Goal: Task Accomplishment & Management: Use online tool/utility

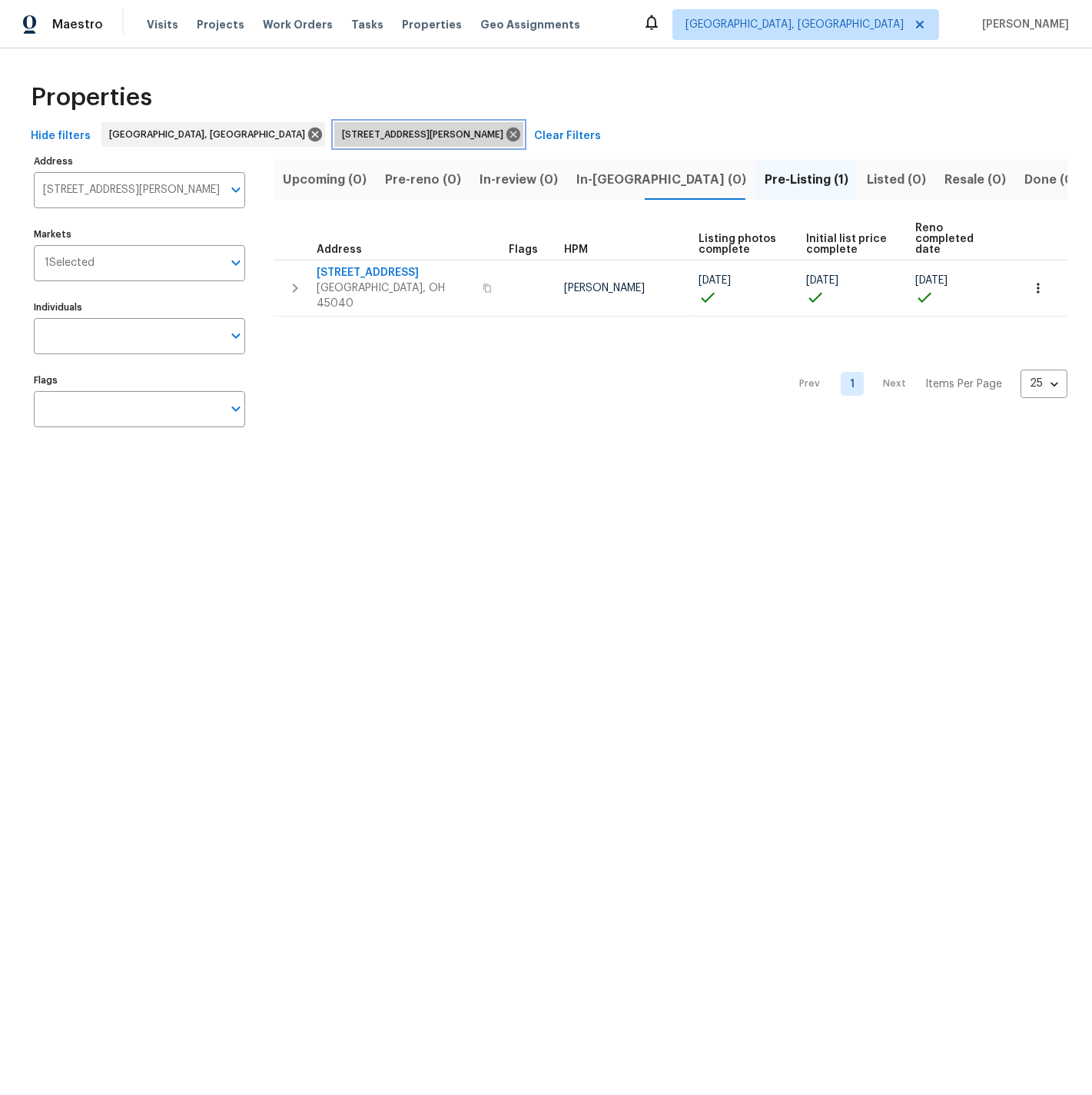
drag, startPoint x: 372, startPoint y: 132, endPoint x: 275, endPoint y: 63, distance: 119.0
click at [507, 132] on icon at bounding box center [513, 134] width 14 height 14
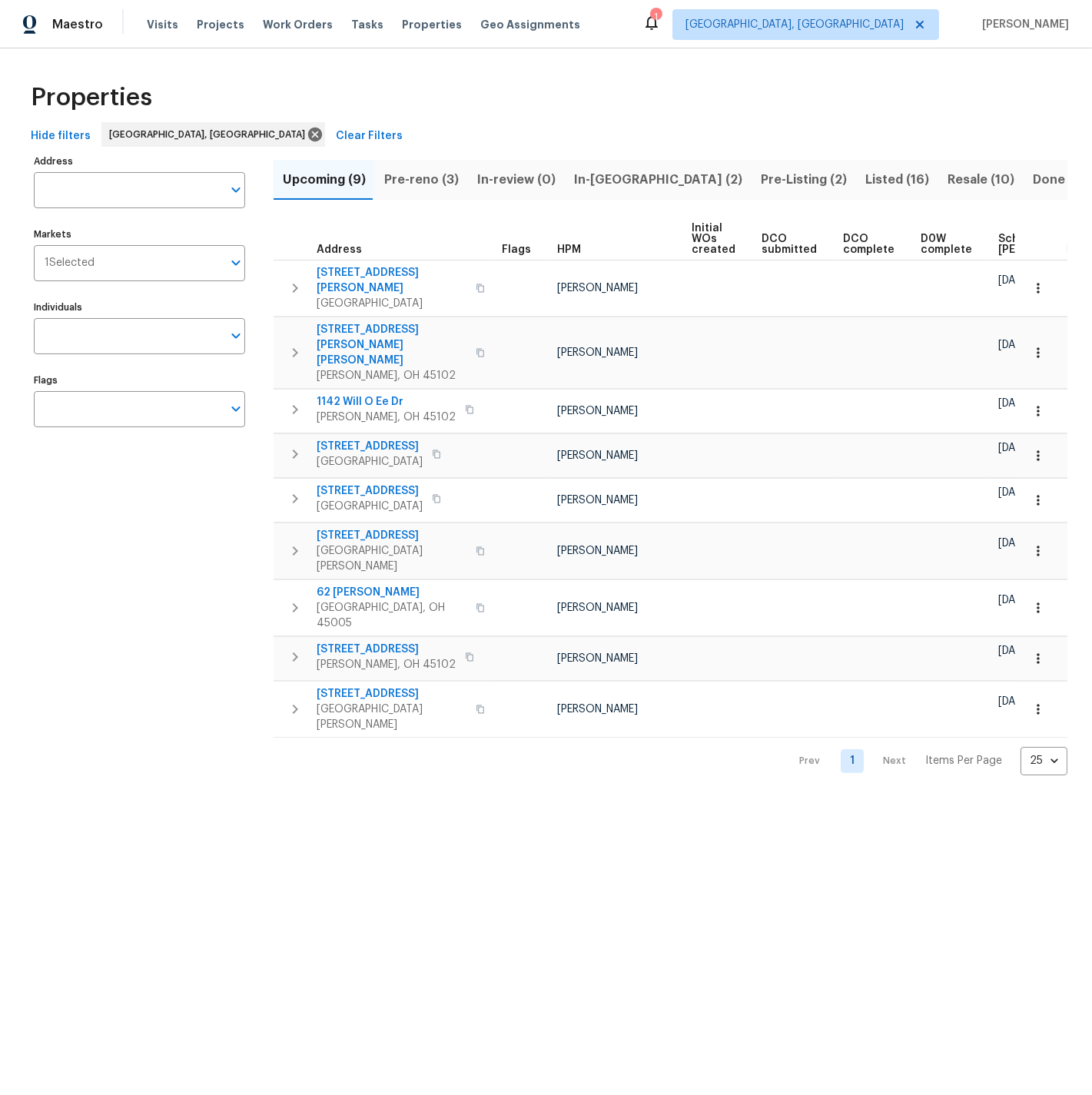
click at [404, 179] on span "Pre-reno (3)" at bounding box center [421, 180] width 74 height 22
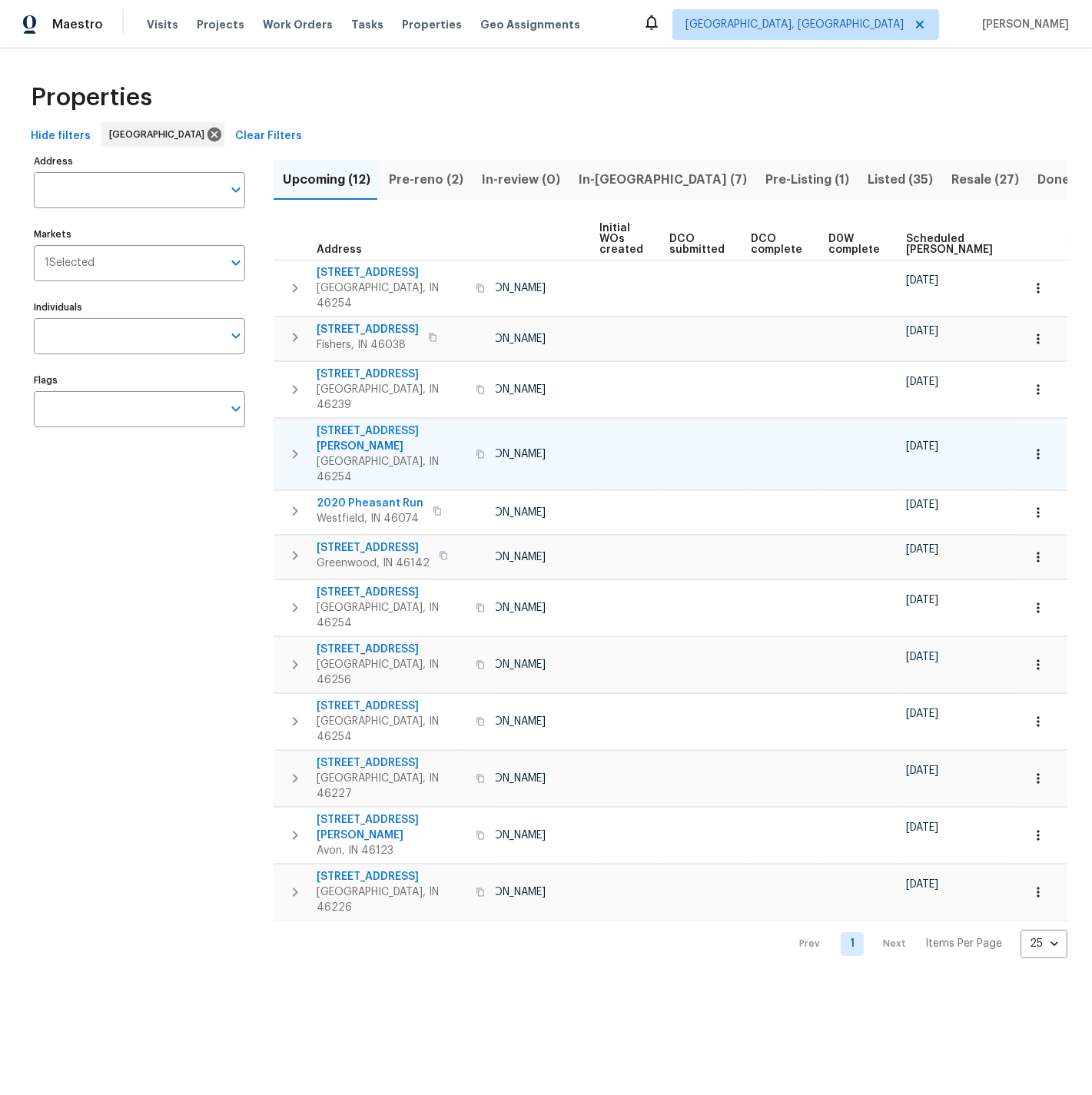
scroll to position [0, 183]
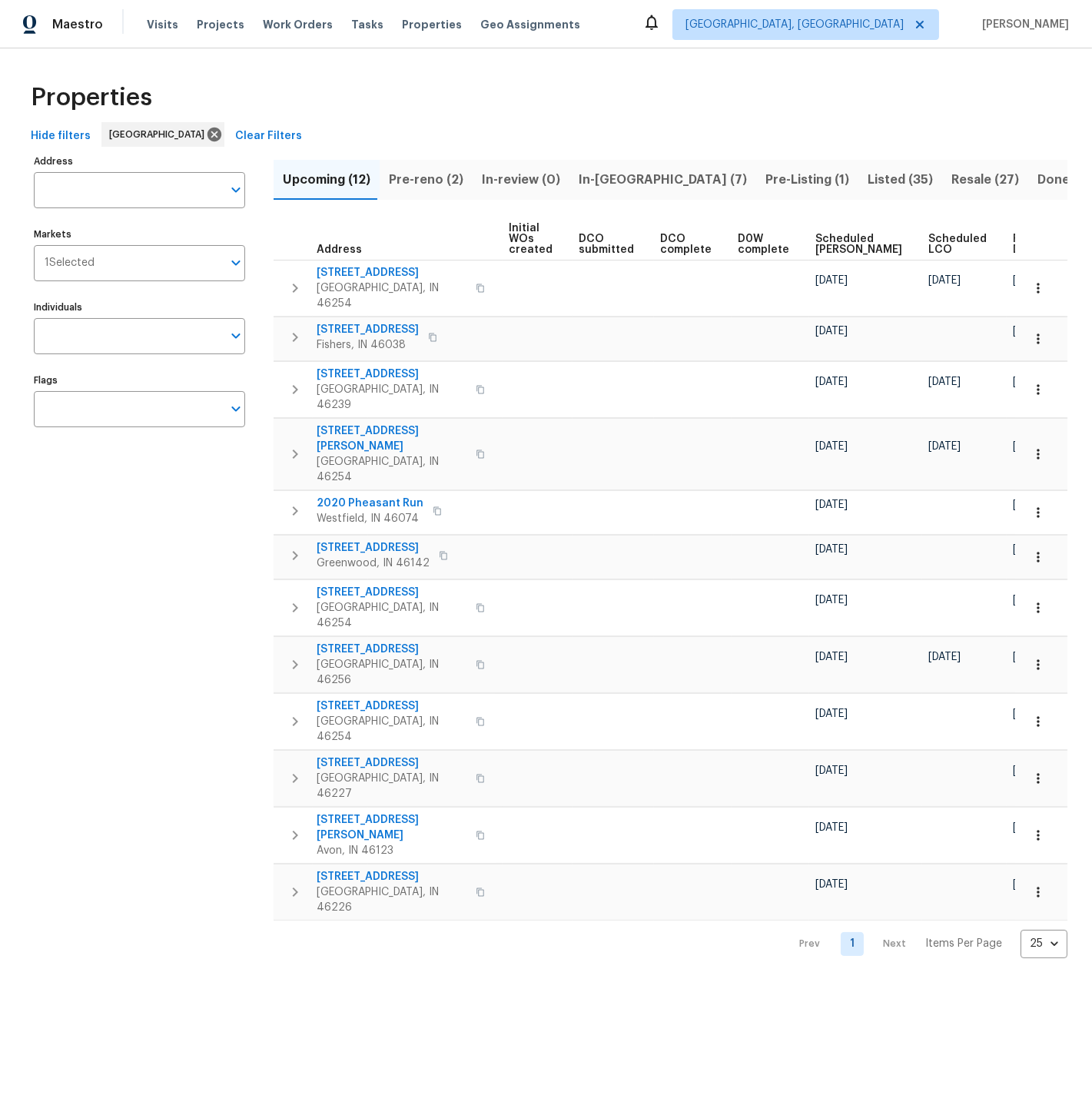
click at [1013, 245] on span "Ready Date" at bounding box center [1029, 245] width 34 height 22
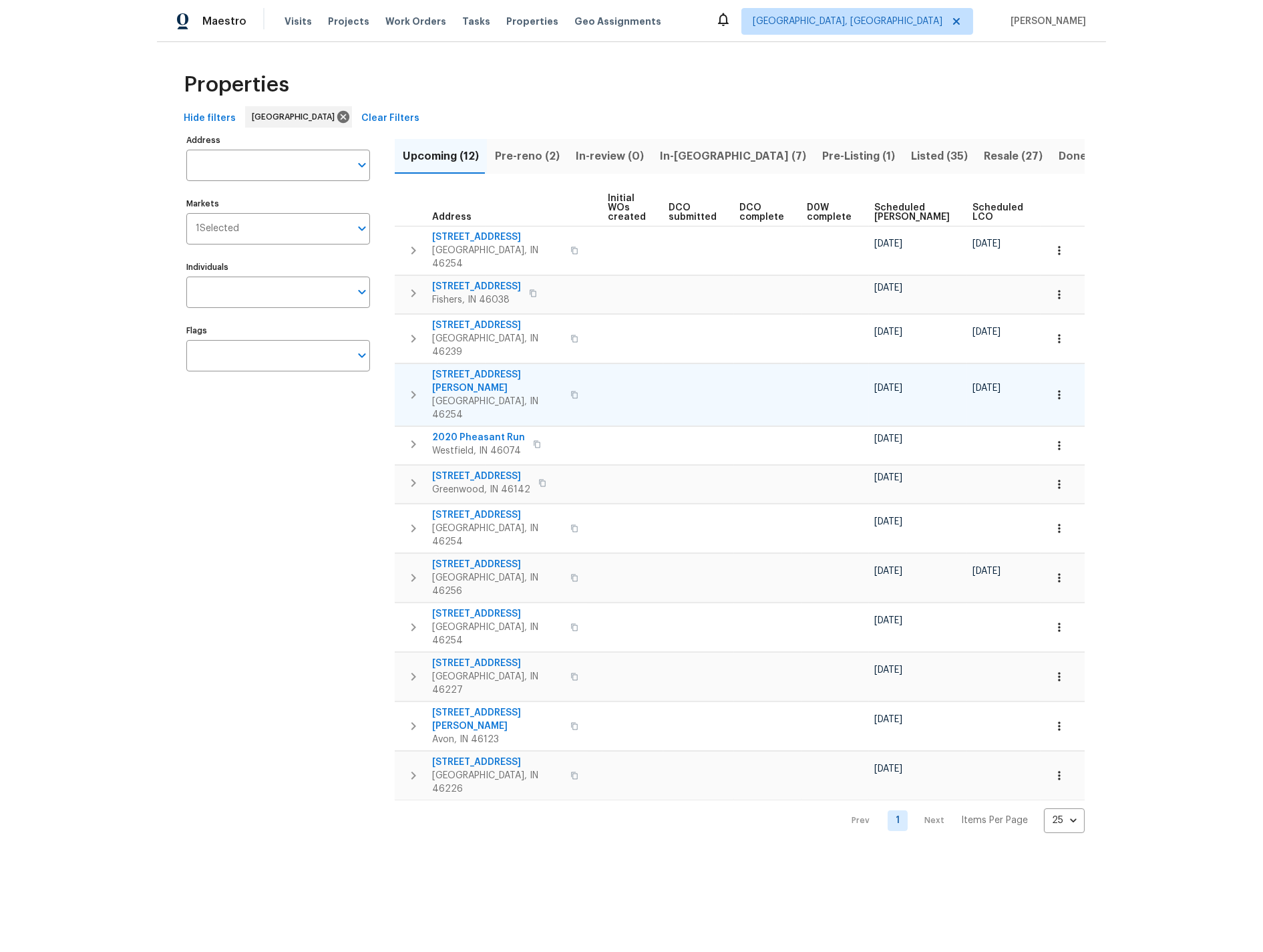
scroll to position [0, 174]
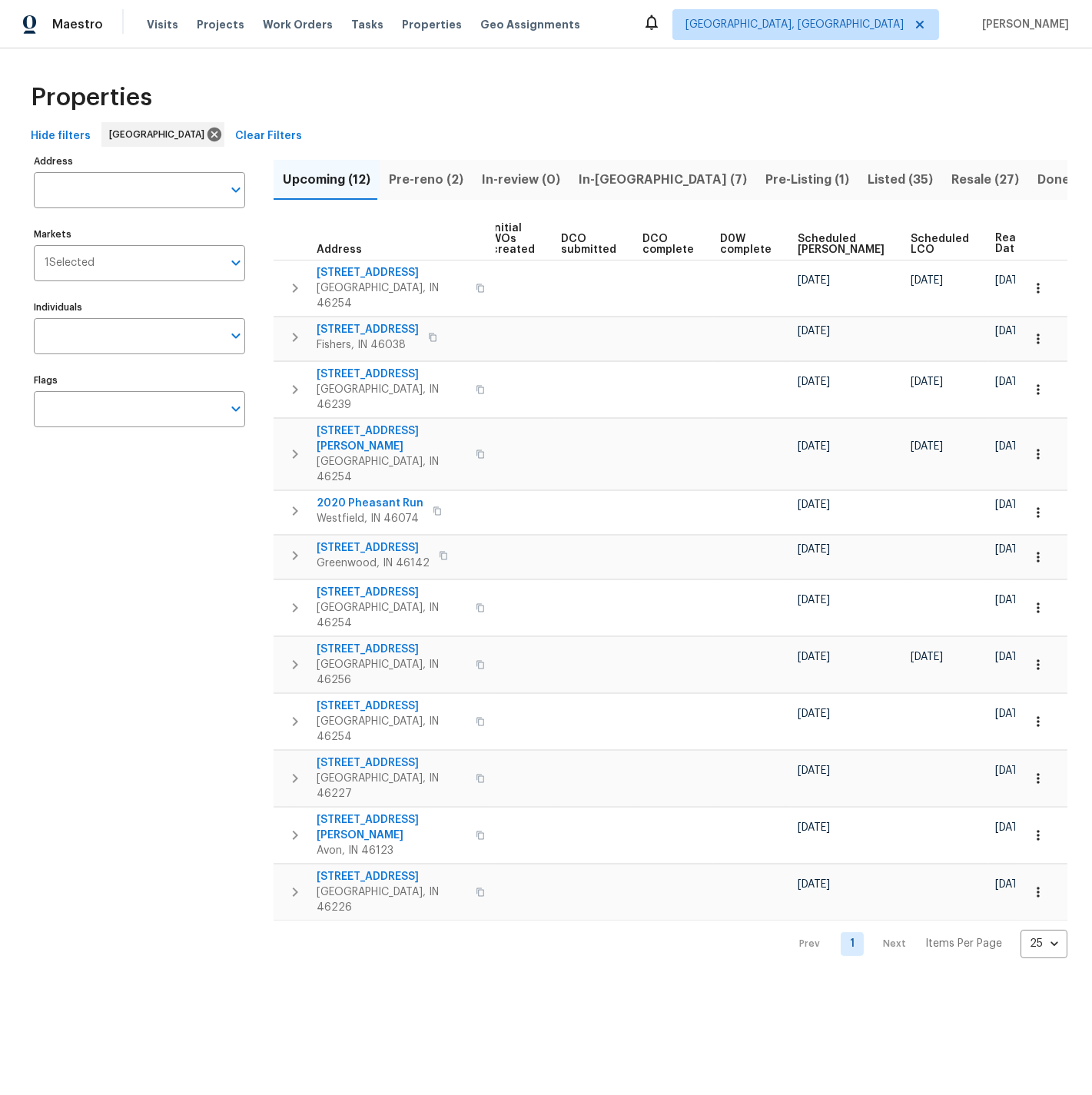
click at [423, 179] on span "Pre-reno (2)" at bounding box center [426, 180] width 74 height 22
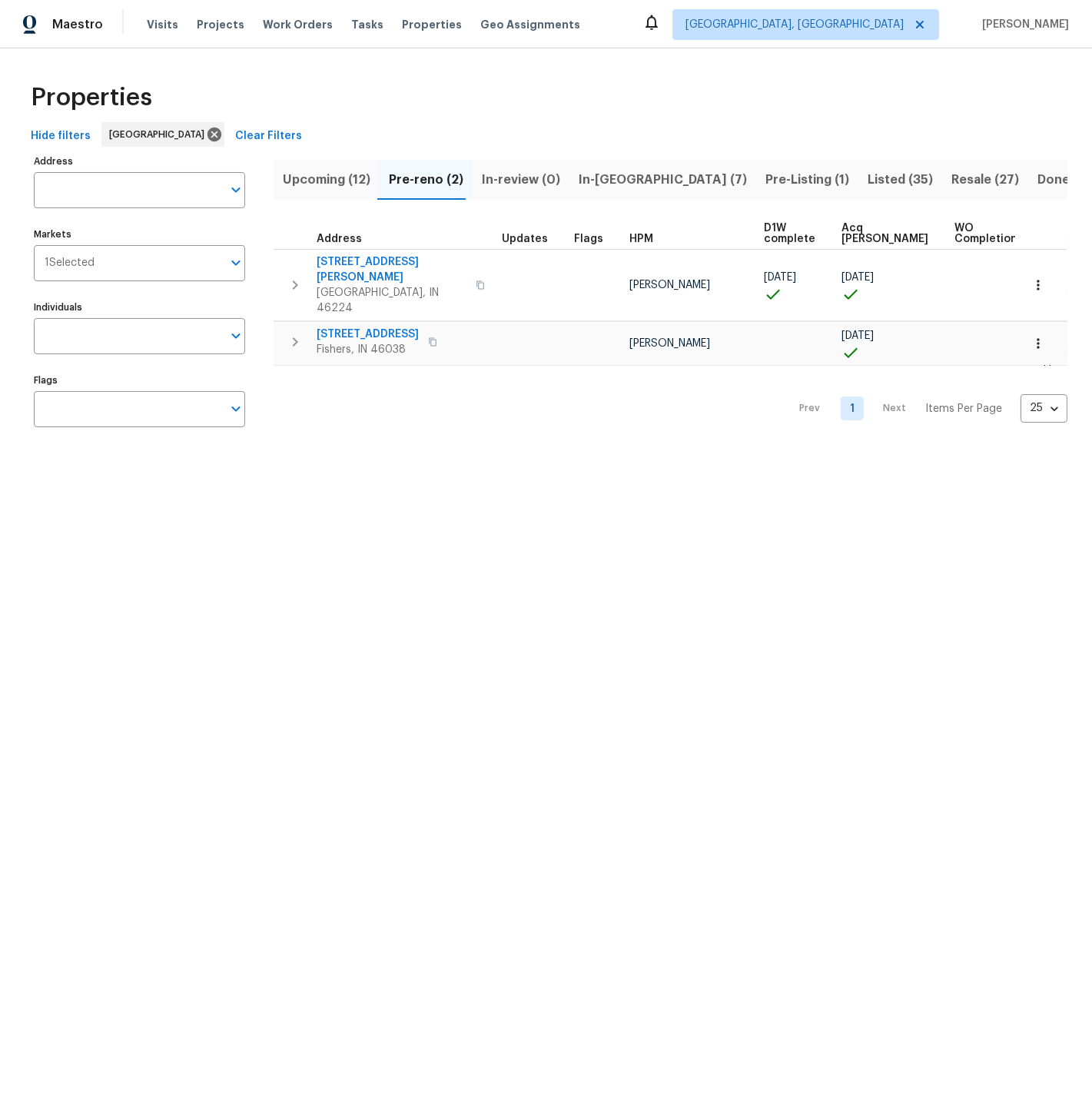
click at [591, 179] on span "In-[GEOGRAPHIC_DATA] (7)" at bounding box center [662, 180] width 169 height 22
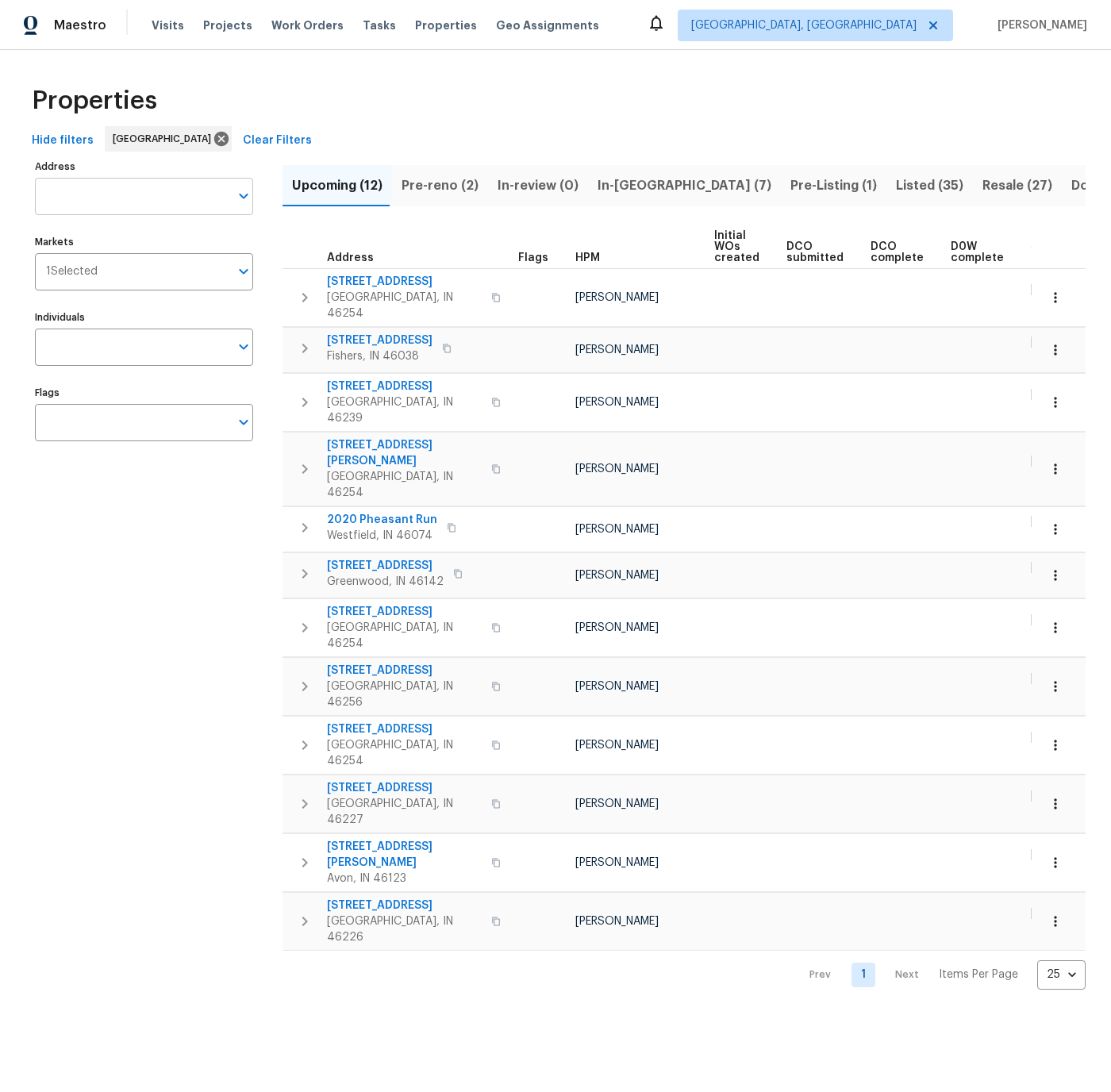
click at [70, 195] on input "Address" at bounding box center [132, 197] width 195 height 37
type input "8437"
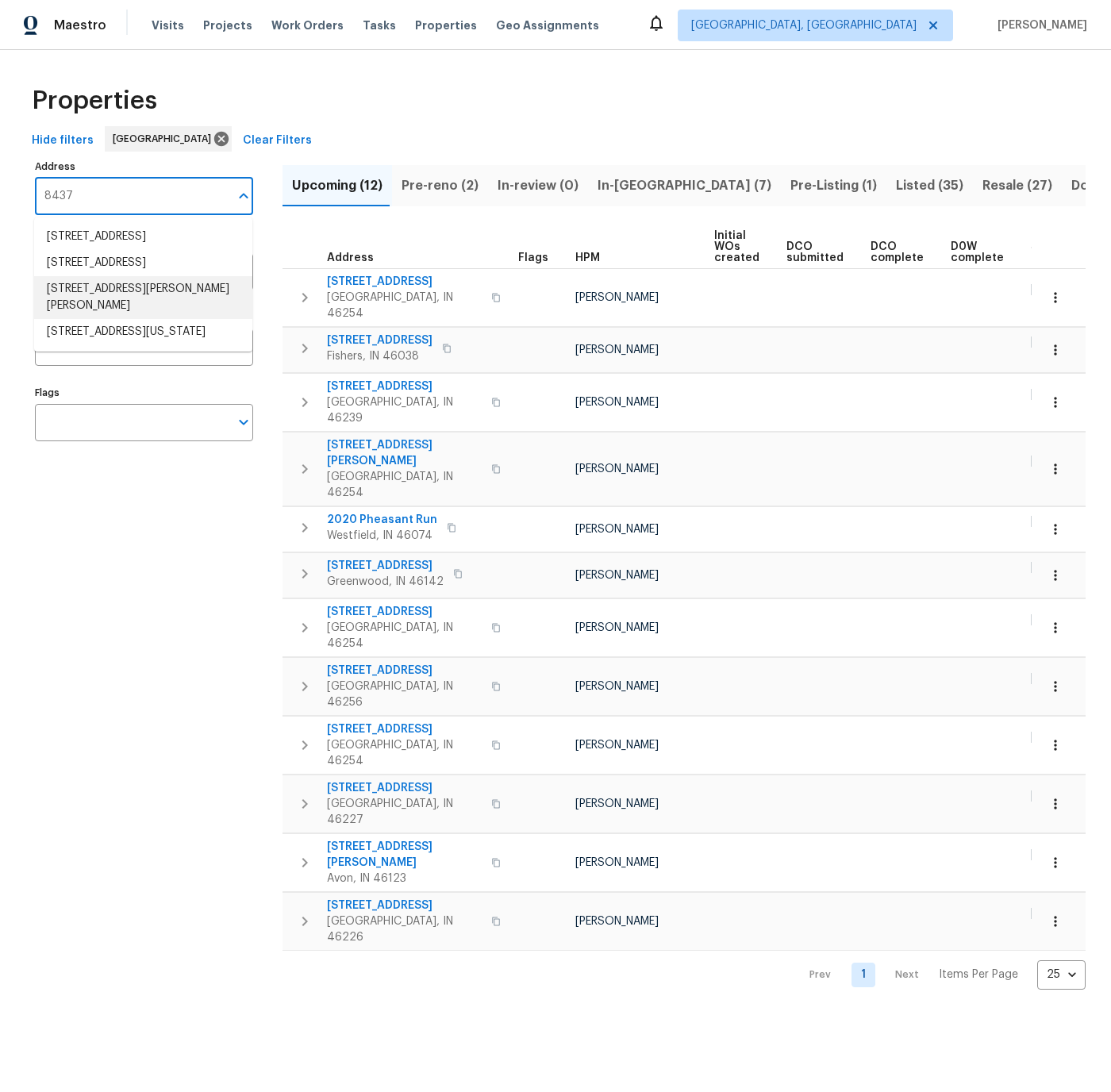
click at [82, 305] on li "8437 Crosser Dr Indianapolis IN 46237" at bounding box center [142, 298] width 218 height 43
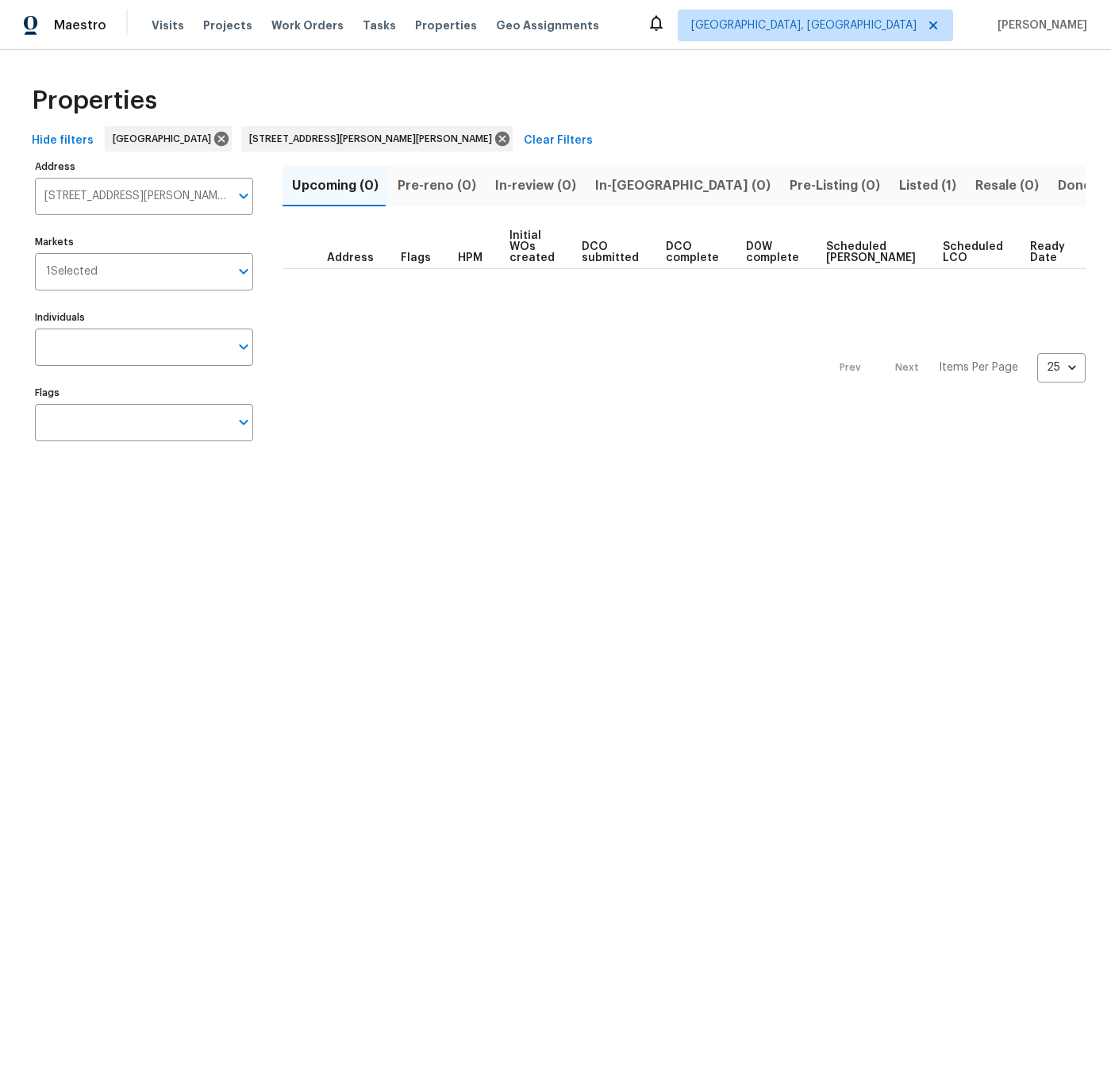
click at [899, 182] on span "Listed (1)" at bounding box center [928, 186] width 57 height 22
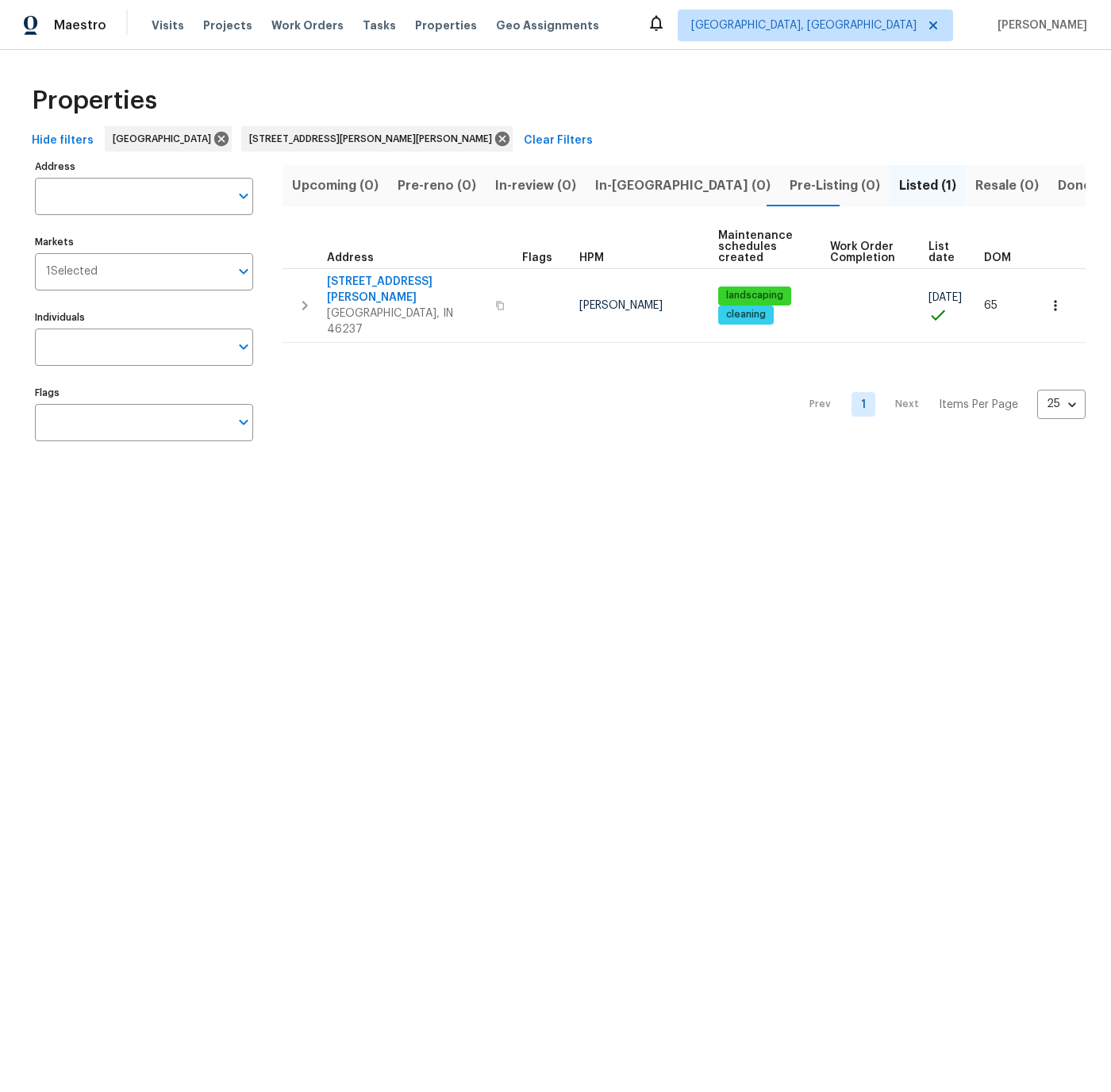
type input "8437 Crosser Dr Indianapolis IN 46237"
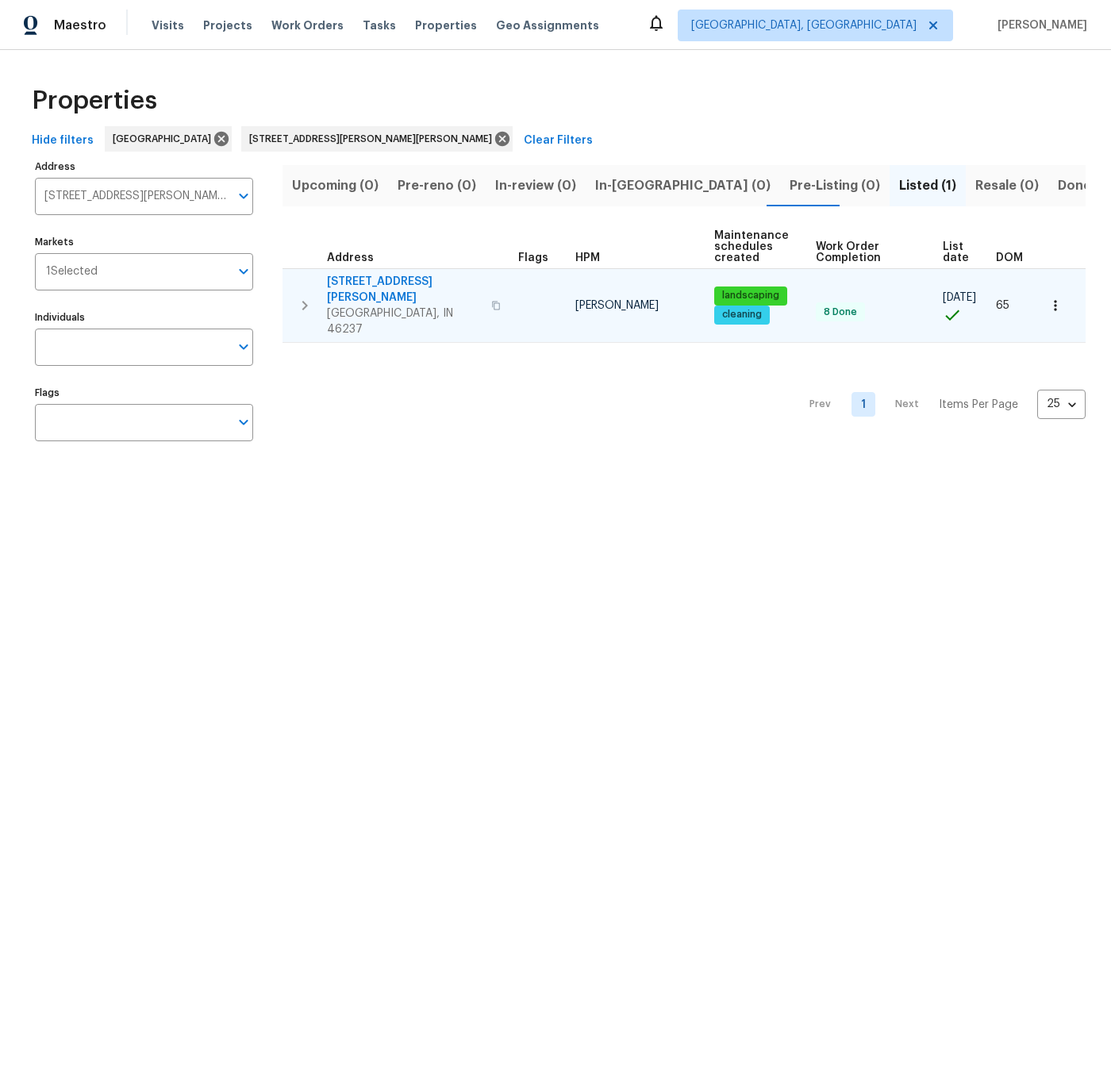
click at [1052, 298] on icon "button" at bounding box center [1055, 305] width 16 height 16
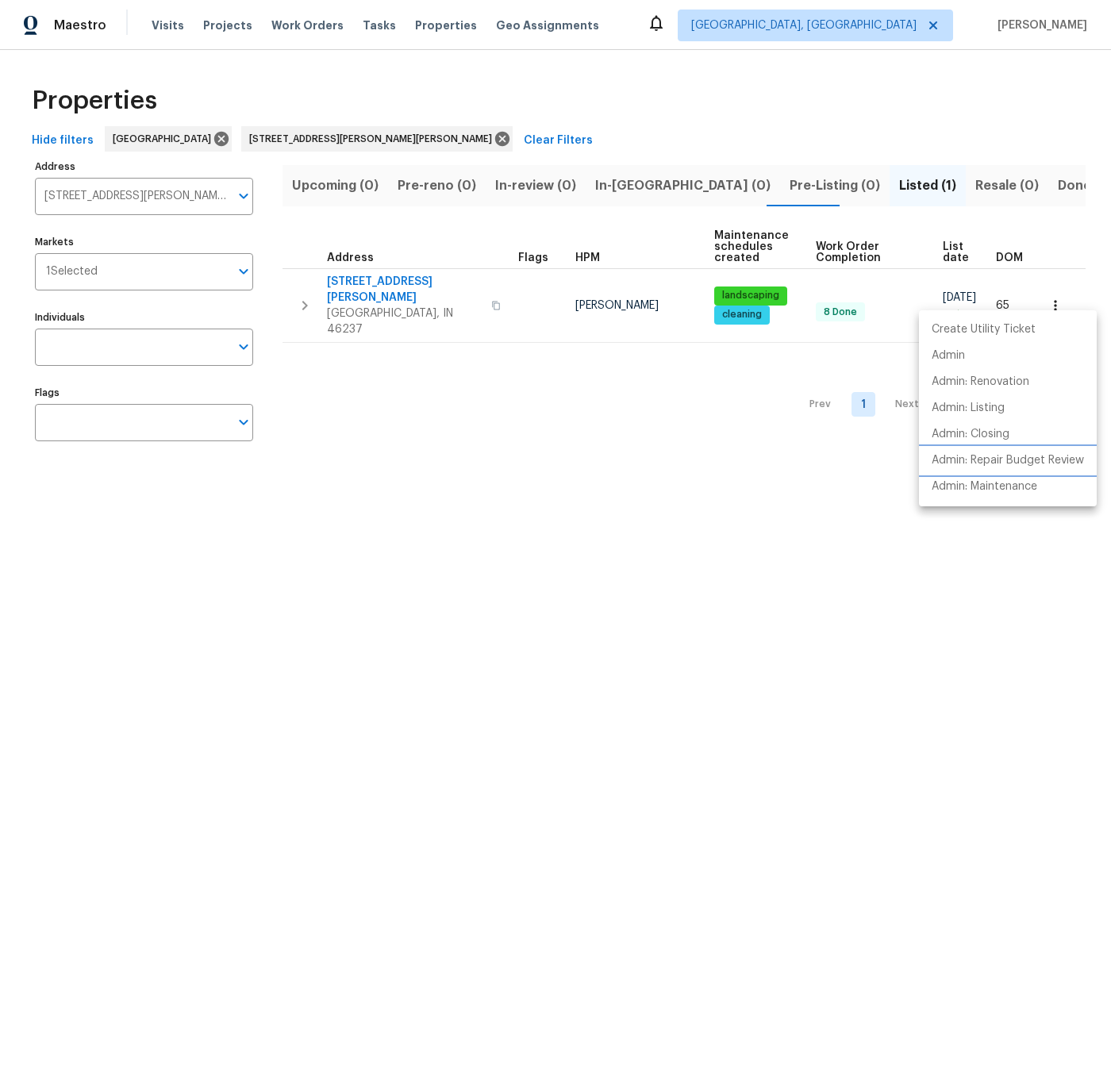
click at [976, 453] on p "Admin: Repair Budget Review" at bounding box center [1007, 460] width 153 height 17
click at [387, 138] on div at bounding box center [555, 546] width 1111 height 1092
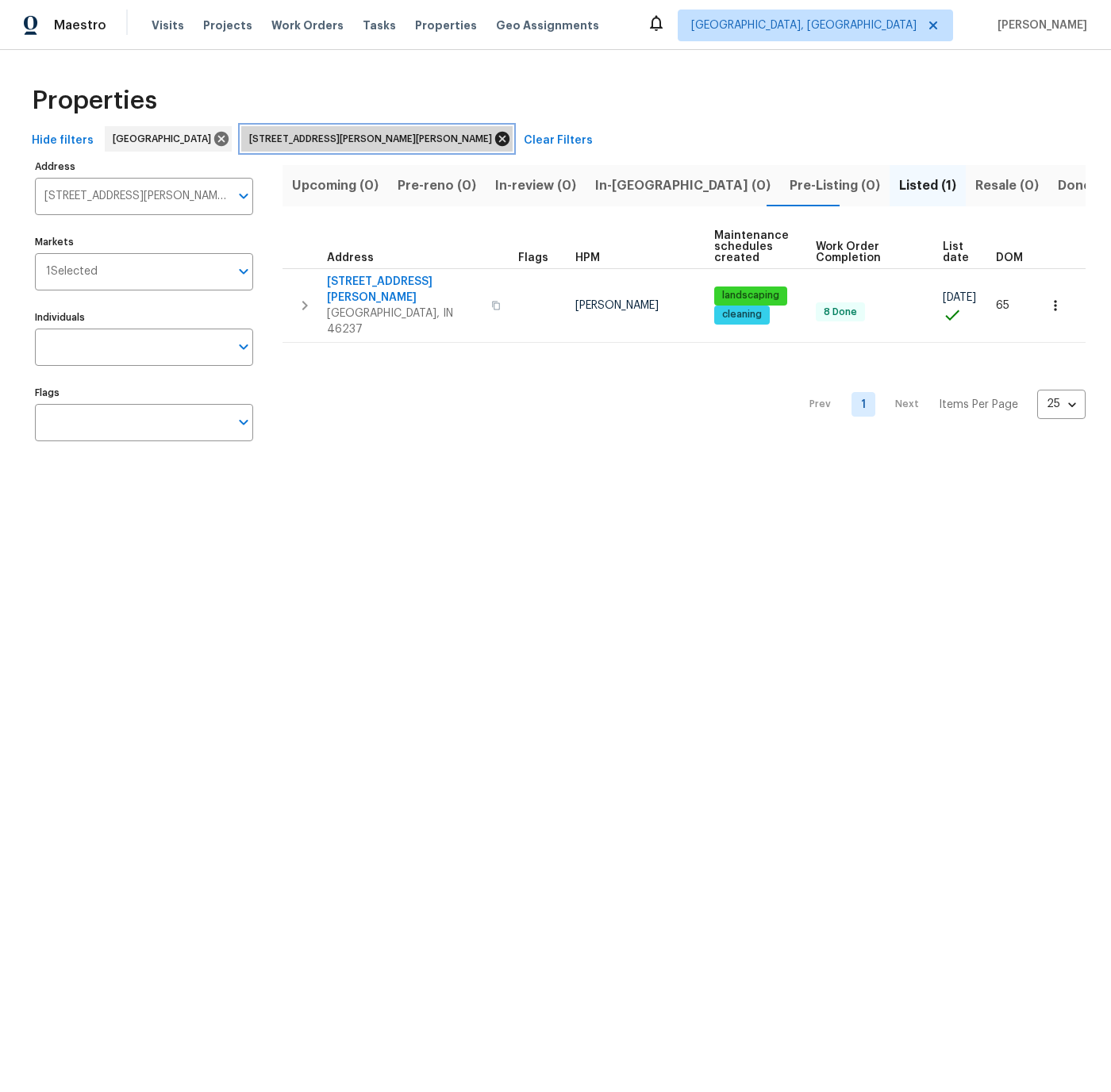
click at [495, 138] on icon at bounding box center [502, 138] width 14 height 14
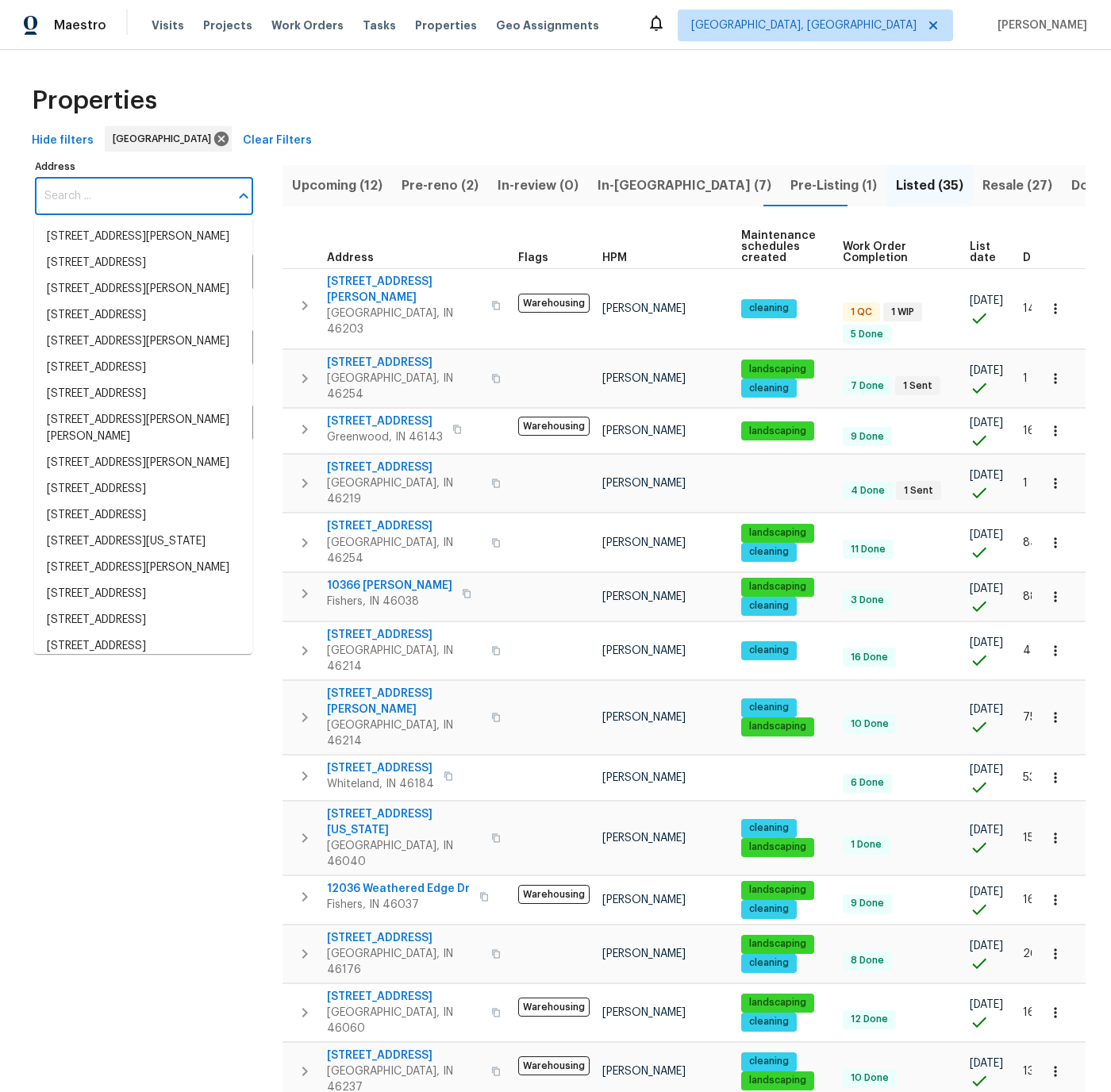
click at [95, 193] on input "Address" at bounding box center [132, 197] width 195 height 37
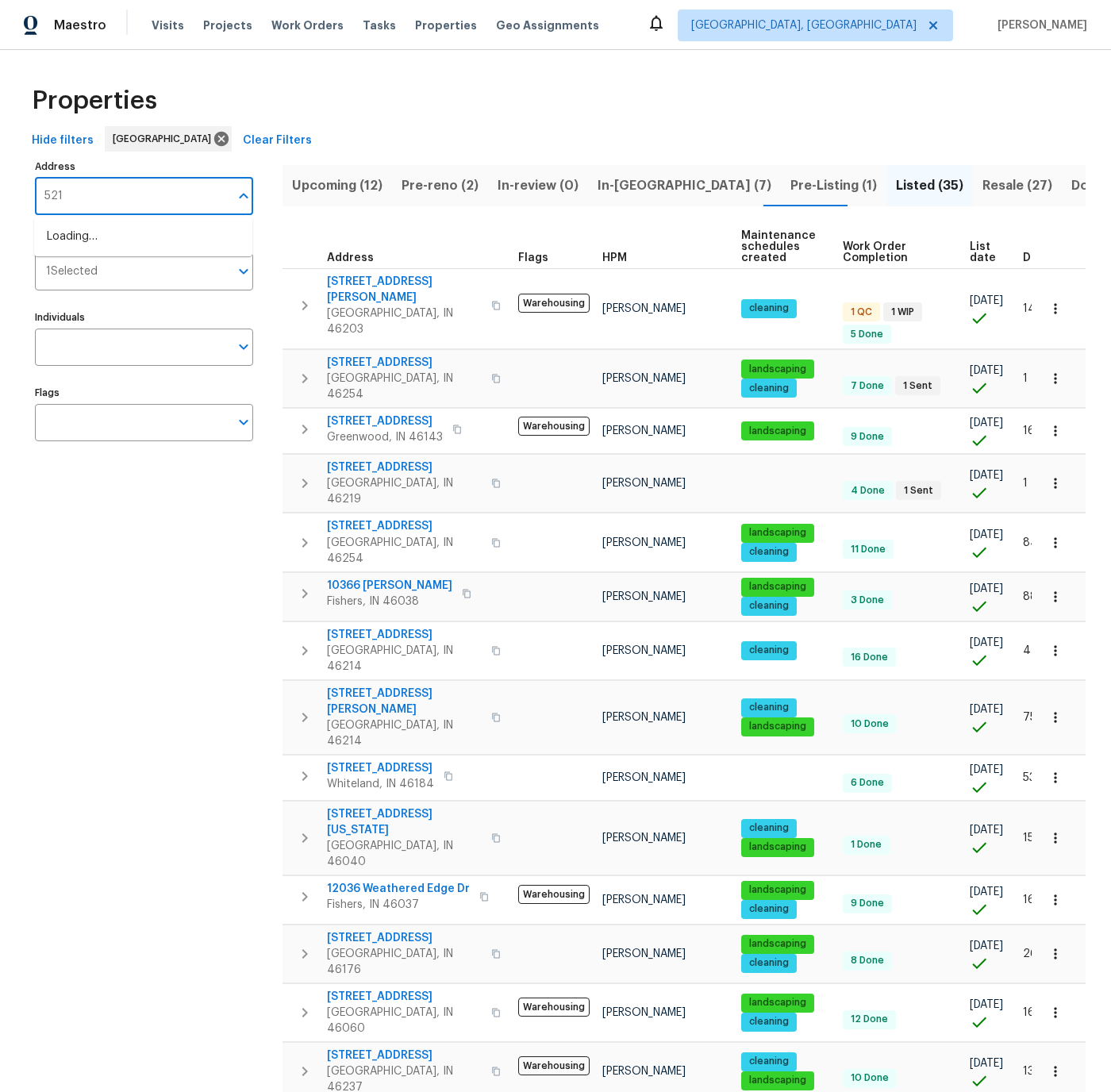
type input "5210"
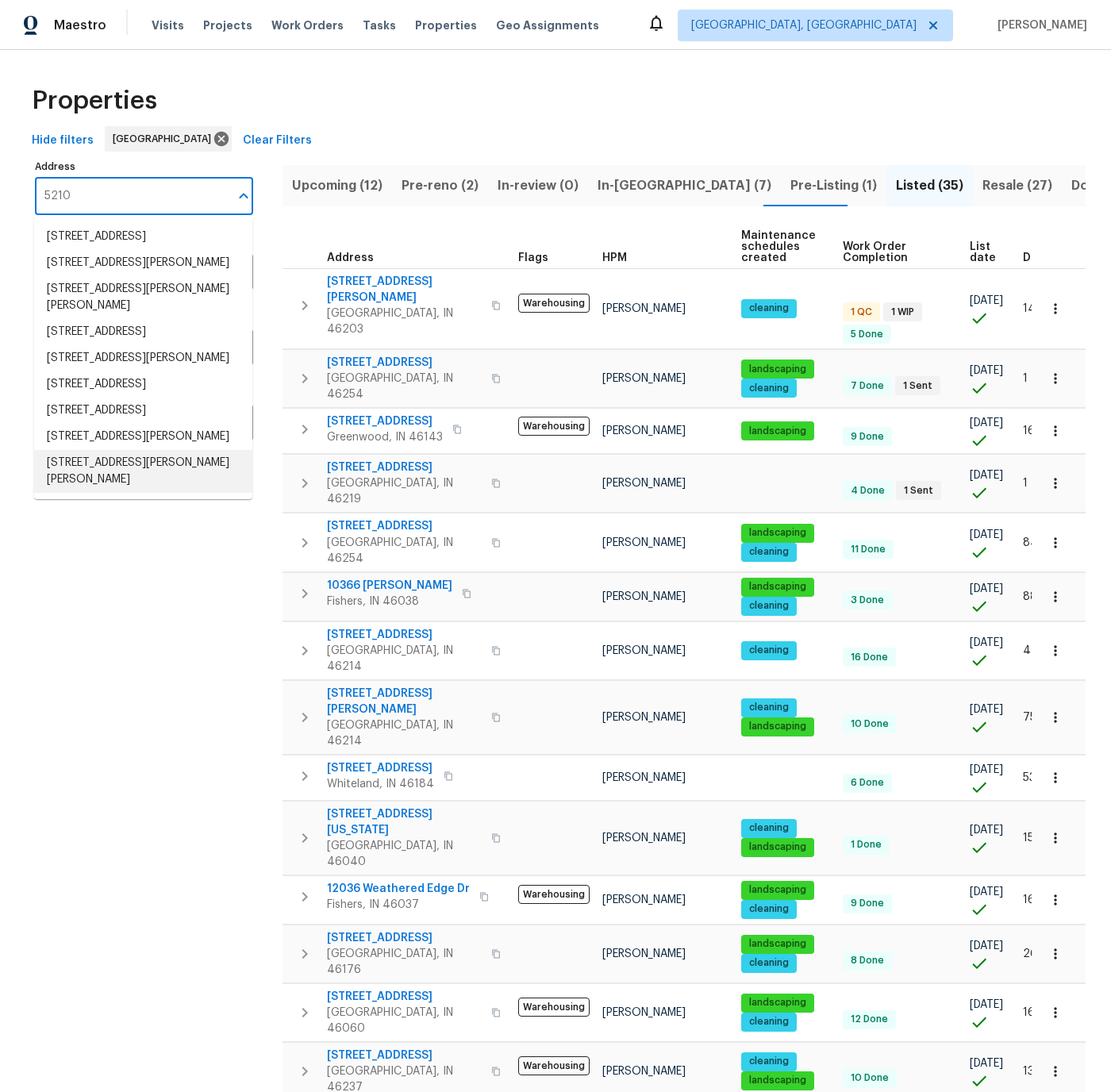
click at [114, 493] on li "5210 Sandy Forge Dr Indianapolis IN 46221" at bounding box center [142, 472] width 218 height 43
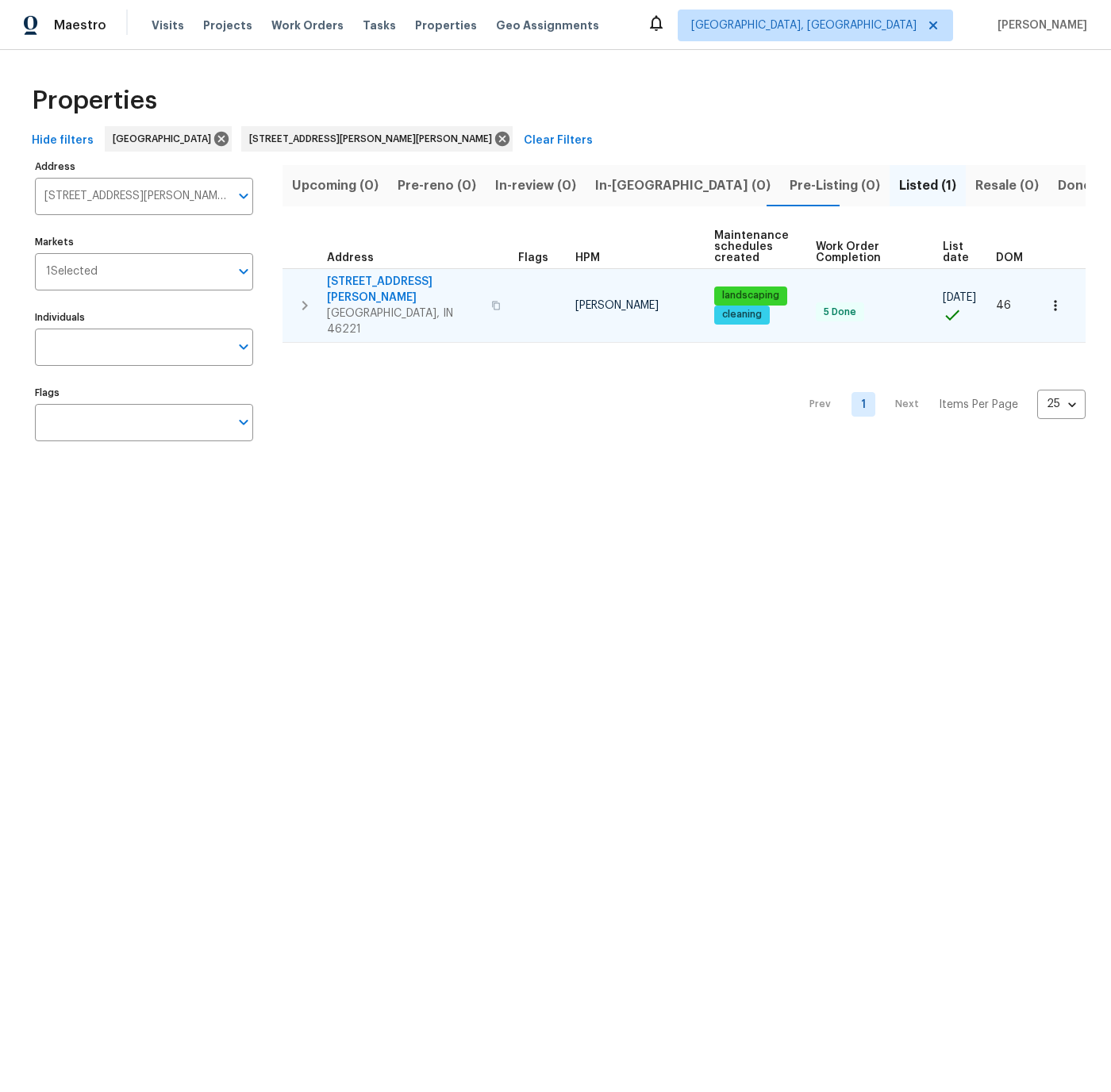
click at [1058, 298] on icon "button" at bounding box center [1055, 305] width 16 height 16
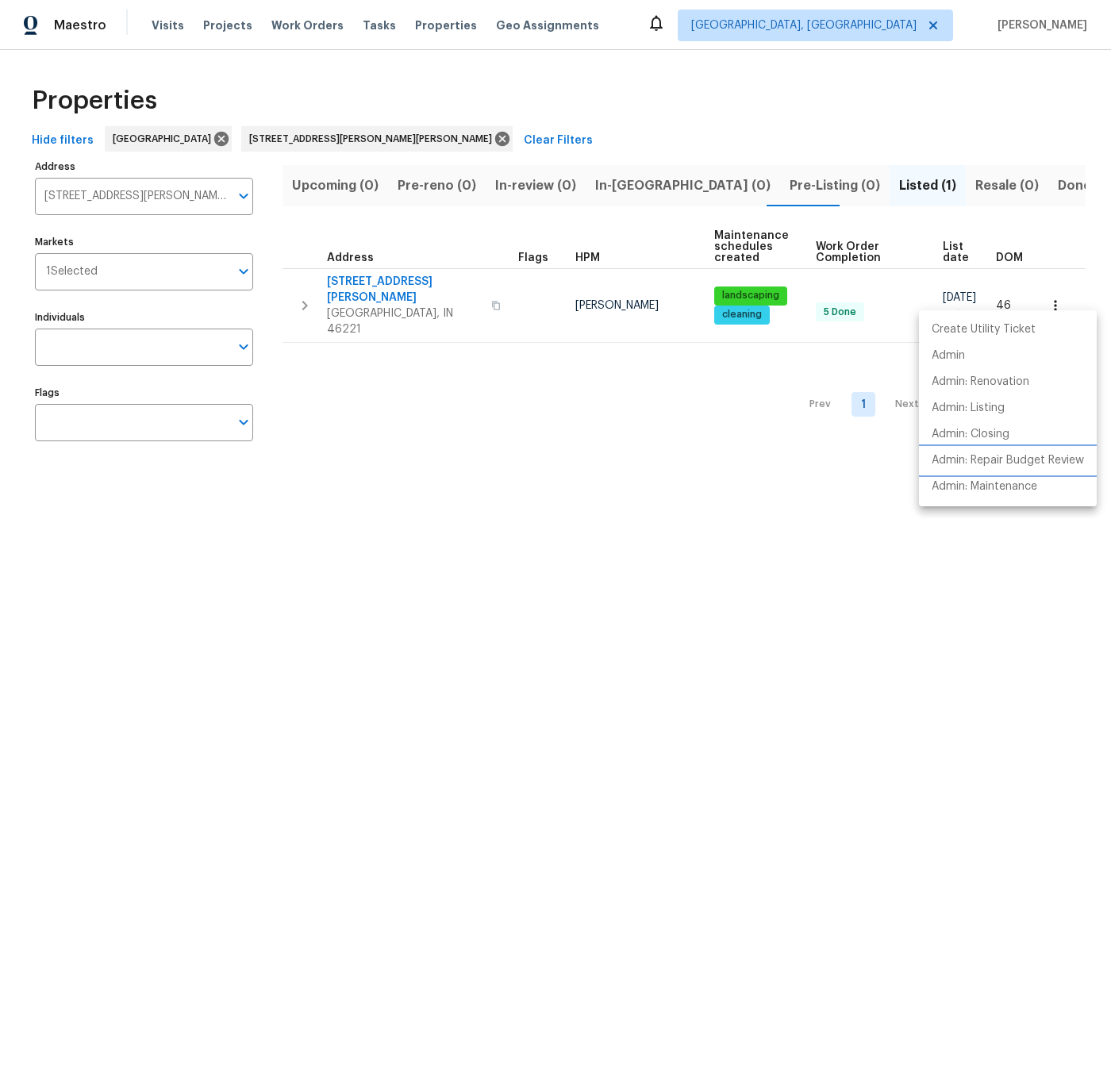
click at [1002, 456] on p "Admin: Repair Budget Review" at bounding box center [1007, 460] width 153 height 17
click at [425, 289] on div at bounding box center [555, 546] width 1111 height 1092
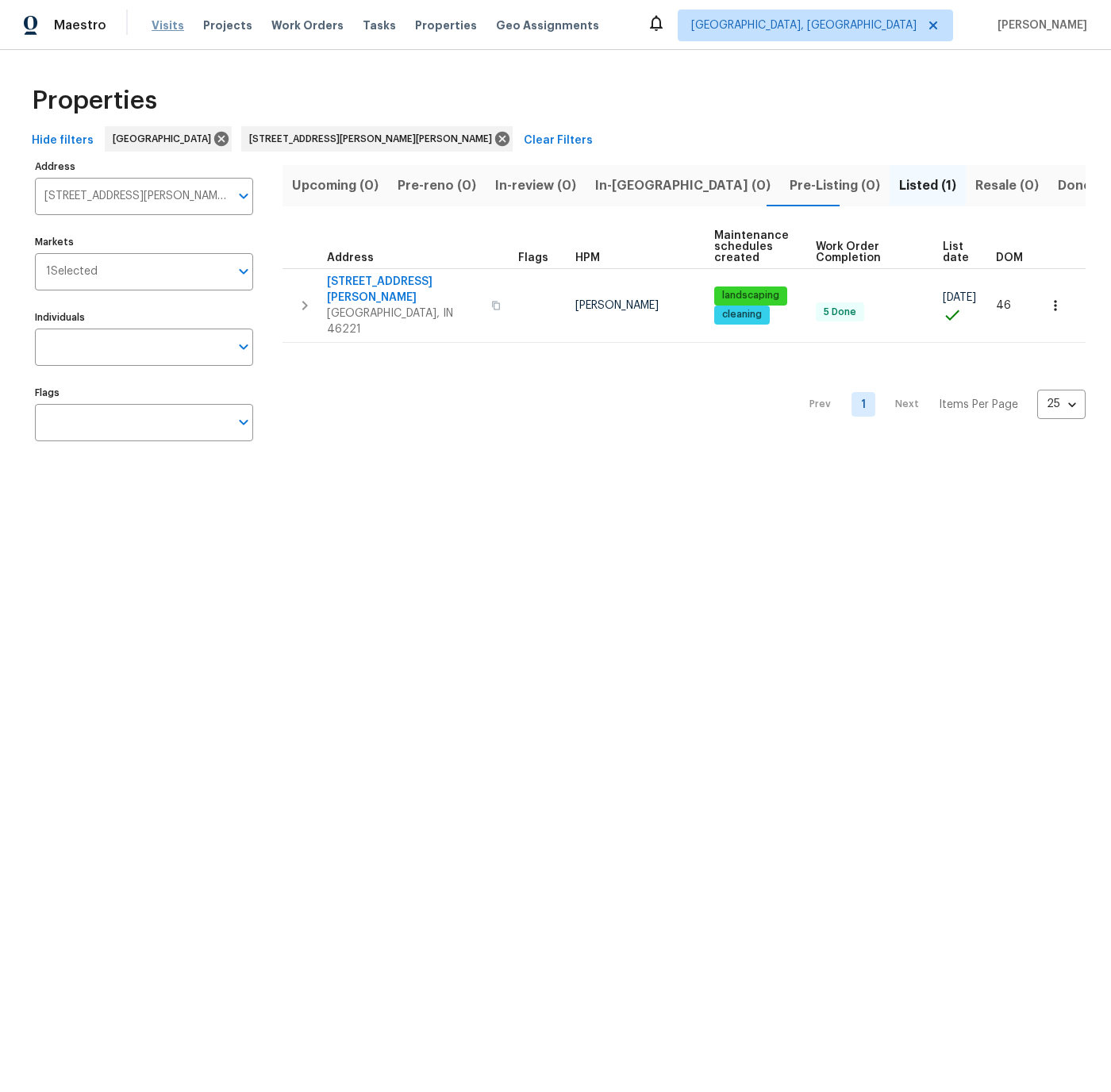
click at [166, 25] on span "Visits" at bounding box center [168, 25] width 33 height 16
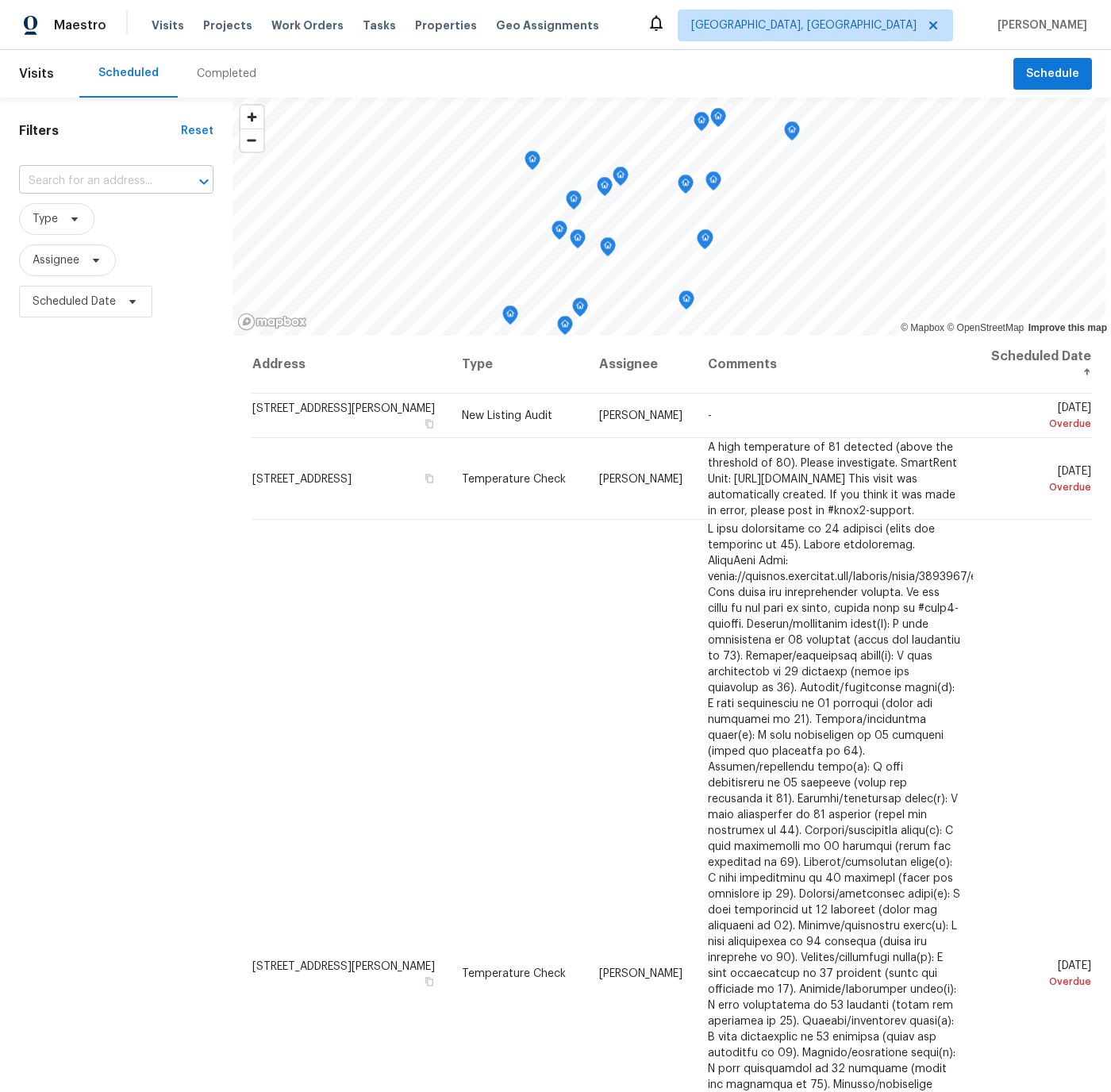
click at [92, 178] on input "text" at bounding box center [94, 182] width 150 height 24
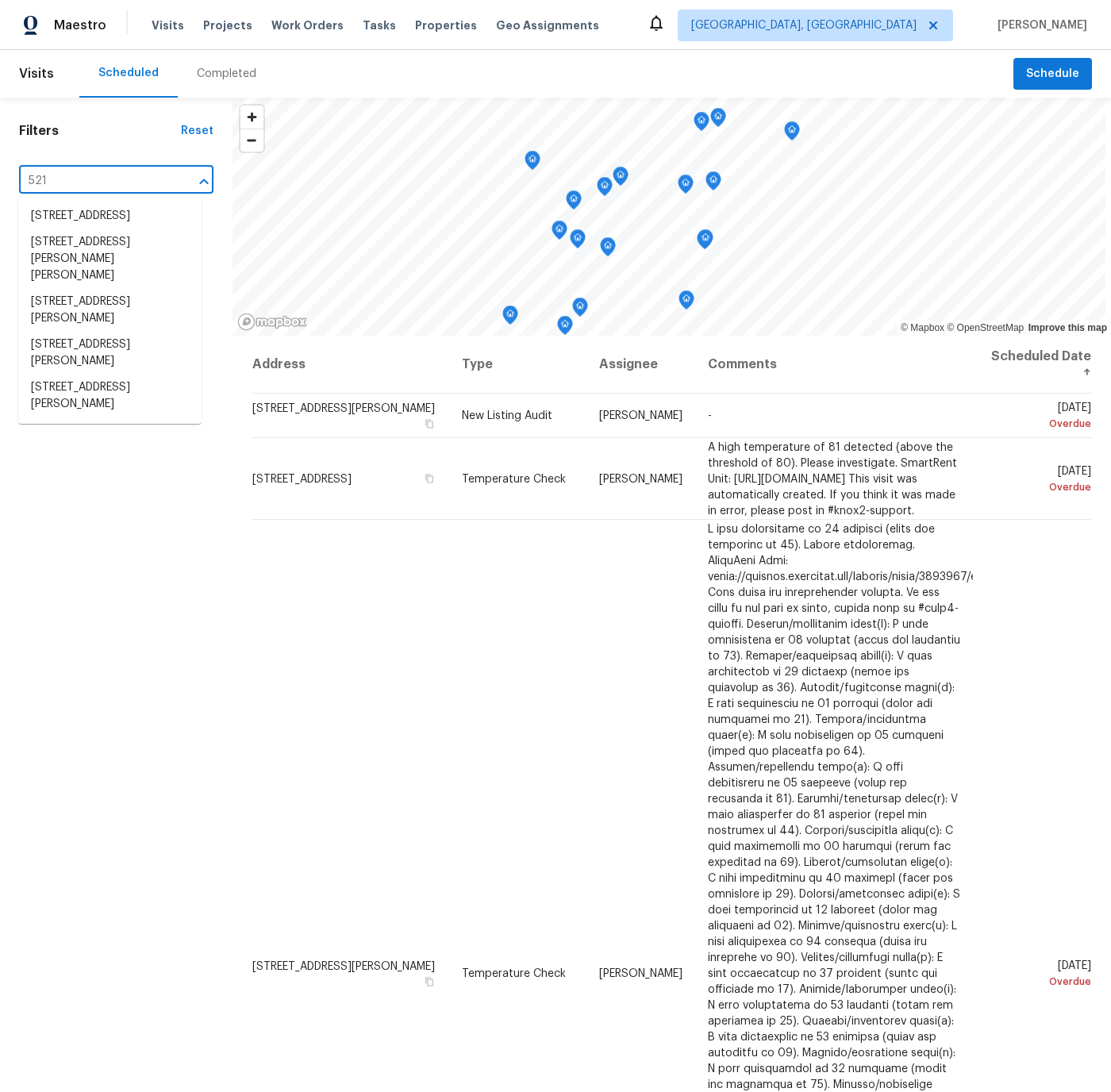
type input "5210"
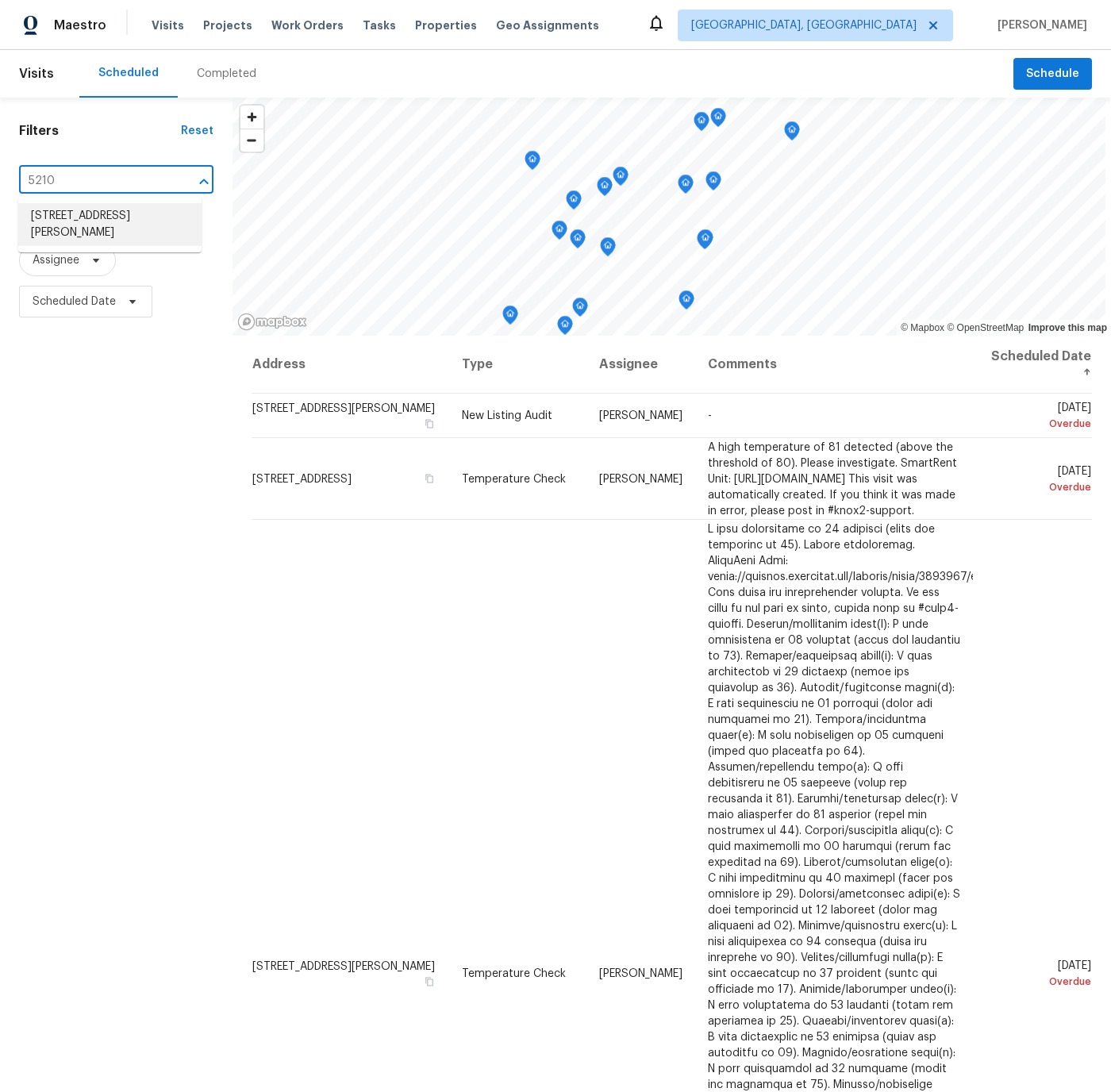
click at [105, 217] on li "[STREET_ADDRESS][PERSON_NAME]" at bounding box center [110, 225] width 183 height 43
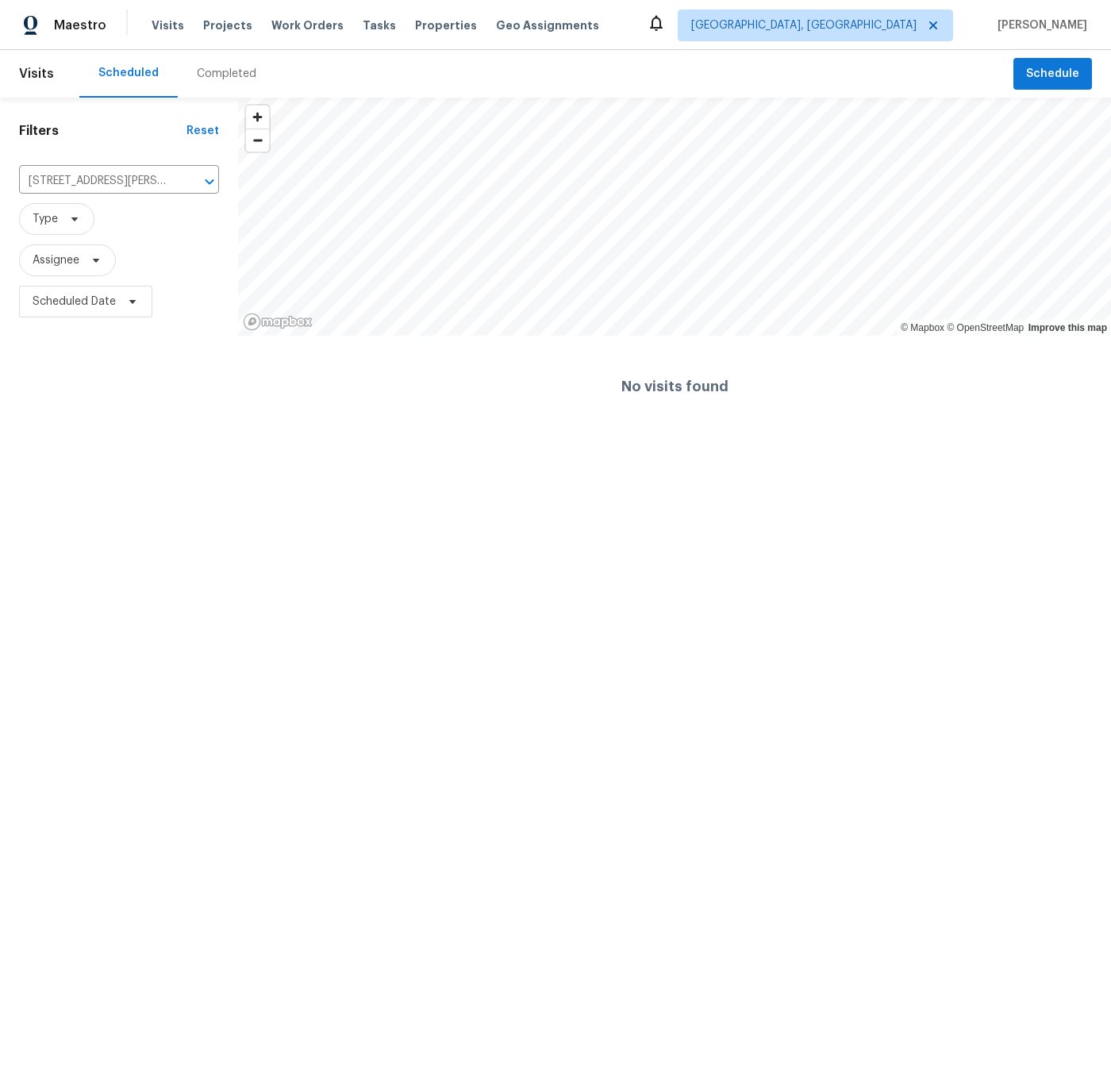
click at [212, 75] on div "Completed" at bounding box center [227, 73] width 60 height 16
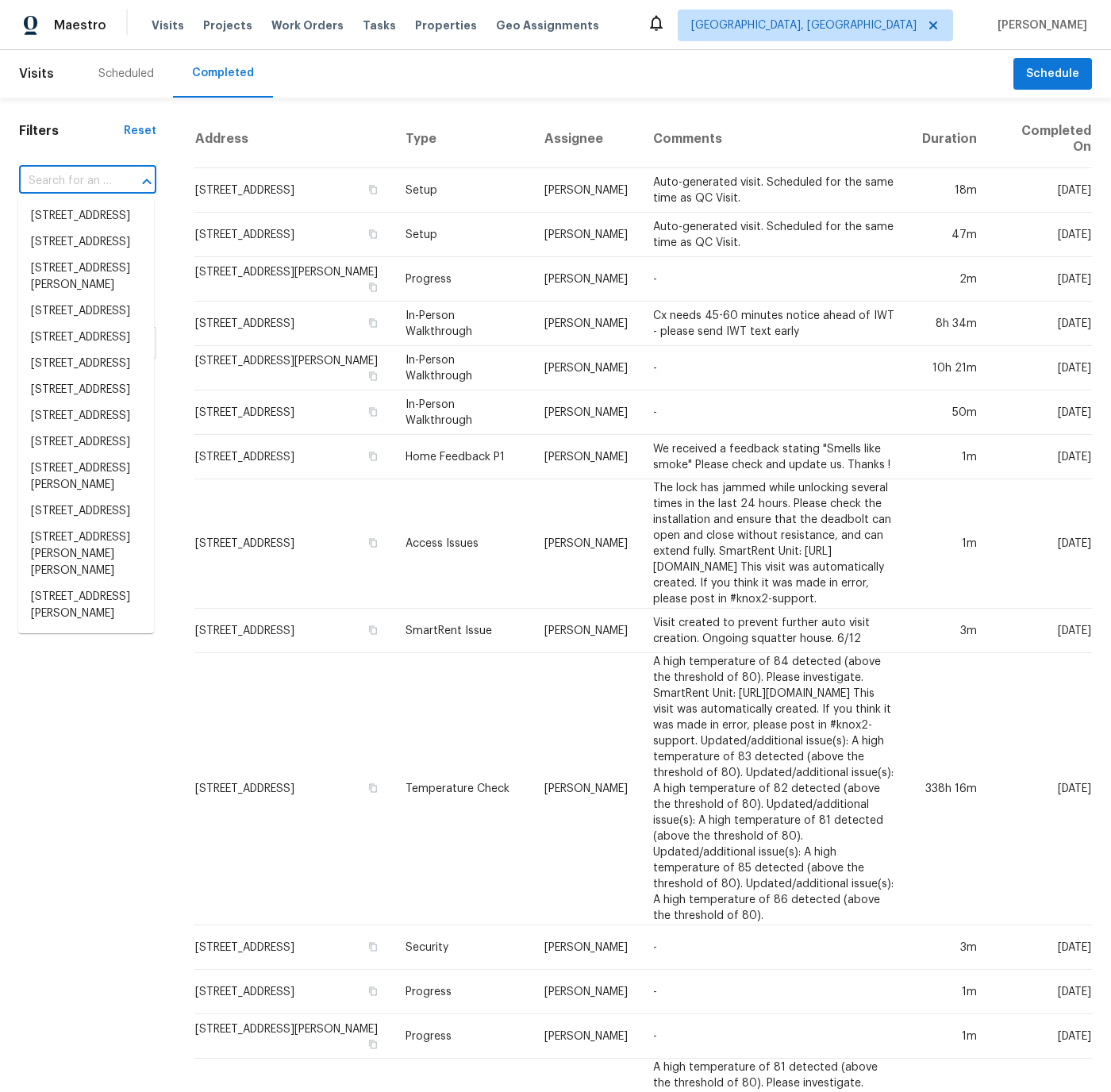
click at [87, 178] on input "text" at bounding box center [65, 182] width 93 height 24
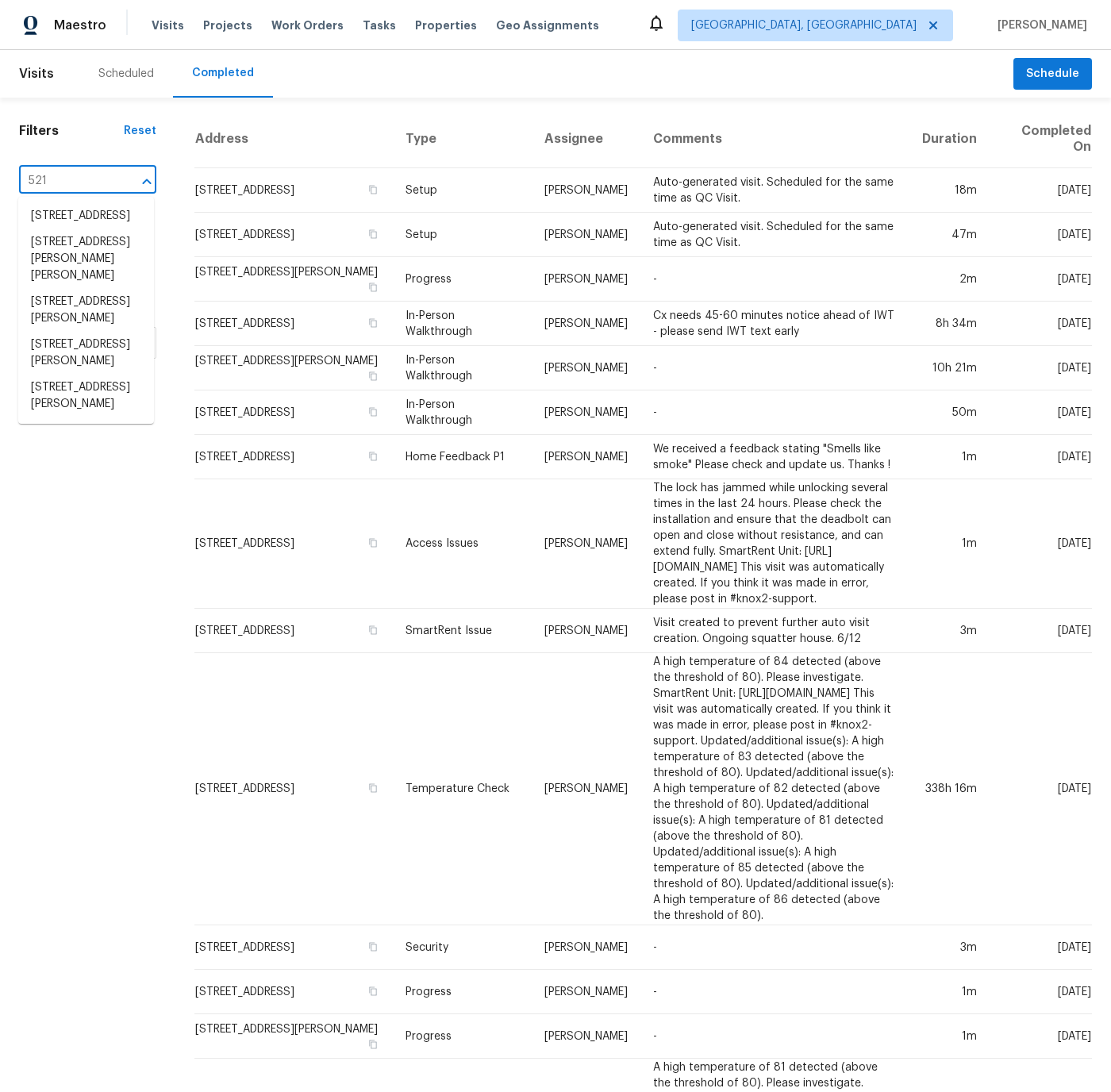
type input "5210"
click at [80, 221] on li "[STREET_ADDRESS][PERSON_NAME]" at bounding box center [86, 225] width 136 height 43
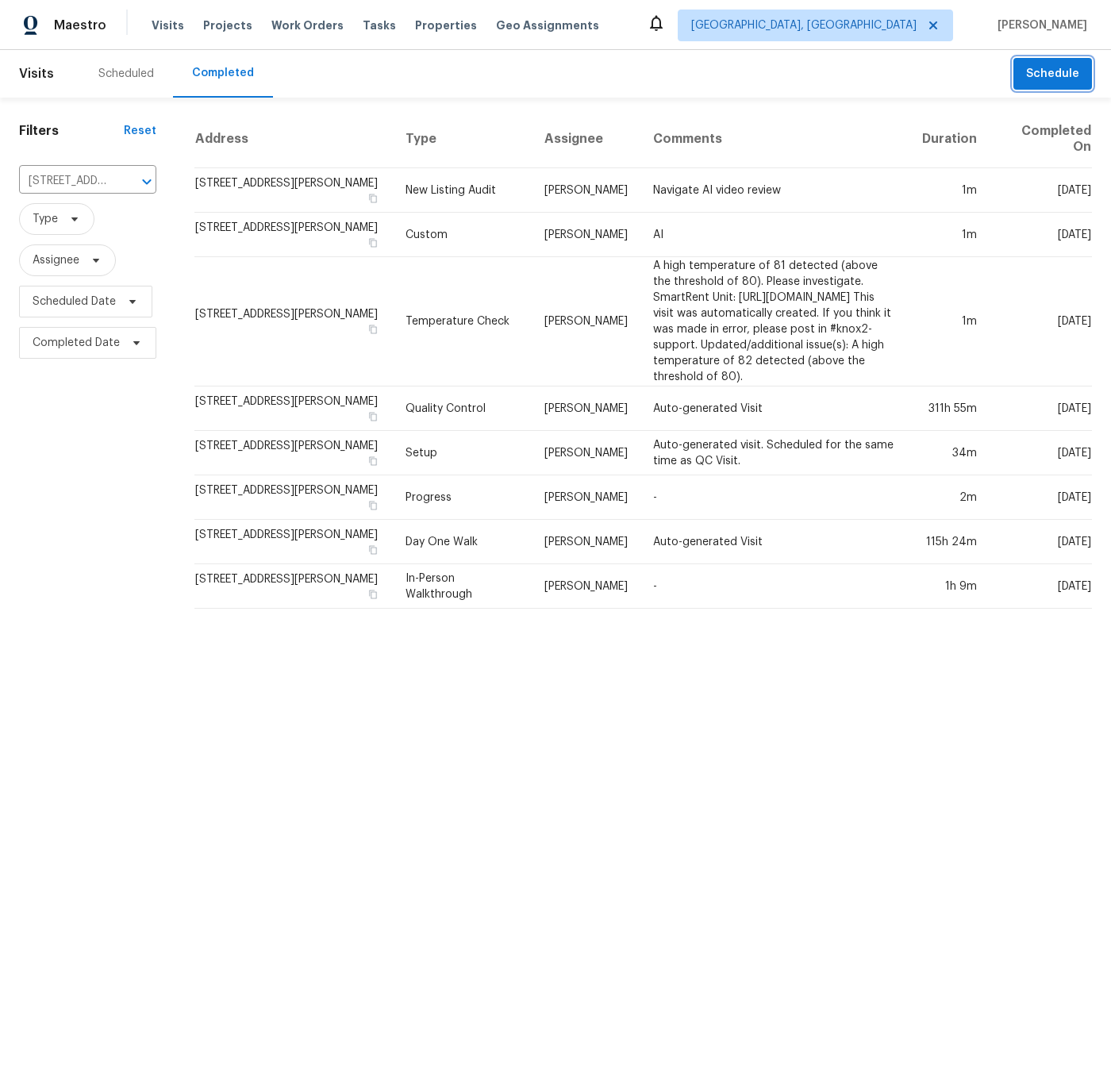
click at [1064, 67] on span "Schedule" at bounding box center [1052, 74] width 53 height 20
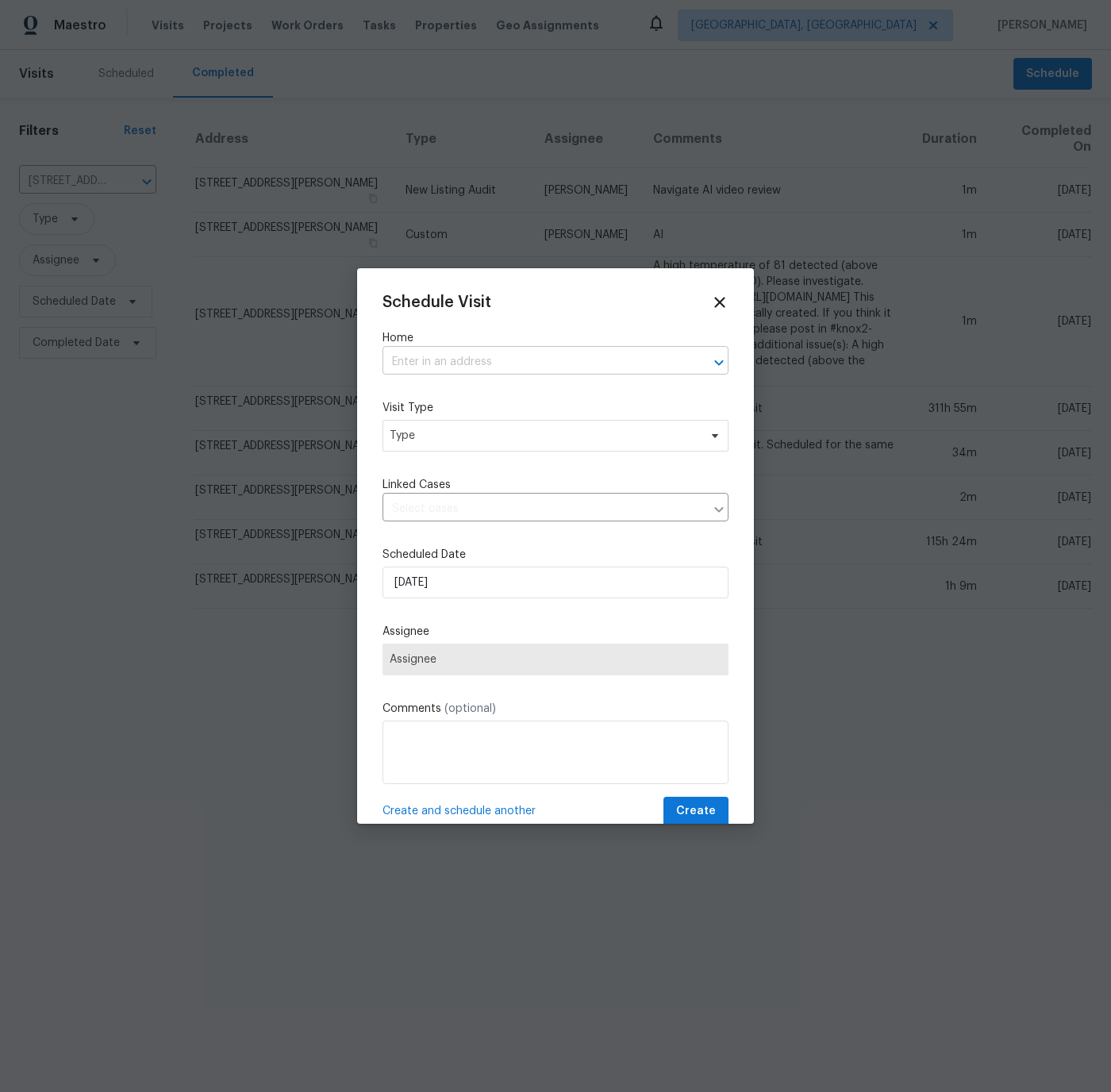
click at [434, 359] on input "text" at bounding box center [534, 362] width 301 height 24
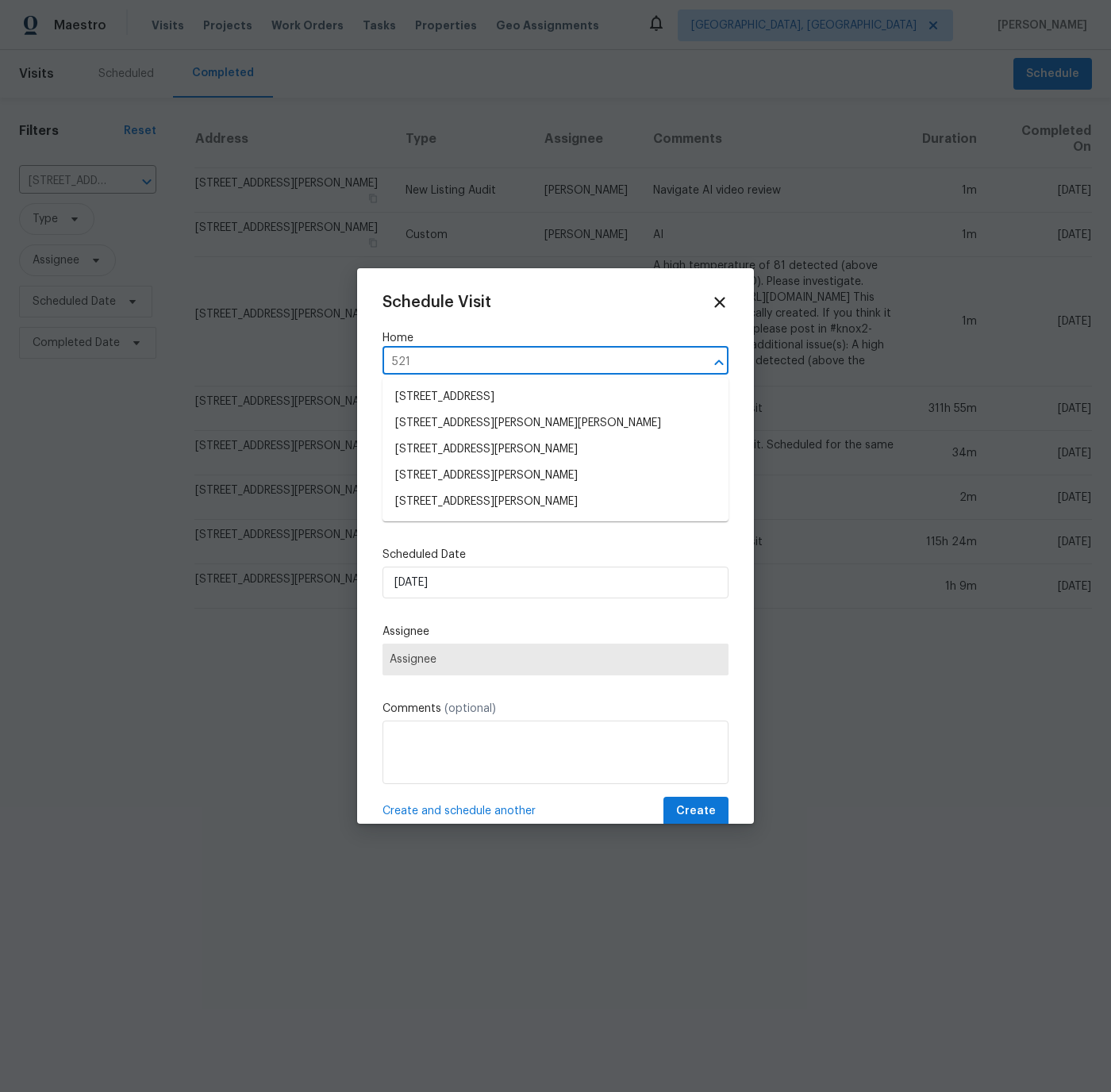
type input "5210"
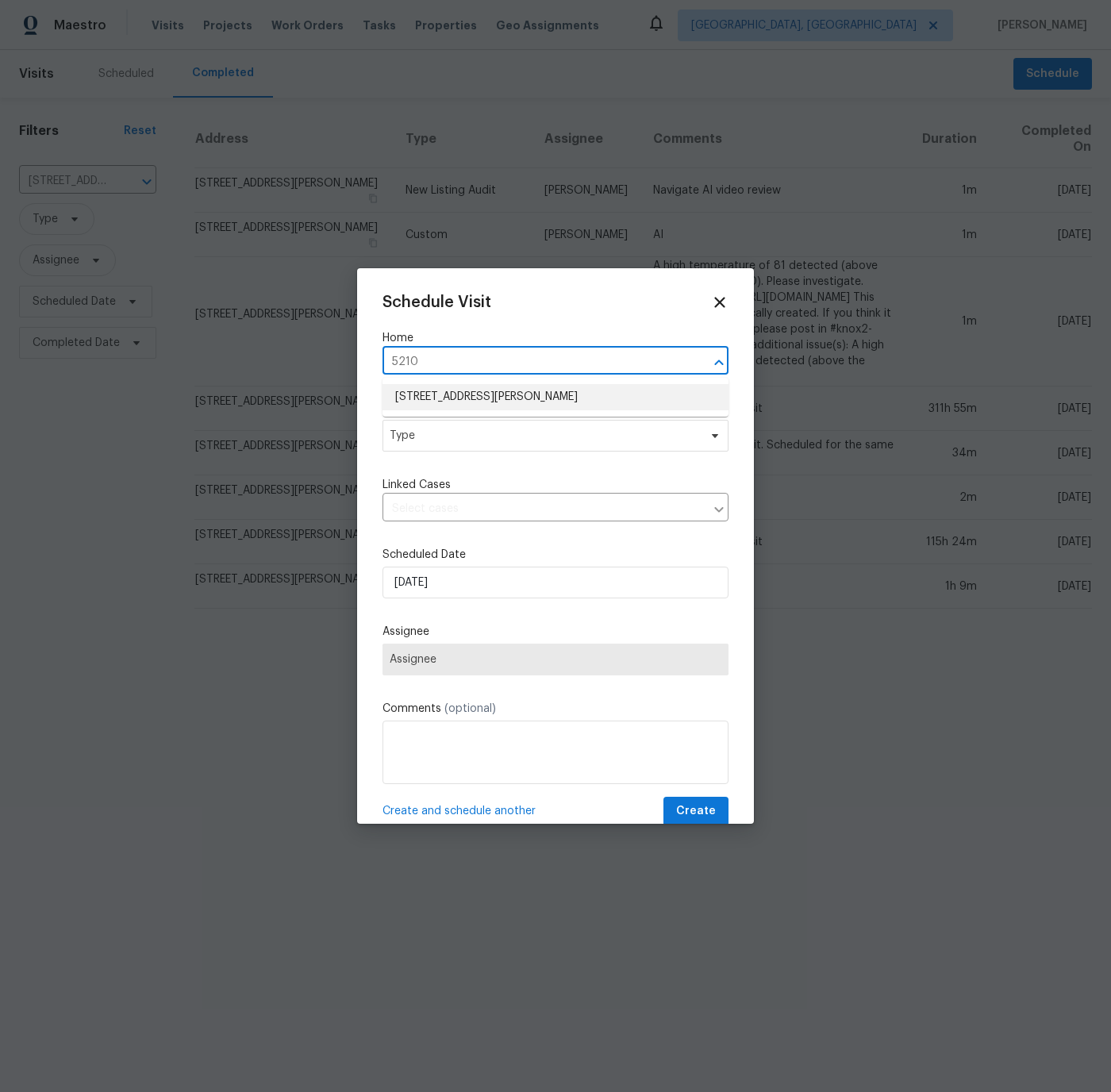
click at [437, 390] on li "[STREET_ADDRESS][PERSON_NAME]" at bounding box center [556, 397] width 346 height 26
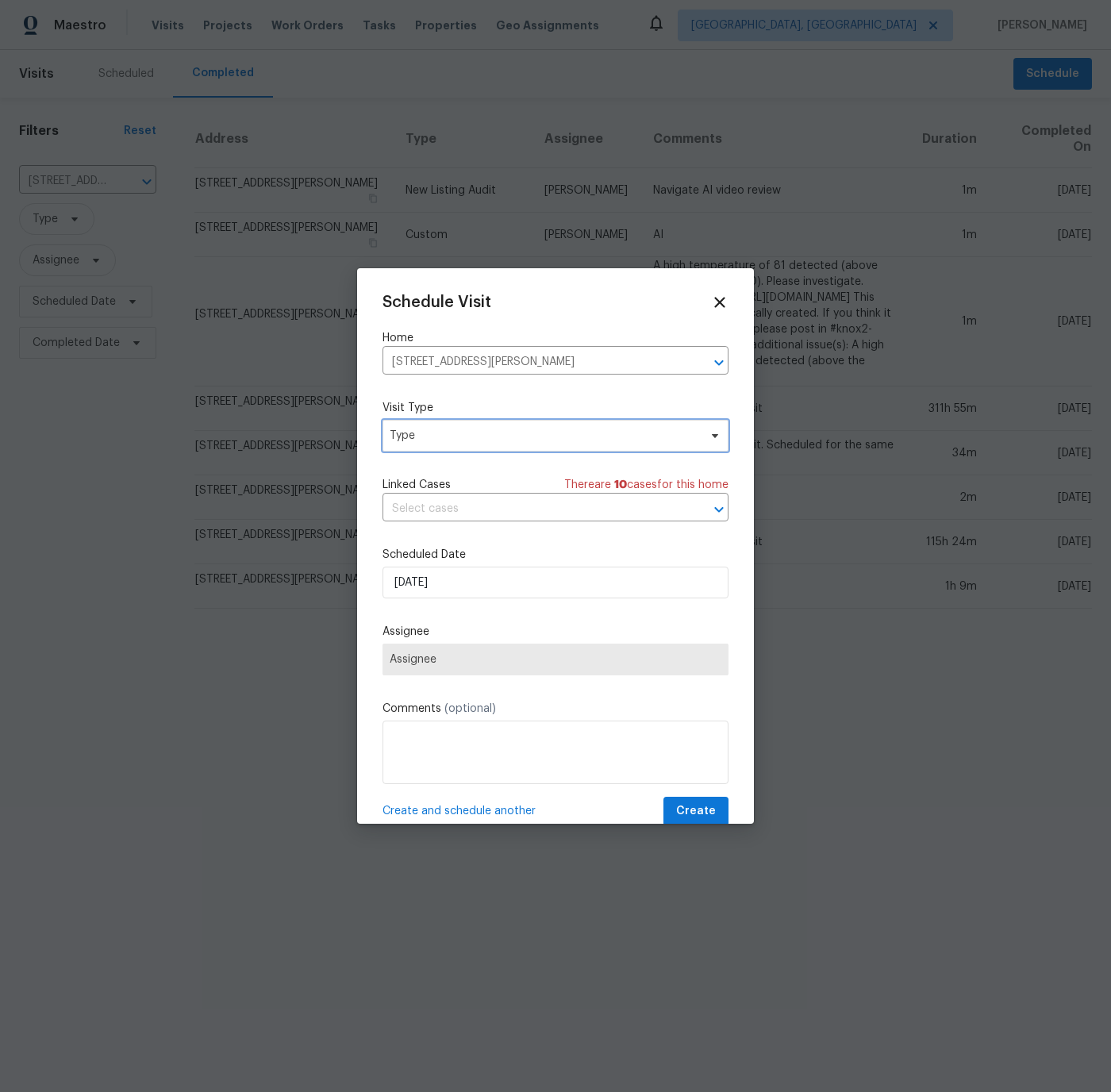
click at [434, 438] on span "Type" at bounding box center [544, 435] width 309 height 16
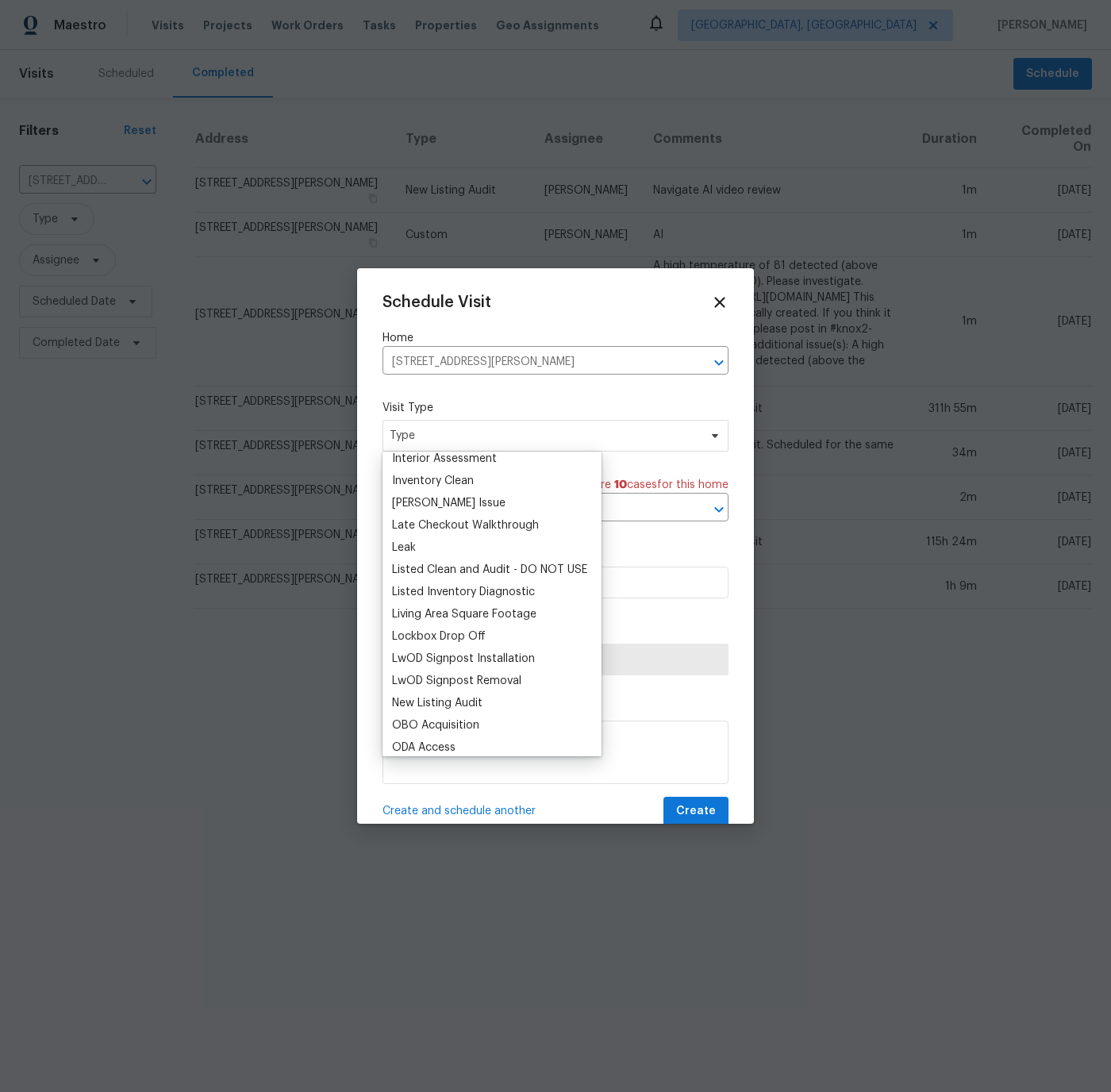
scroll to position [659, 0]
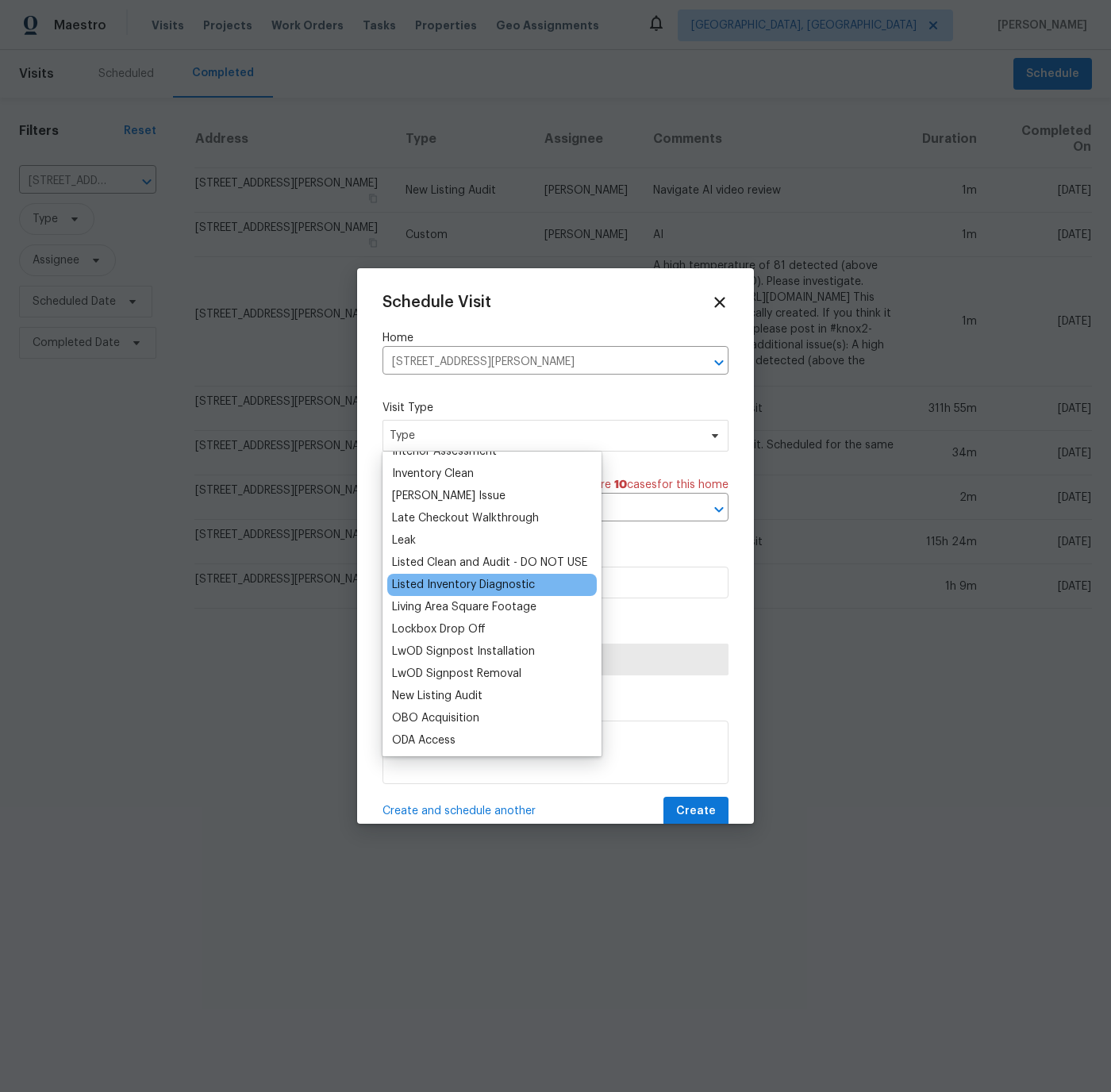
click at [440, 579] on div "Listed Inventory Diagnostic" at bounding box center [463, 584] width 143 height 16
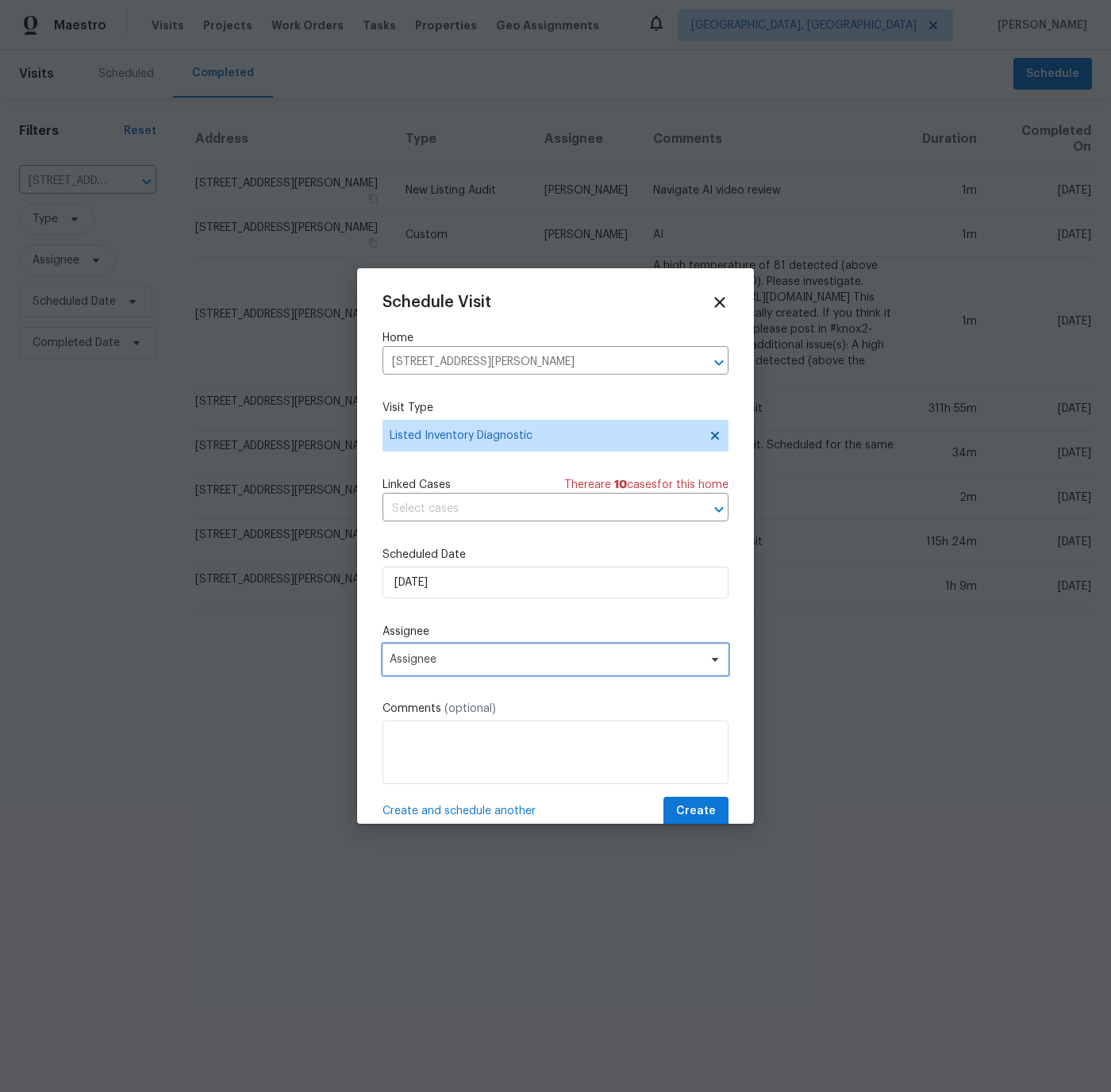
click at [448, 657] on span "Assignee" at bounding box center [545, 660] width 311 height 13
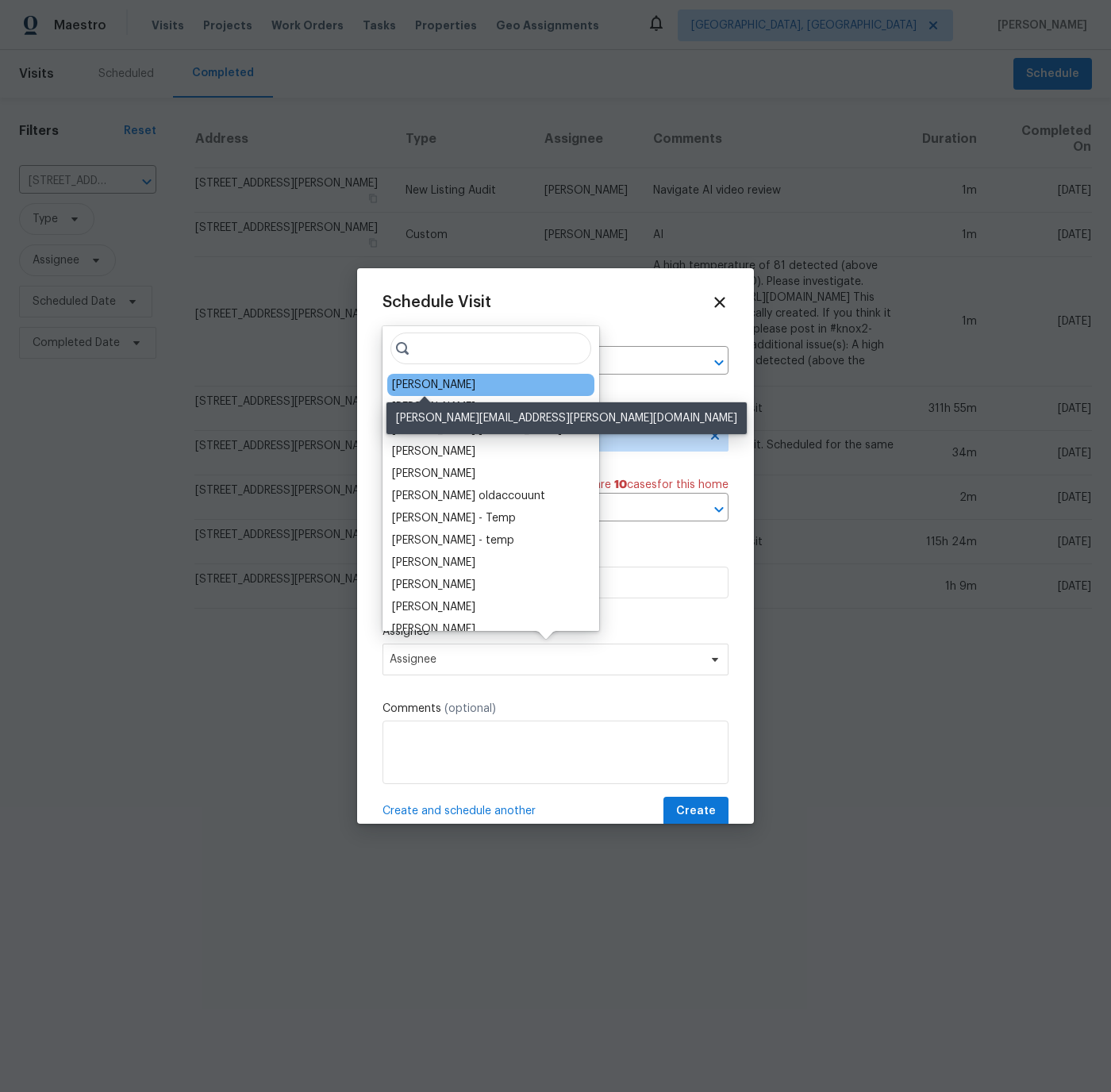
click at [422, 390] on div "[PERSON_NAME]" at bounding box center [433, 385] width 83 height 16
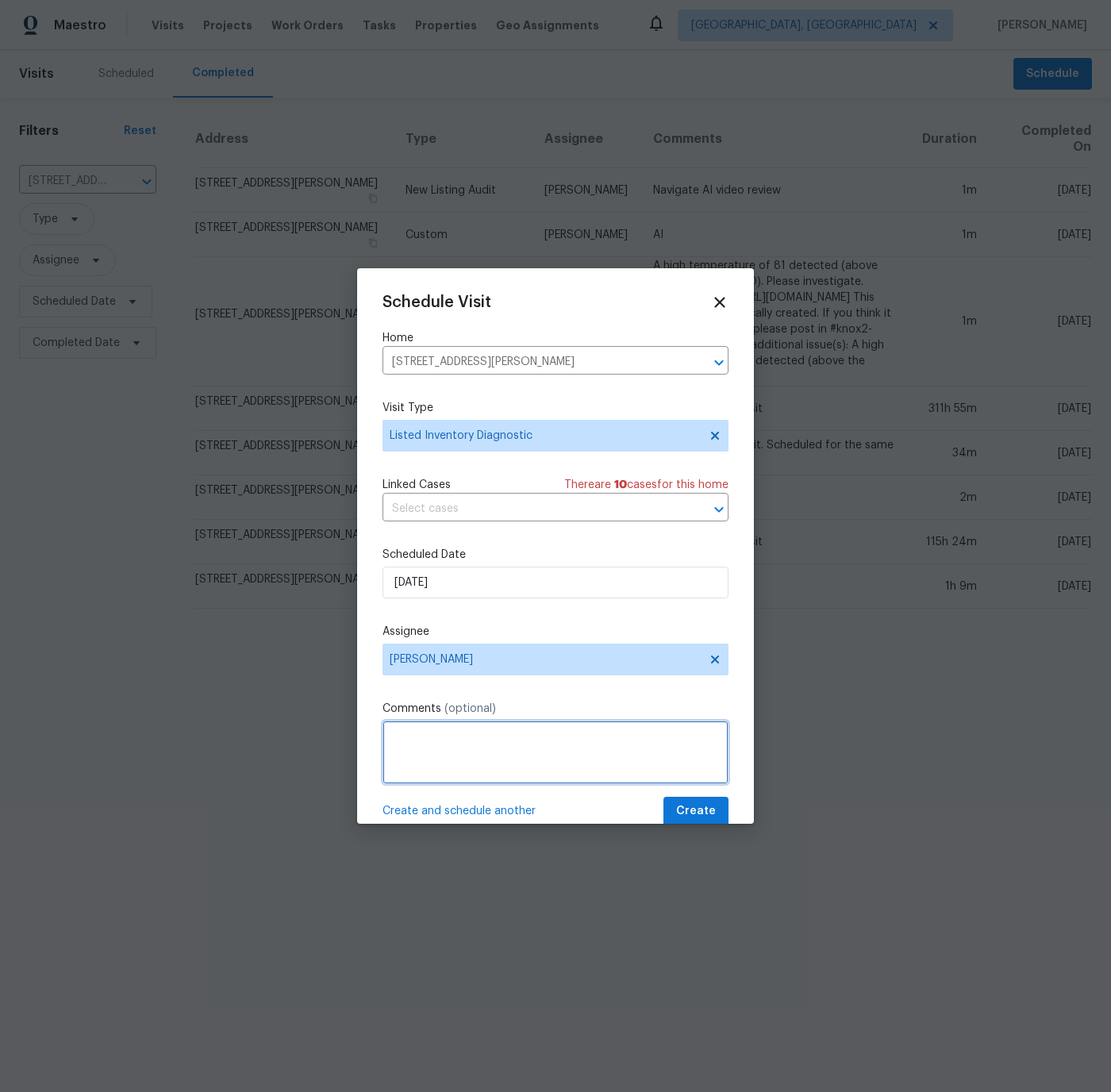
click at [410, 730] on textarea at bounding box center [556, 752] width 346 height 64
type textarea "Greater than 30 days since last visit."
click at [704, 808] on span "Create" at bounding box center [695, 810] width 39 height 20
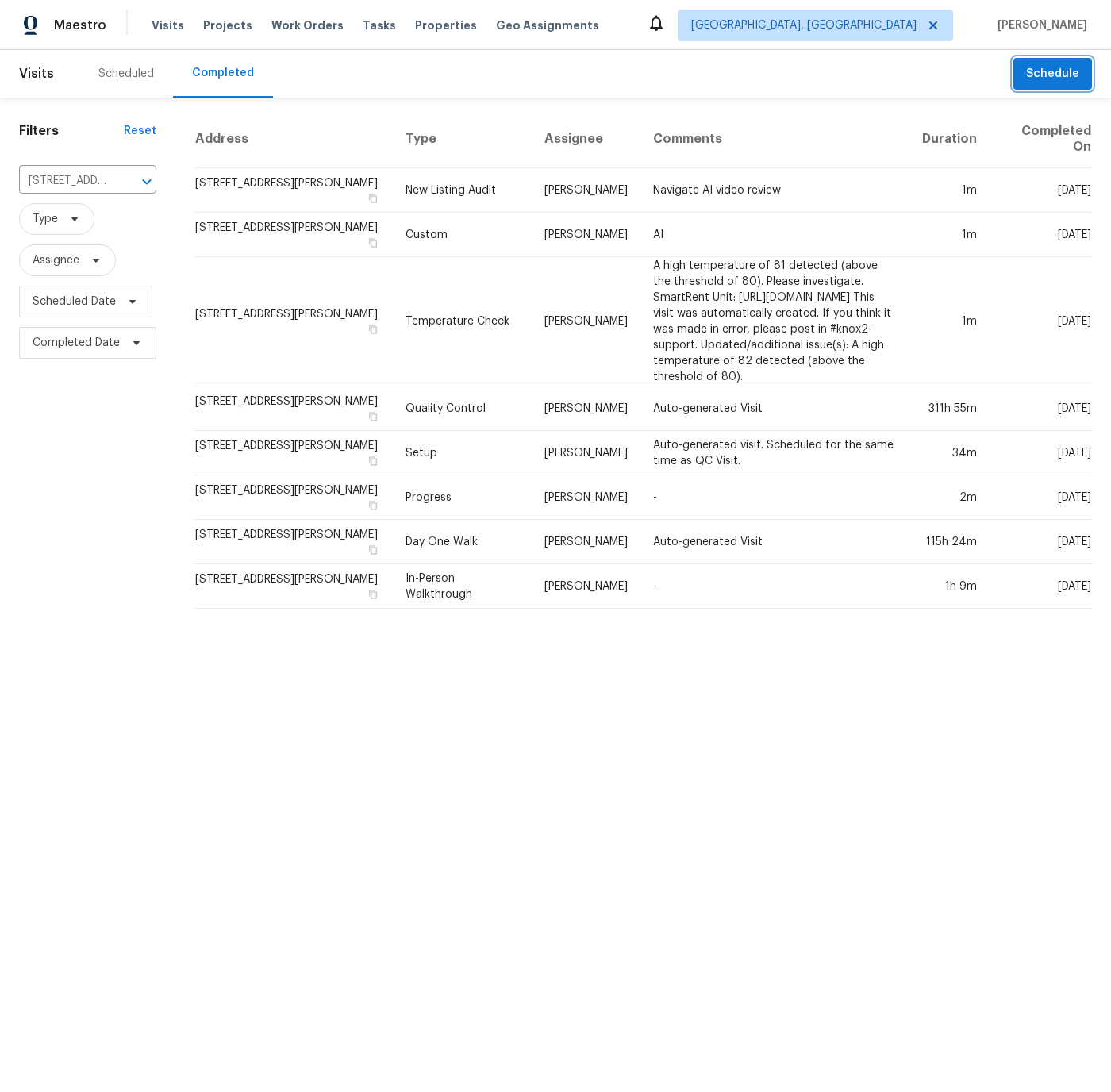
click at [1050, 72] on span "Schedule" at bounding box center [1052, 74] width 53 height 20
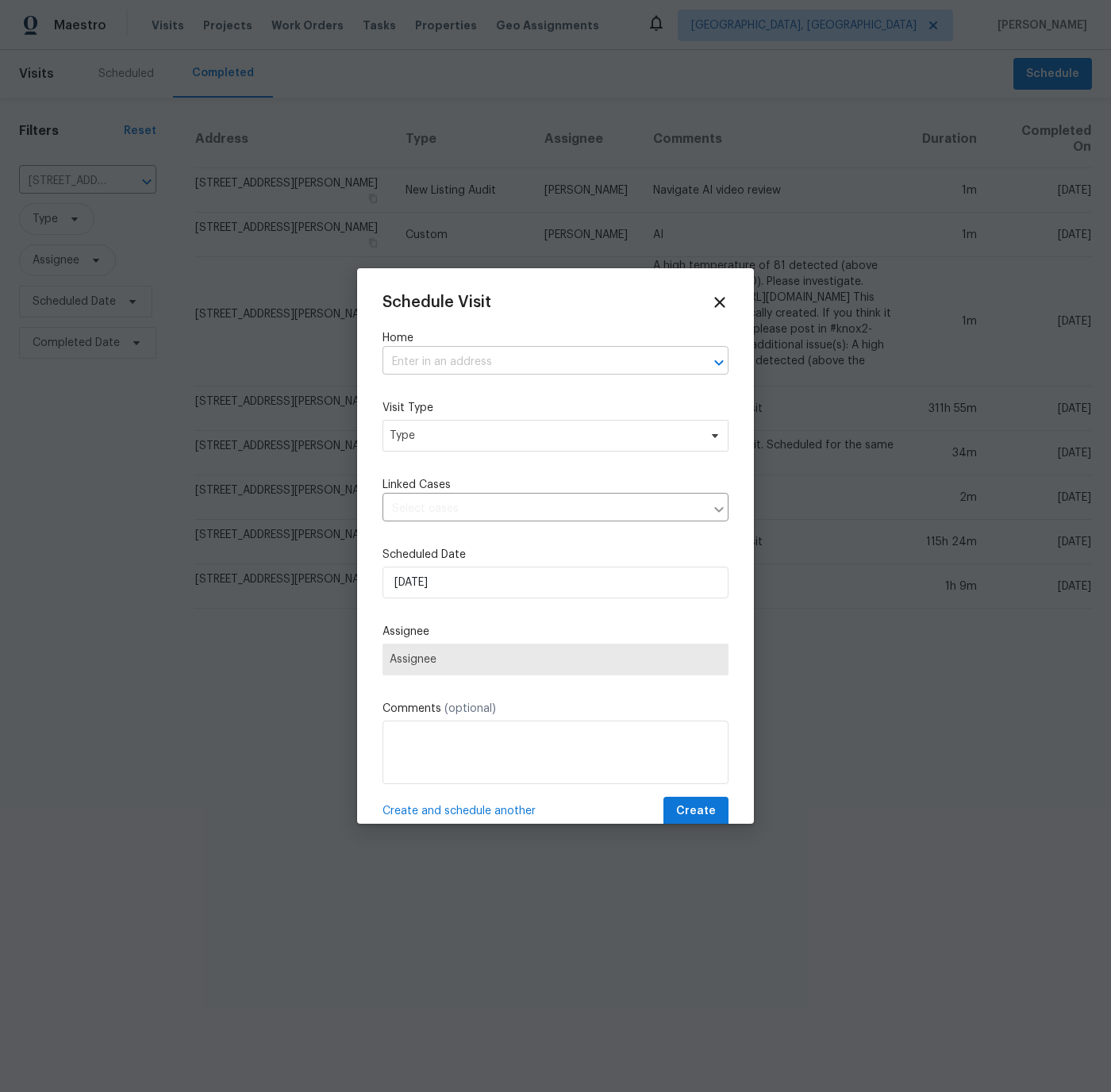
click at [444, 361] on input "text" at bounding box center [534, 362] width 301 height 24
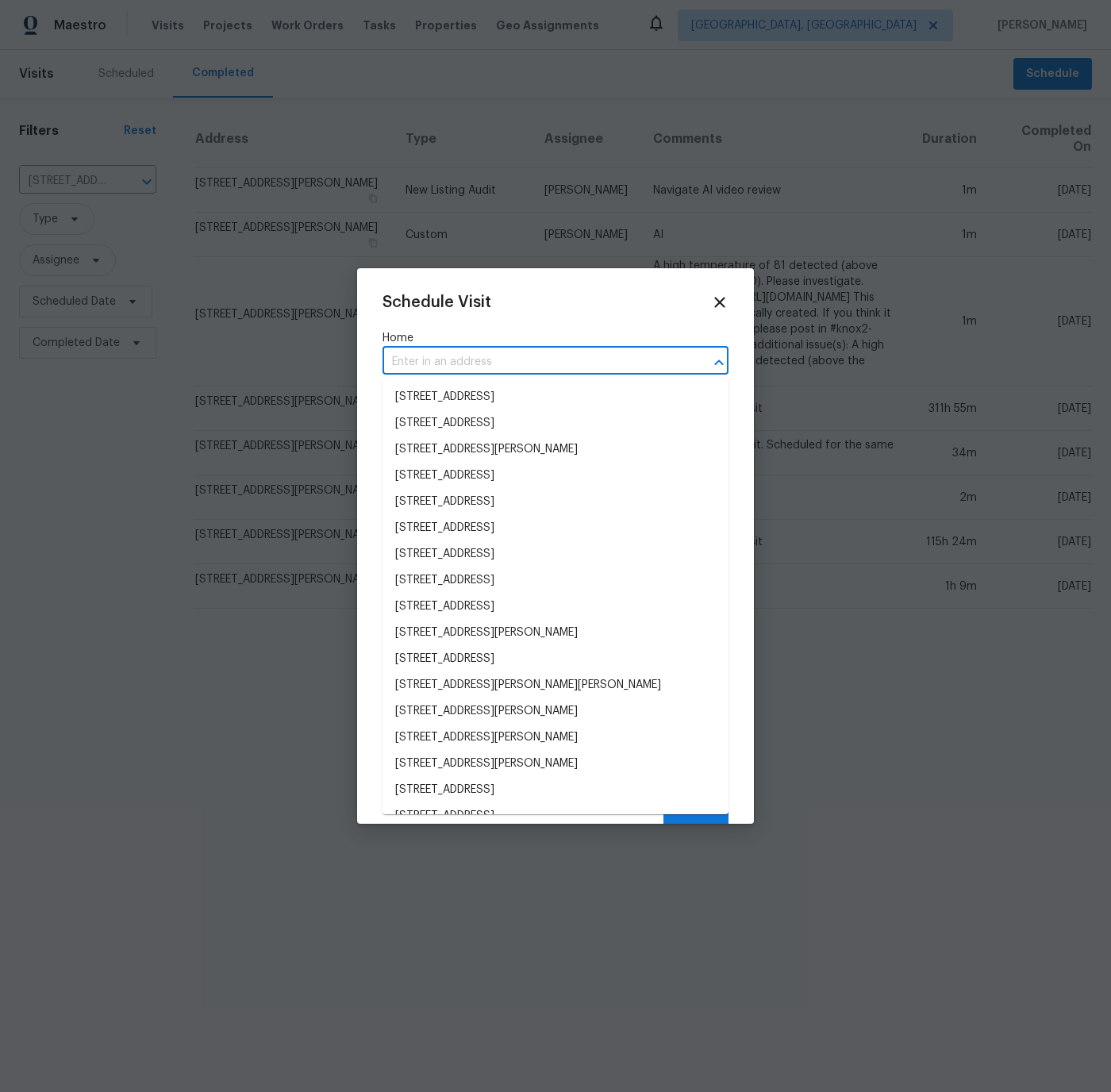
click at [425, 363] on input "text" at bounding box center [534, 362] width 301 height 24
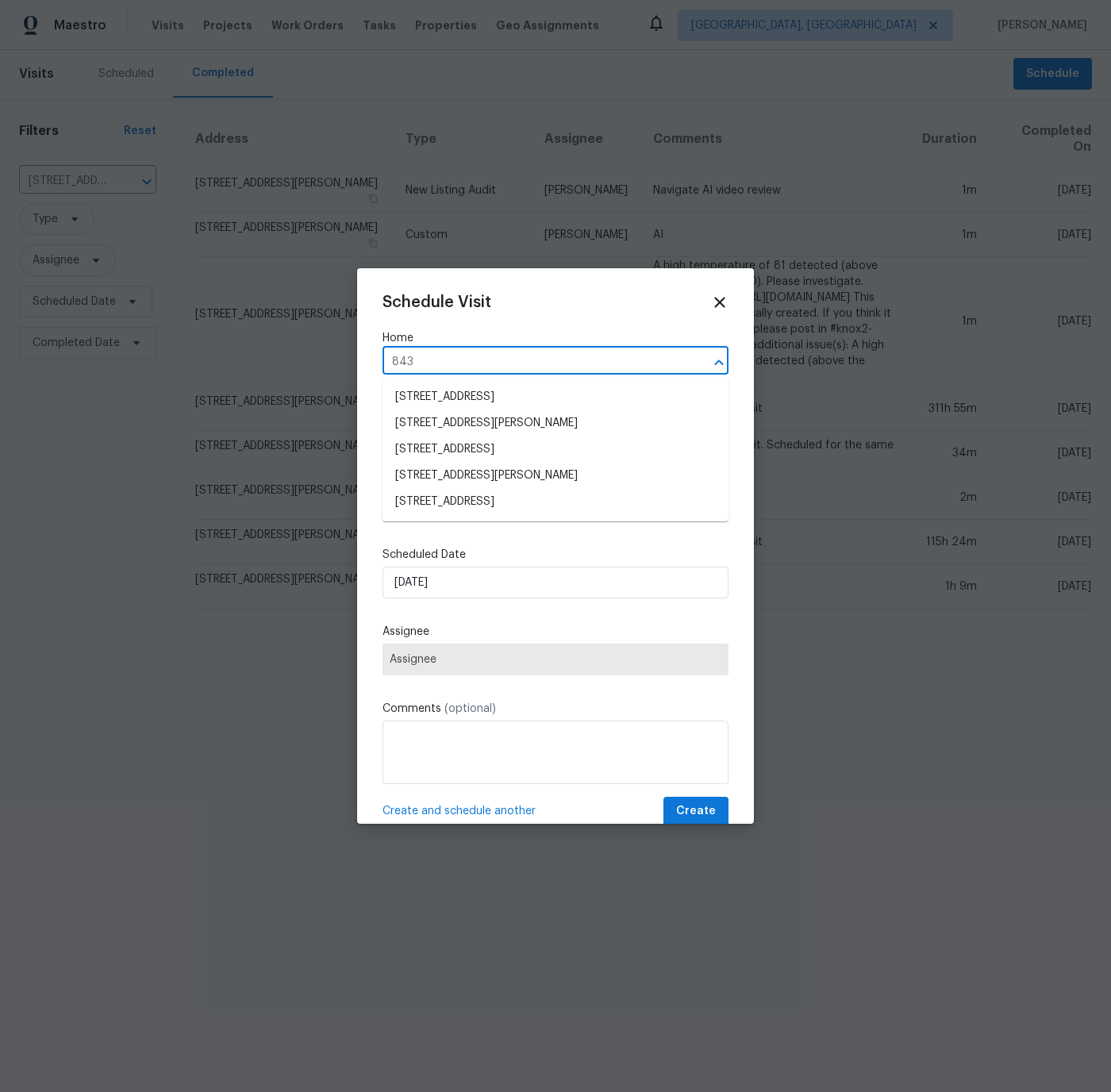
type input "8437"
click at [442, 393] on li "[STREET_ADDRESS][PERSON_NAME]" at bounding box center [556, 397] width 346 height 26
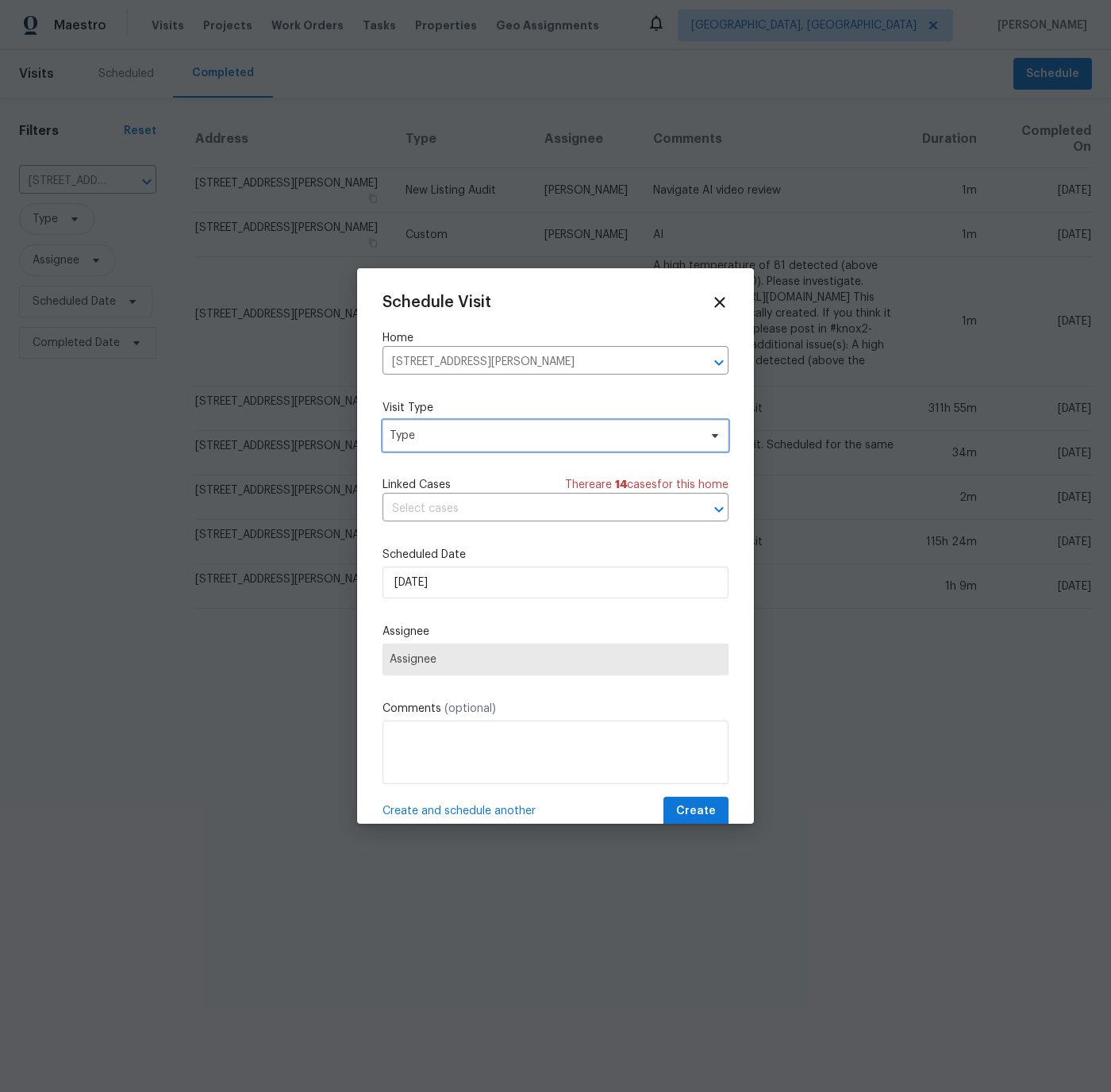
click at [443, 435] on span "Type" at bounding box center [544, 435] width 309 height 16
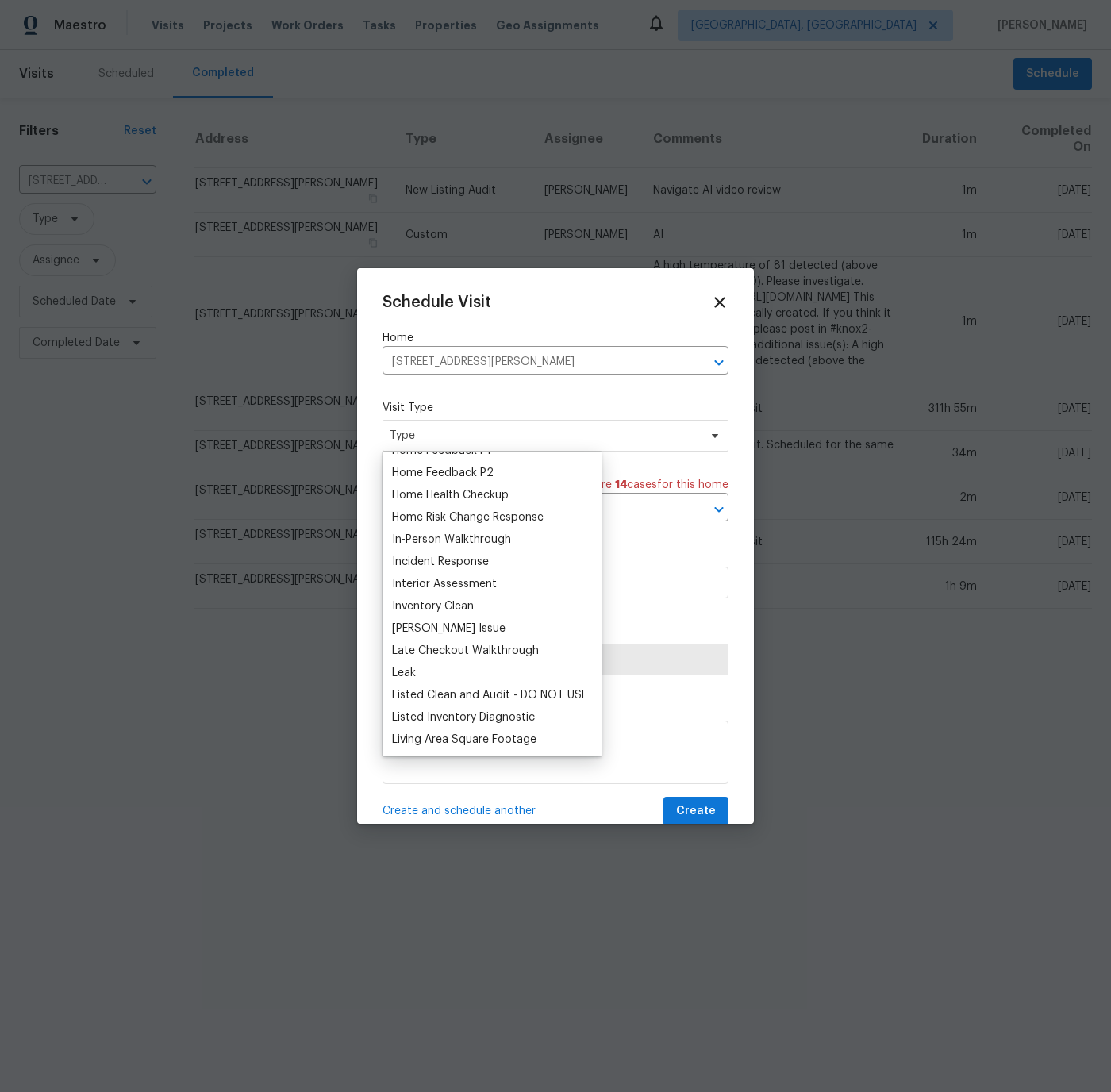
scroll to position [528, 0]
click at [441, 713] on div "Listed Inventory Diagnostic" at bounding box center [463, 715] width 143 height 16
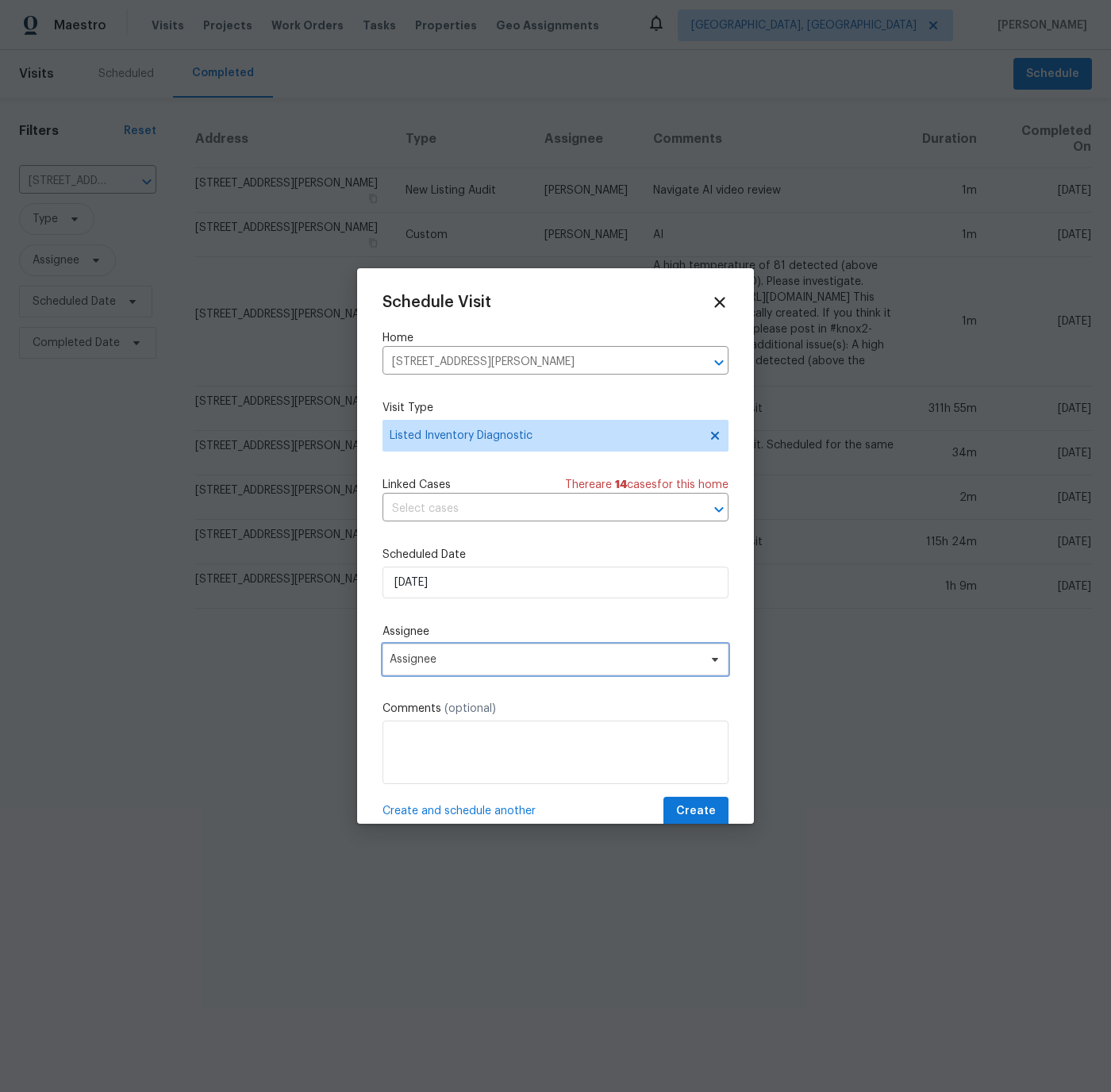
click at [438, 662] on span "Assignee" at bounding box center [545, 660] width 311 height 13
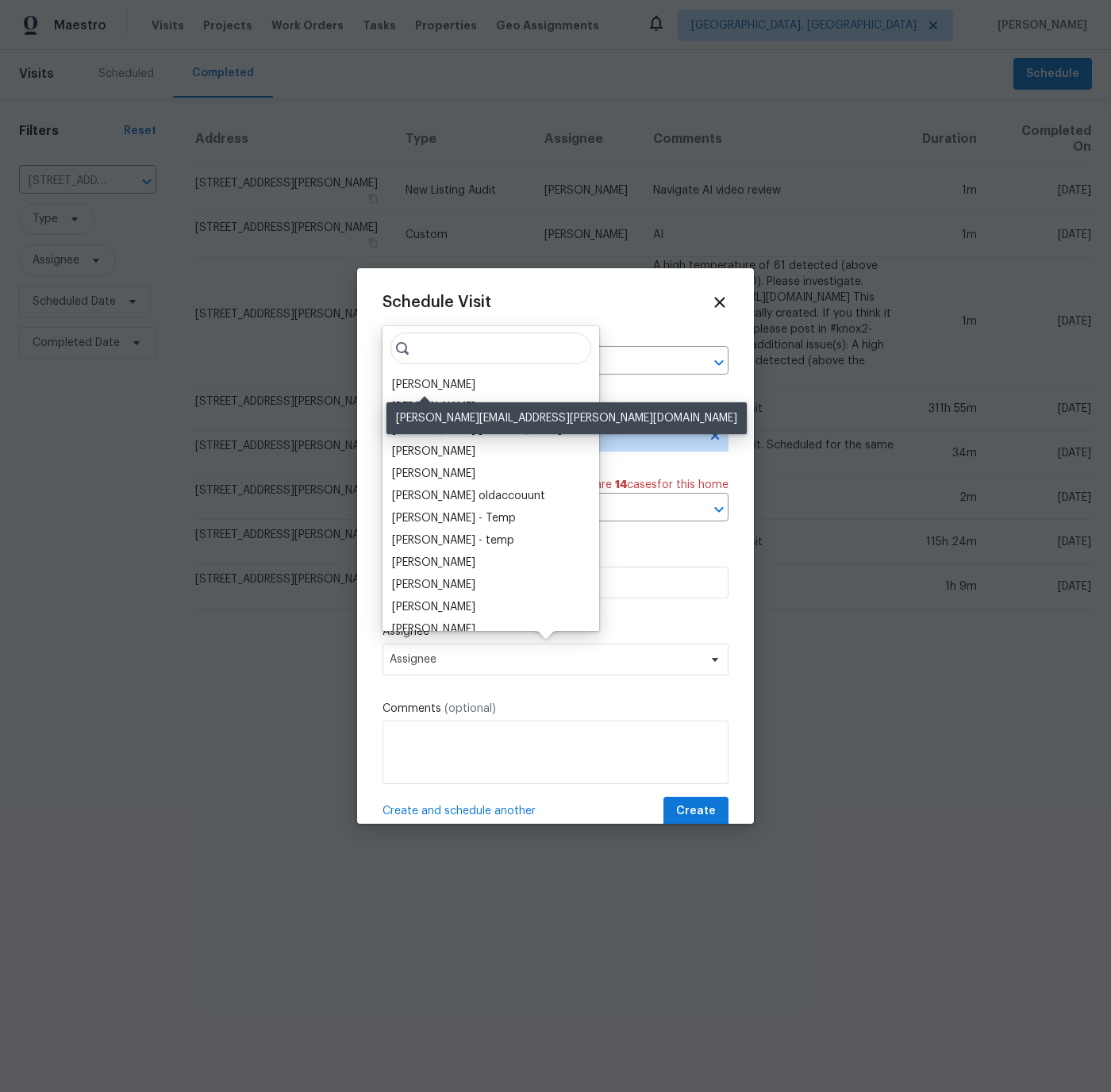
click at [439, 380] on div "[PERSON_NAME]" at bounding box center [433, 385] width 83 height 16
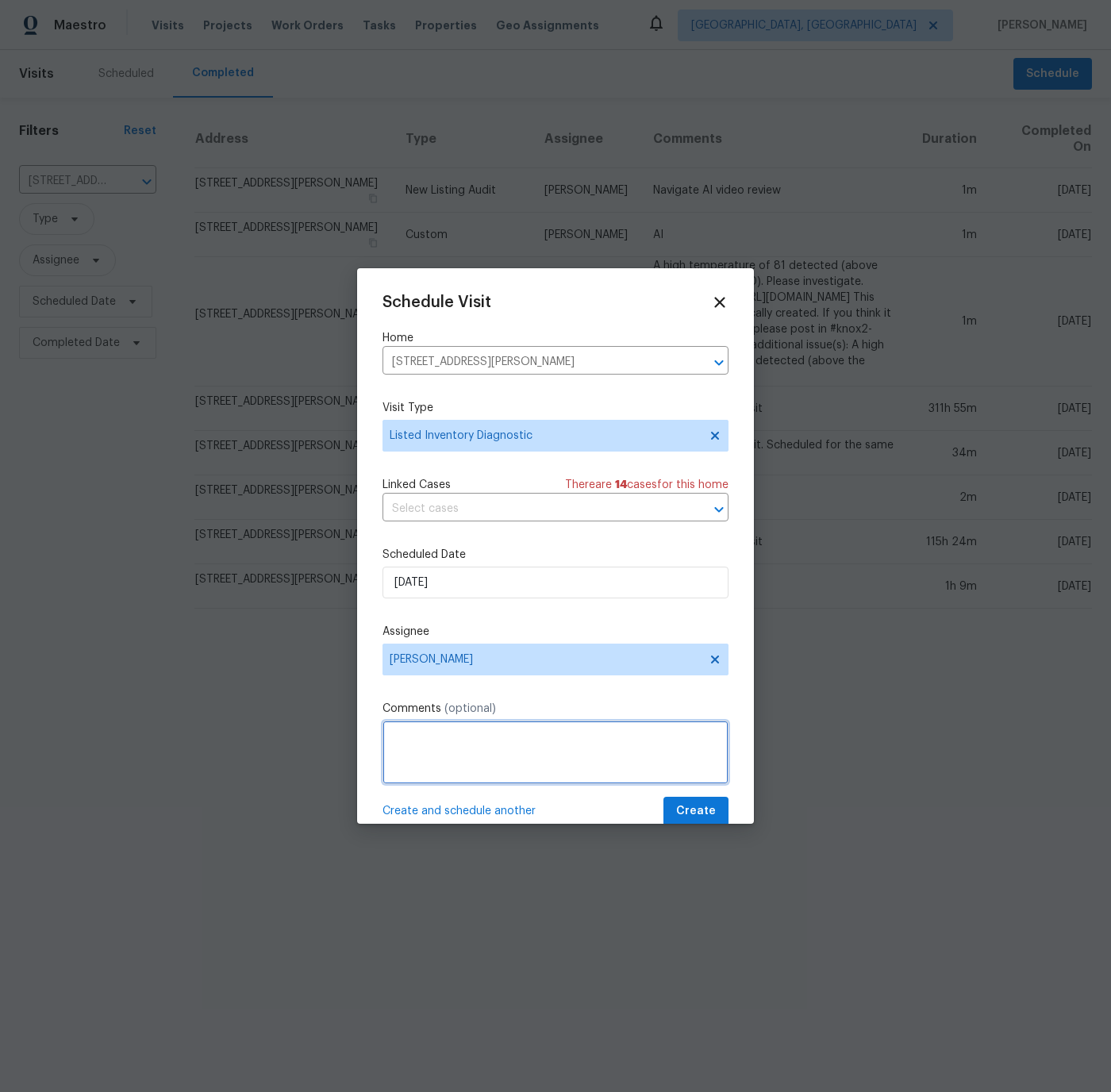
click at [405, 730] on textarea at bounding box center [556, 752] width 346 height 64
type textarea "Greater than 30 days since last visit."
click at [693, 806] on span "Create" at bounding box center [695, 810] width 39 height 20
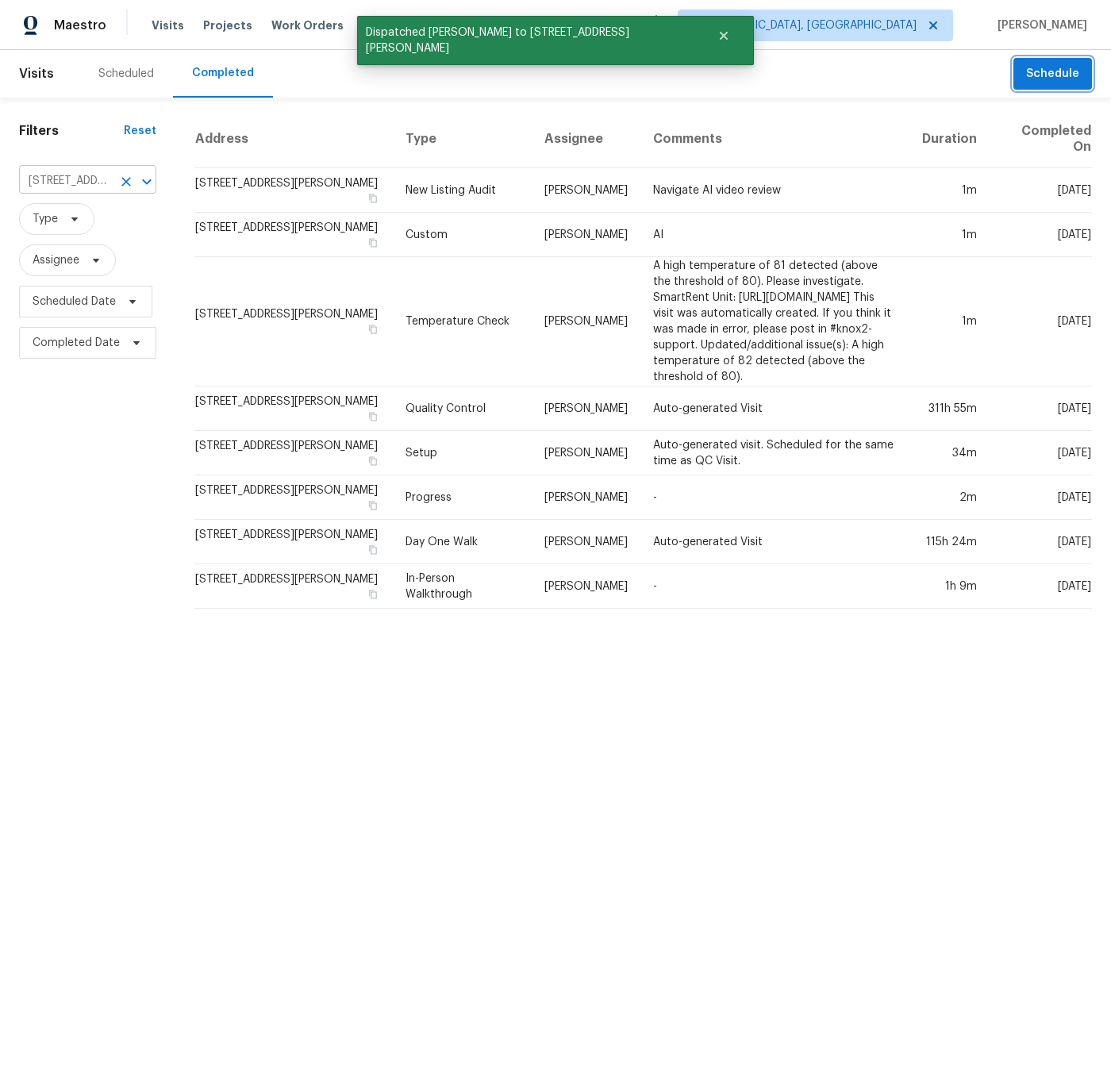
click at [124, 180] on icon "Clear" at bounding box center [126, 182] width 9 height 9
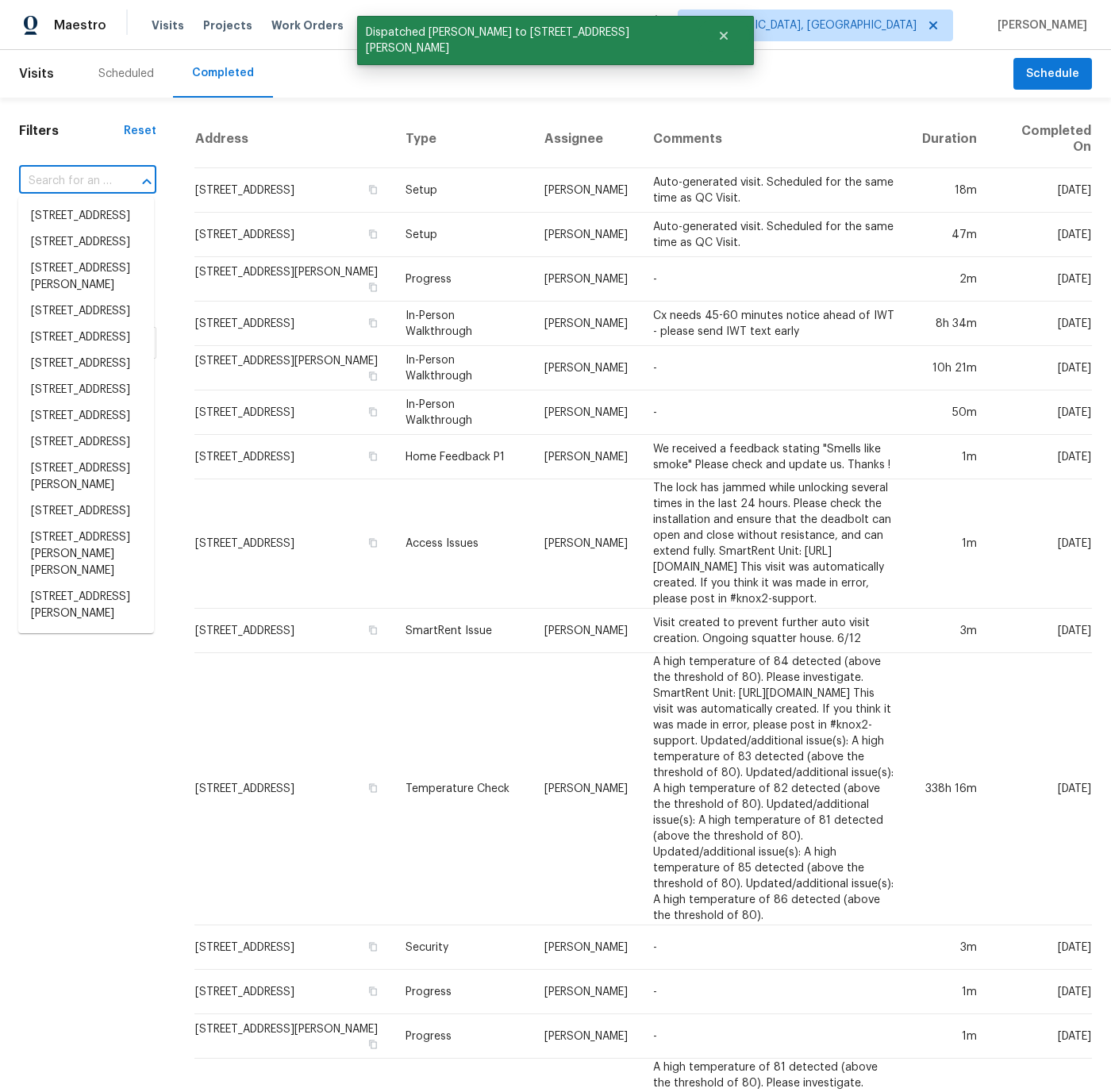
click at [75, 180] on input "text" at bounding box center [65, 182] width 93 height 24
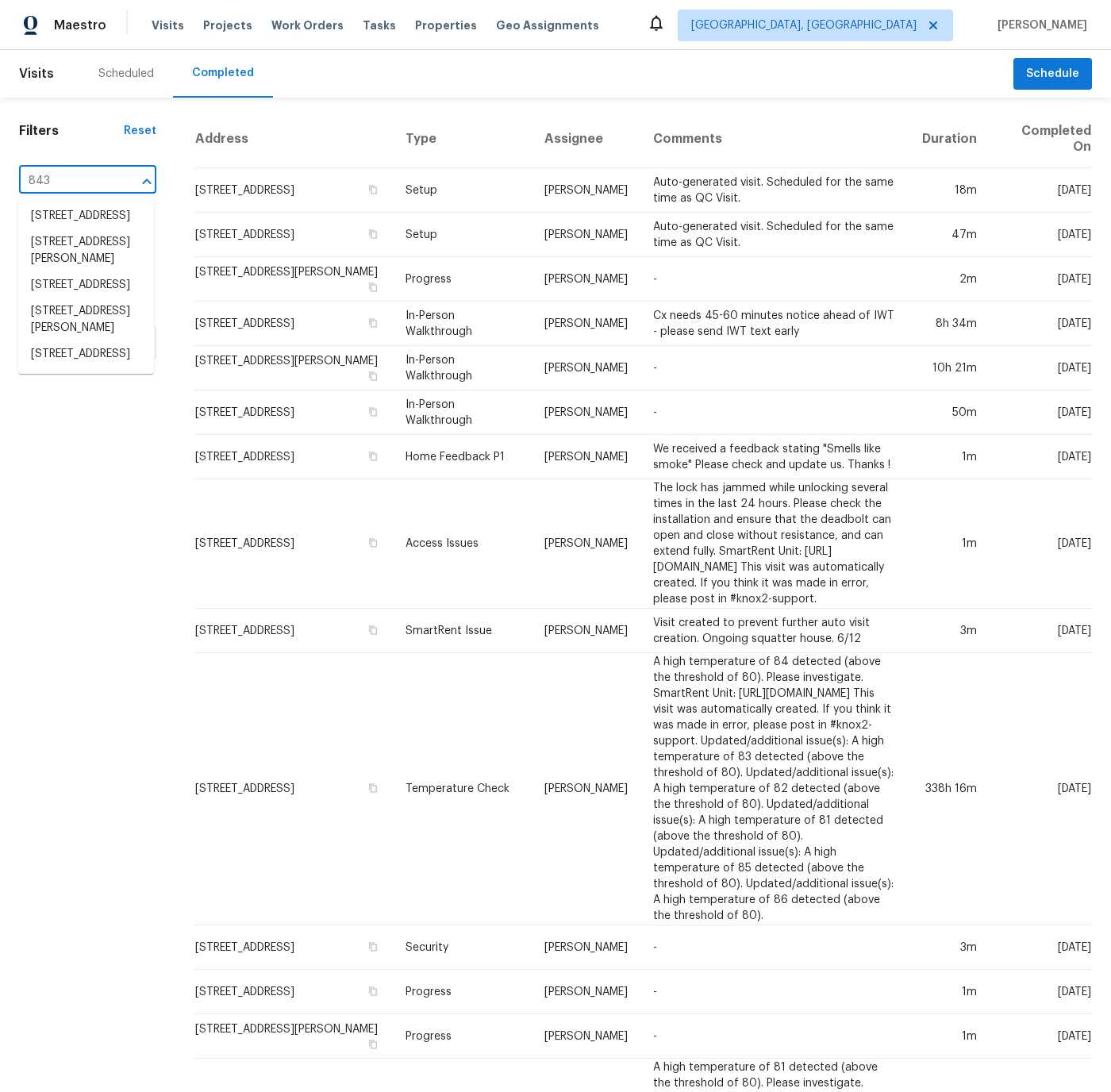
type input "8437"
click at [70, 218] on li "[STREET_ADDRESS][PERSON_NAME]" at bounding box center [86, 225] width 136 height 43
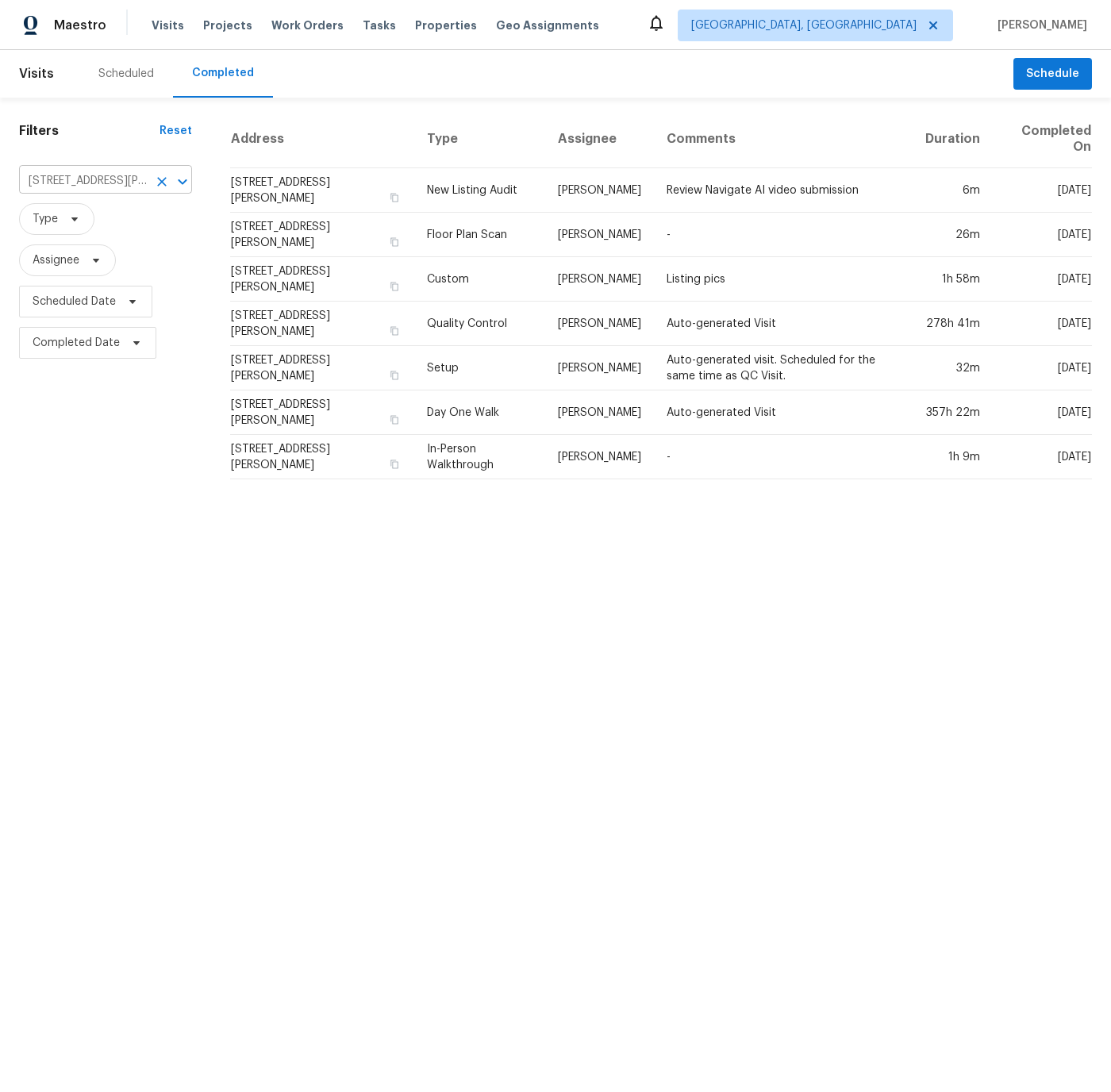
click at [160, 180] on icon "Clear" at bounding box center [162, 182] width 9 height 9
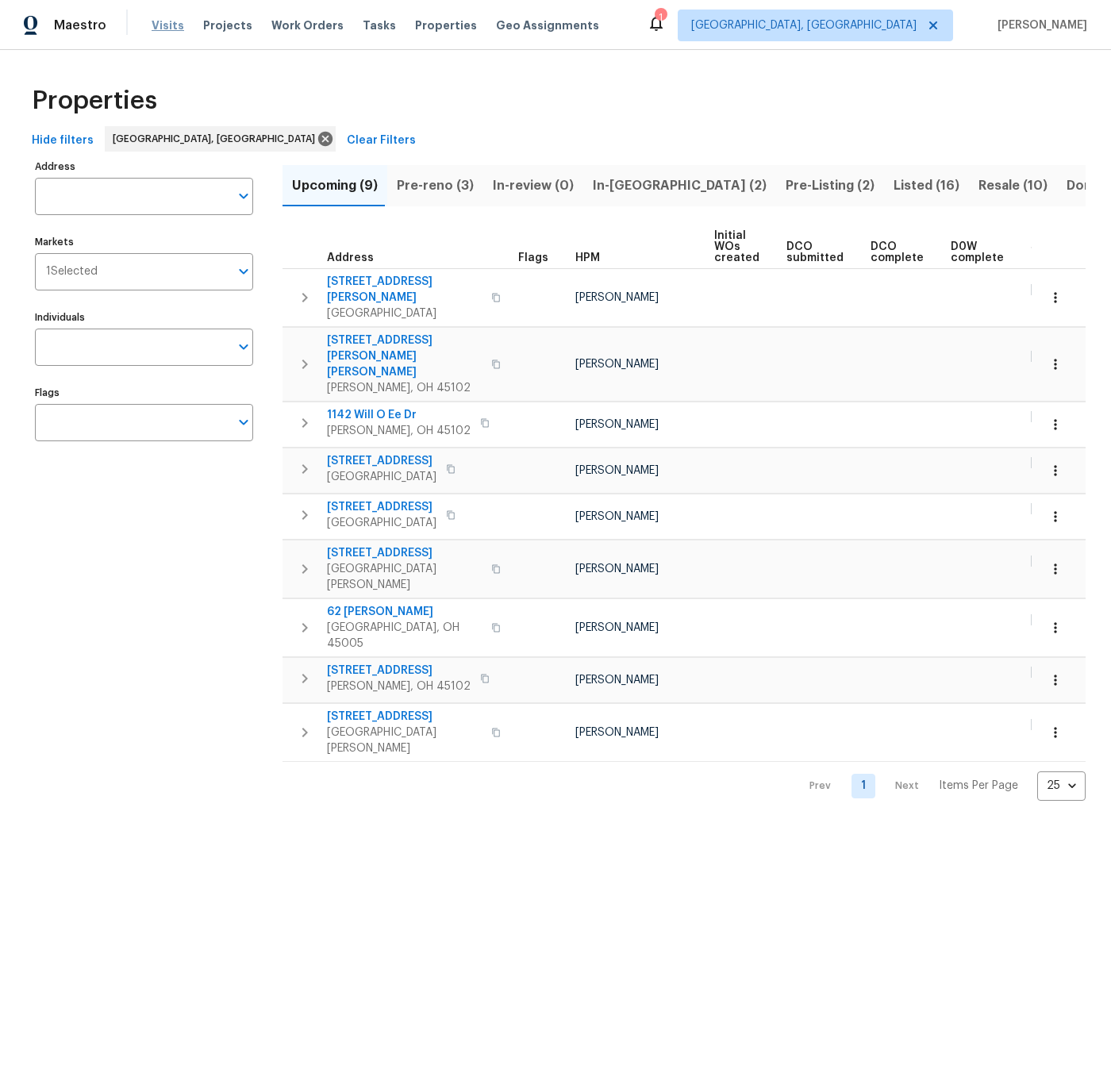
click at [169, 25] on span "Visits" at bounding box center [168, 25] width 33 height 16
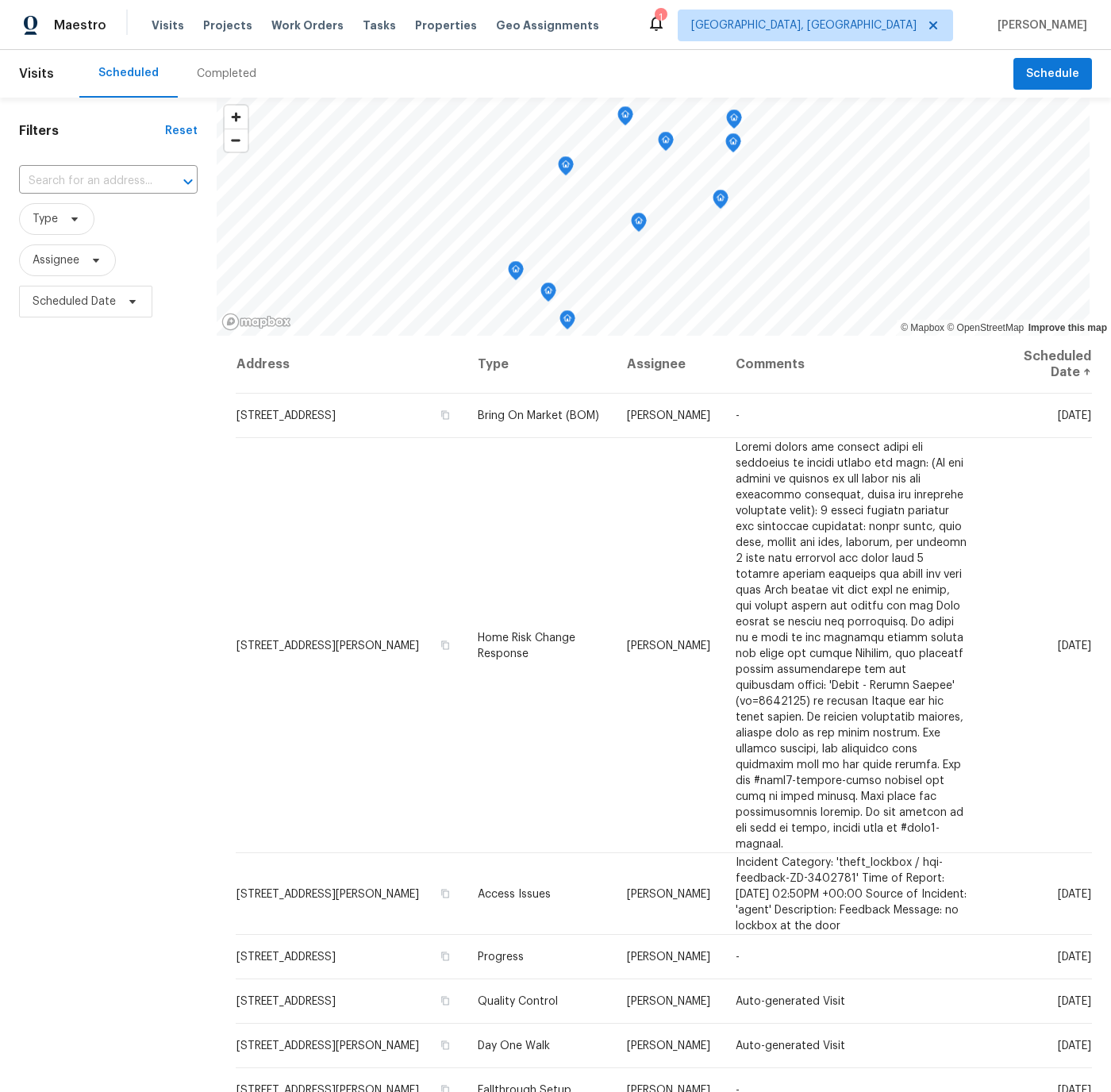
click at [224, 74] on div "Completed" at bounding box center [227, 73] width 60 height 16
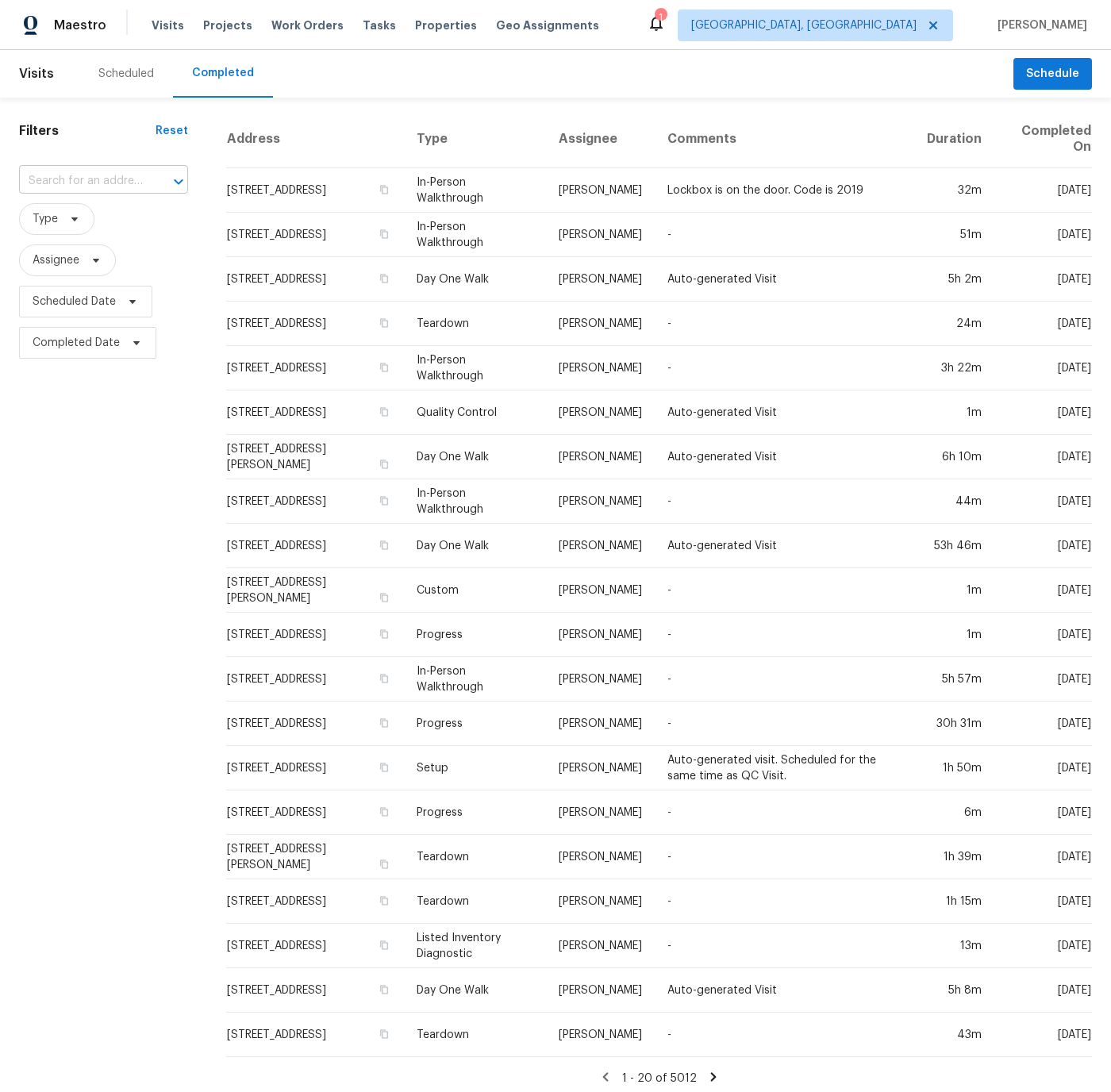
click at [94, 182] on input "text" at bounding box center [80, 182] width 124 height 24
type input "155"
click at [81, 259] on li "[STREET_ADDRESS][PERSON_NAME]" at bounding box center [102, 251] width 168 height 43
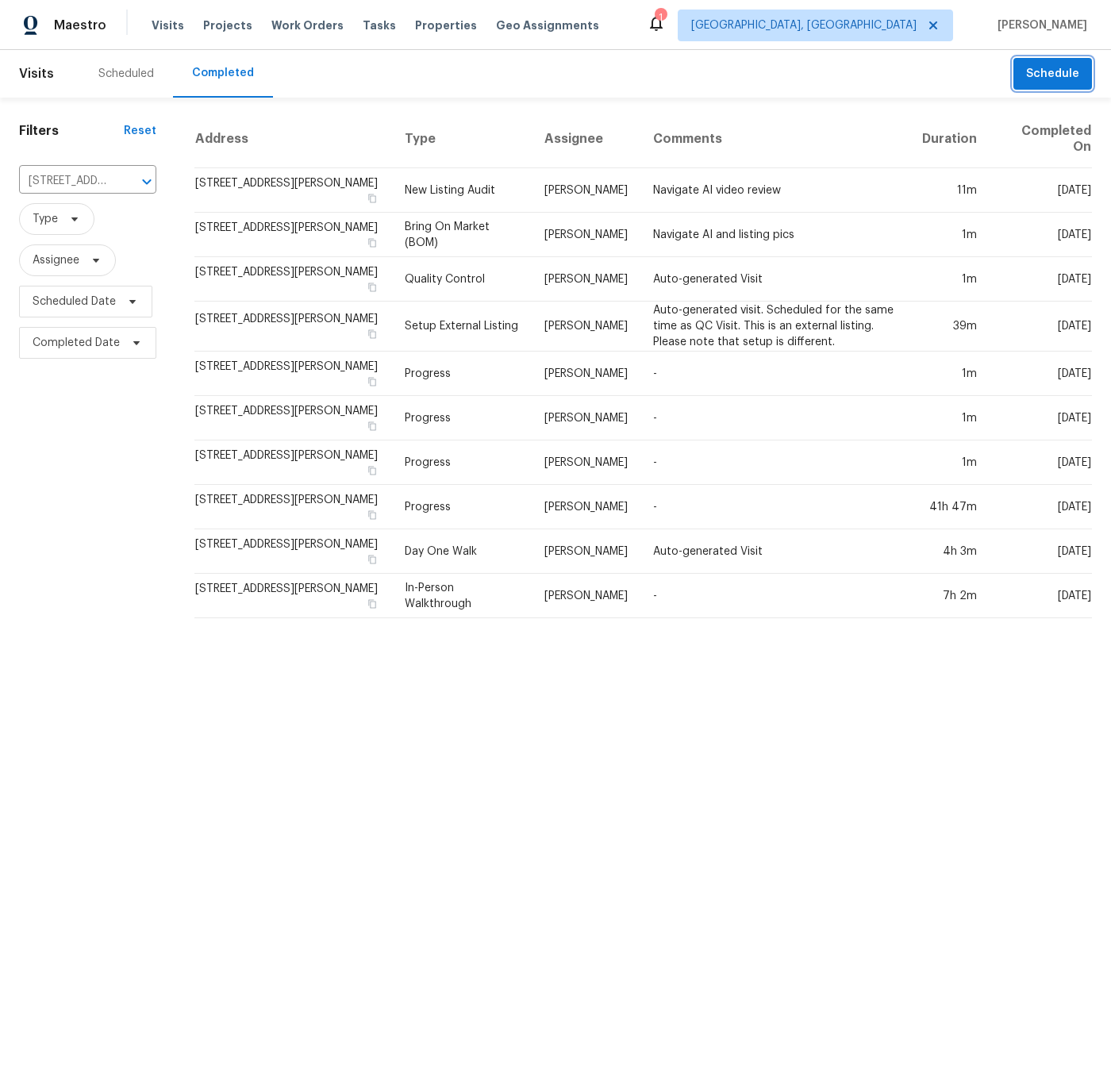
click at [1047, 67] on span "Schedule" at bounding box center [1052, 74] width 53 height 20
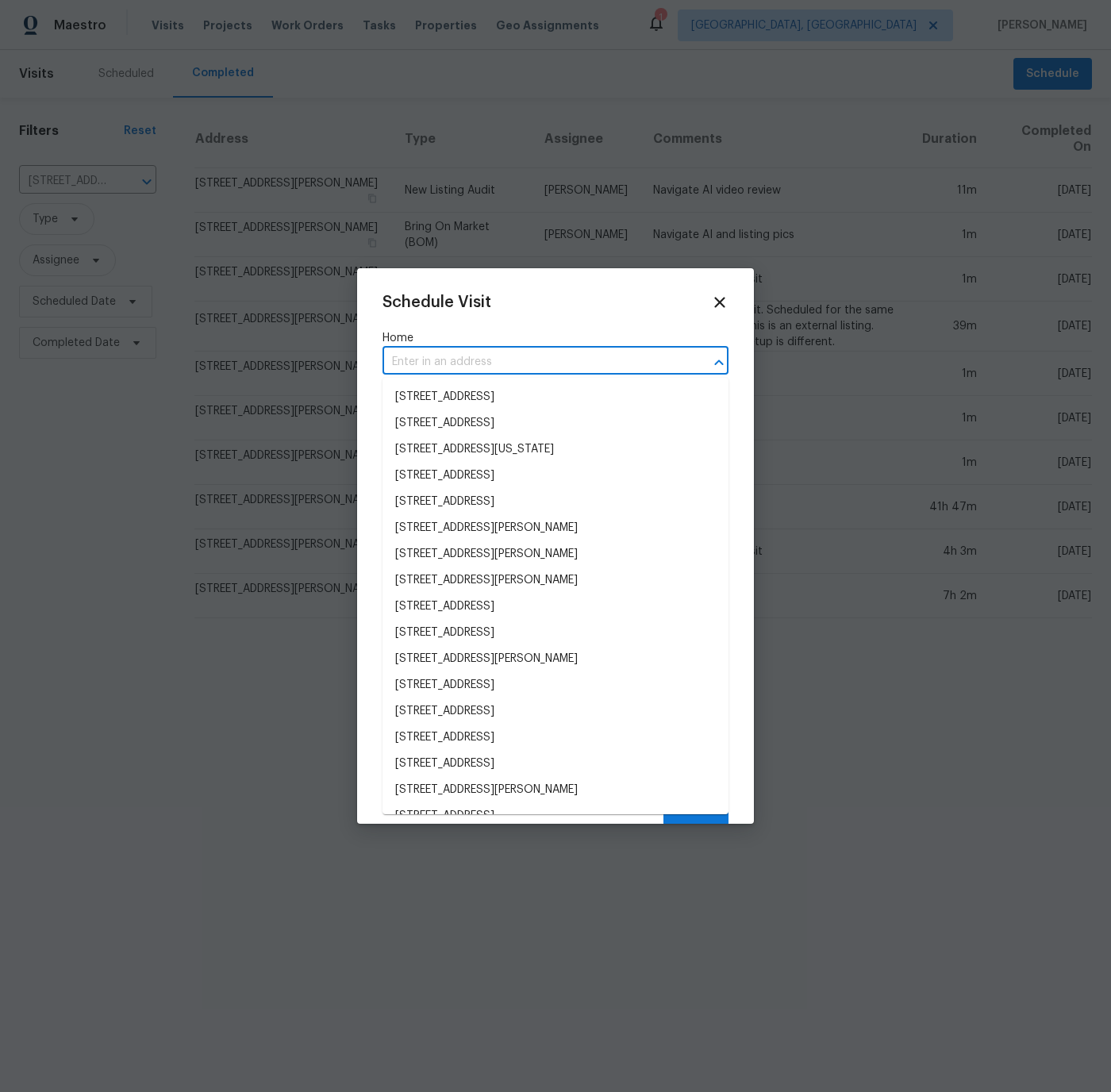
click at [446, 355] on input "text" at bounding box center [534, 362] width 301 height 24
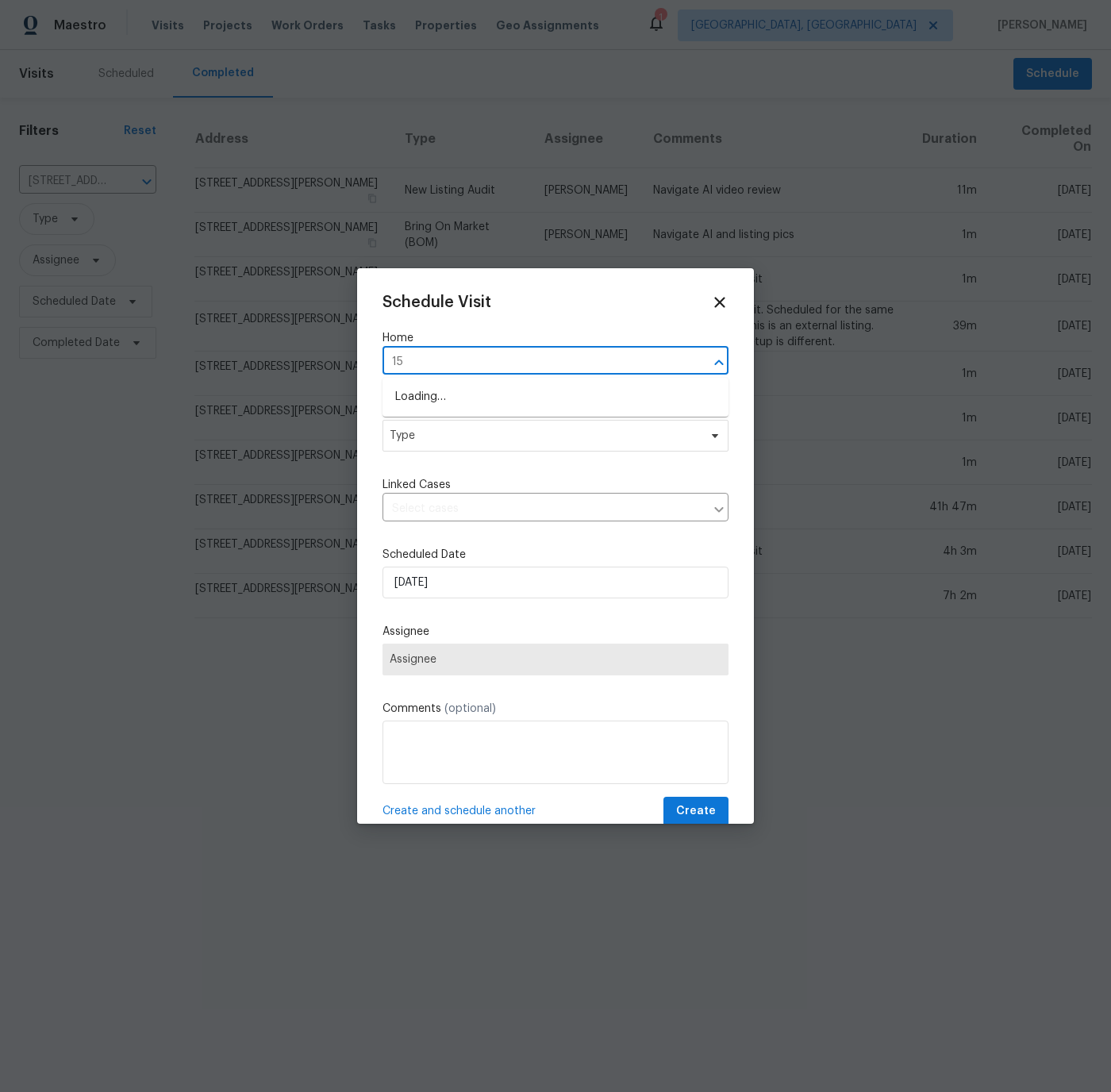
type input "155"
click at [451, 424] on li "[STREET_ADDRESS][PERSON_NAME]" at bounding box center [556, 423] width 346 height 26
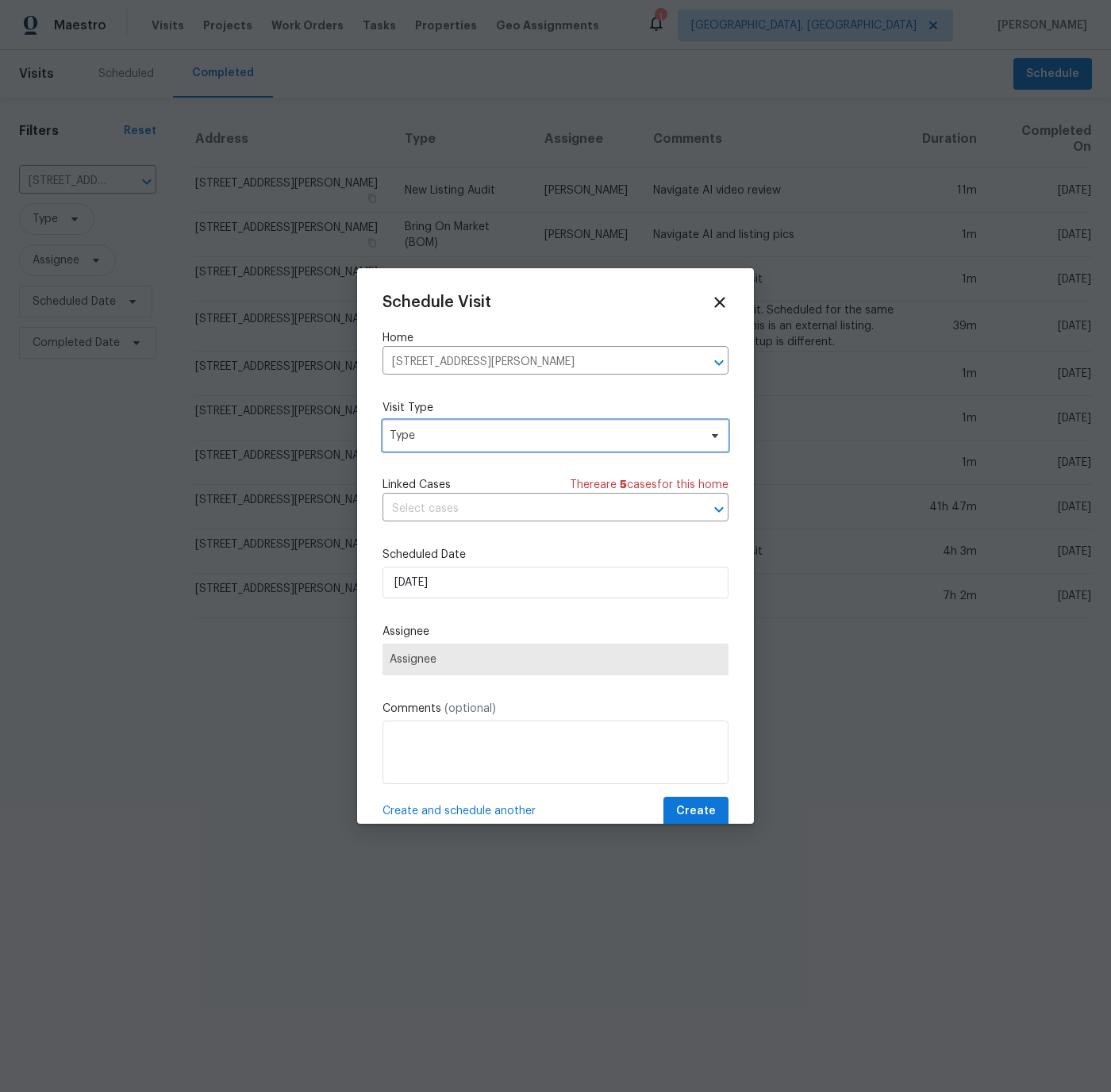
click at [440, 438] on span "Type" at bounding box center [544, 435] width 309 height 16
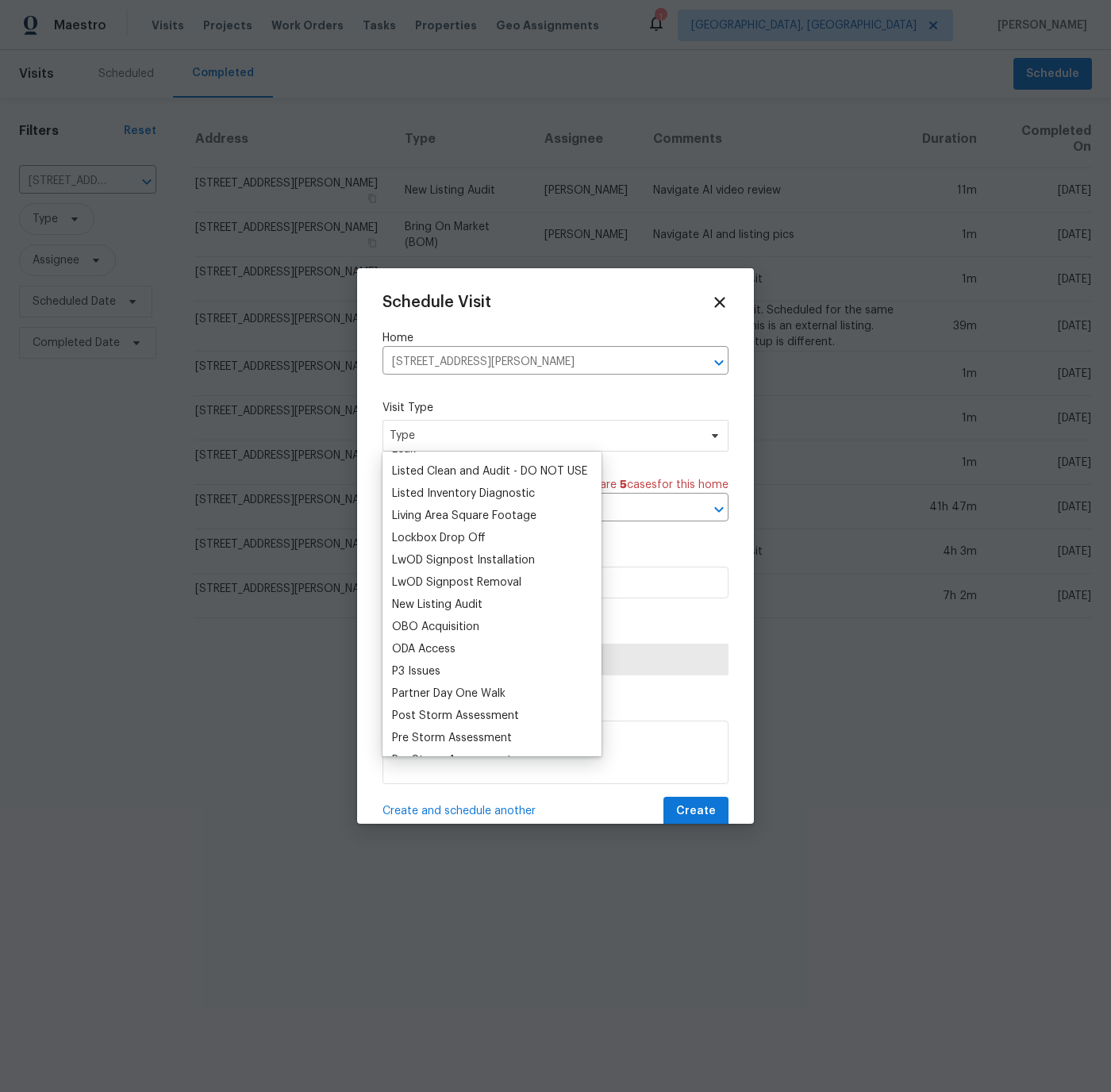
scroll to position [716, 0]
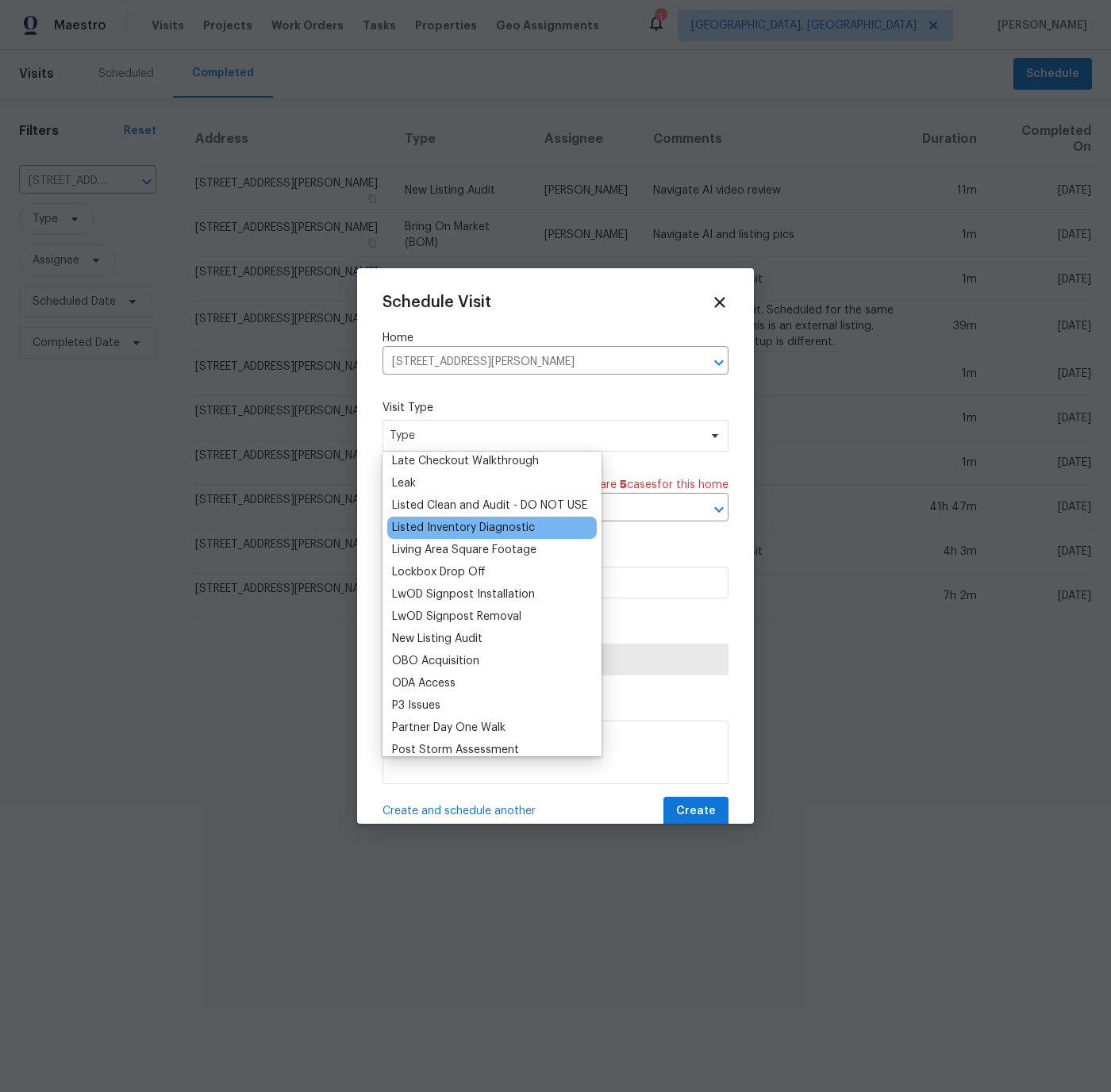
click at [446, 528] on div "Listed Inventory Diagnostic" at bounding box center [463, 527] width 143 height 16
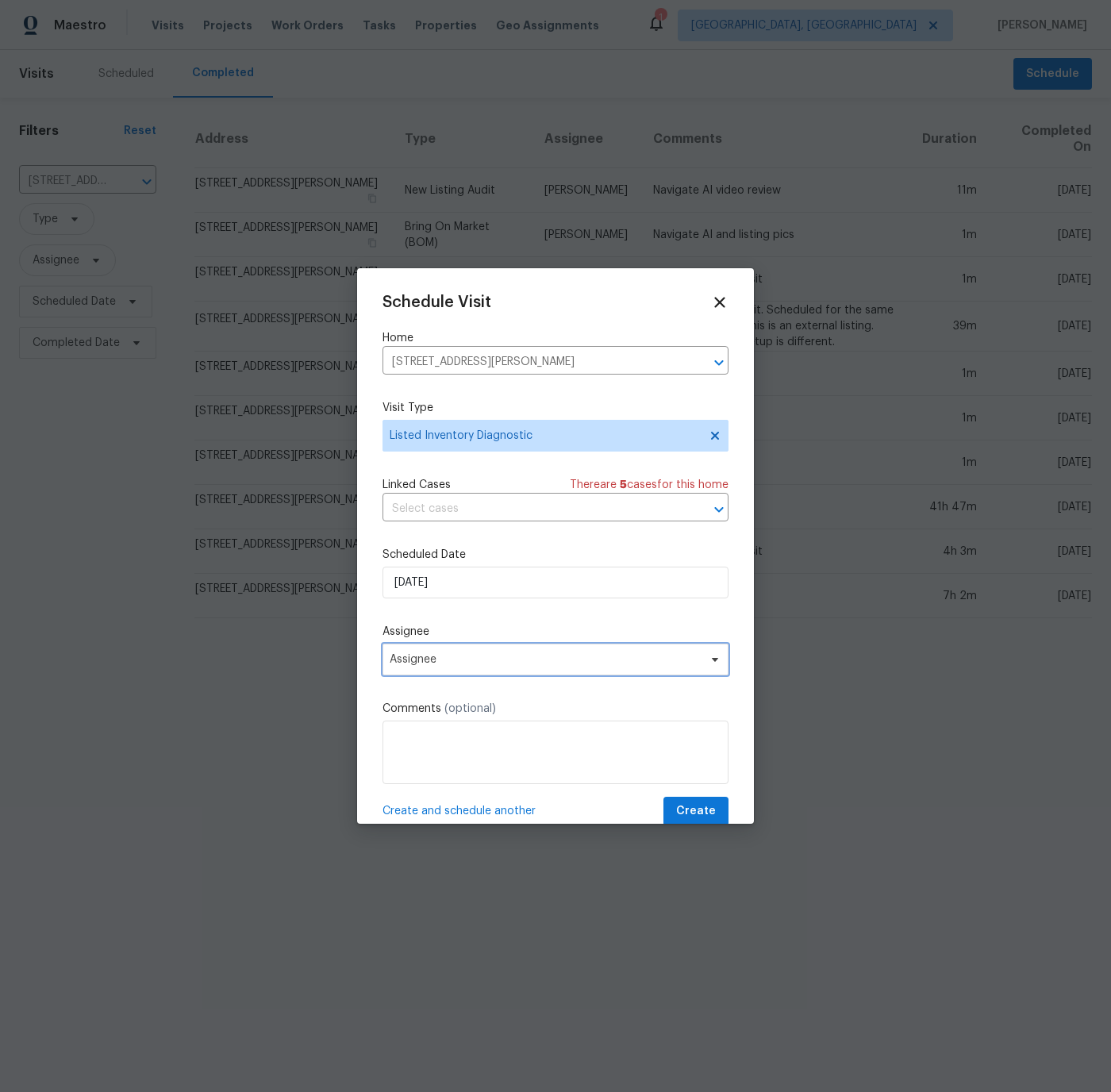
click at [446, 656] on span "Assignee" at bounding box center [545, 660] width 311 height 13
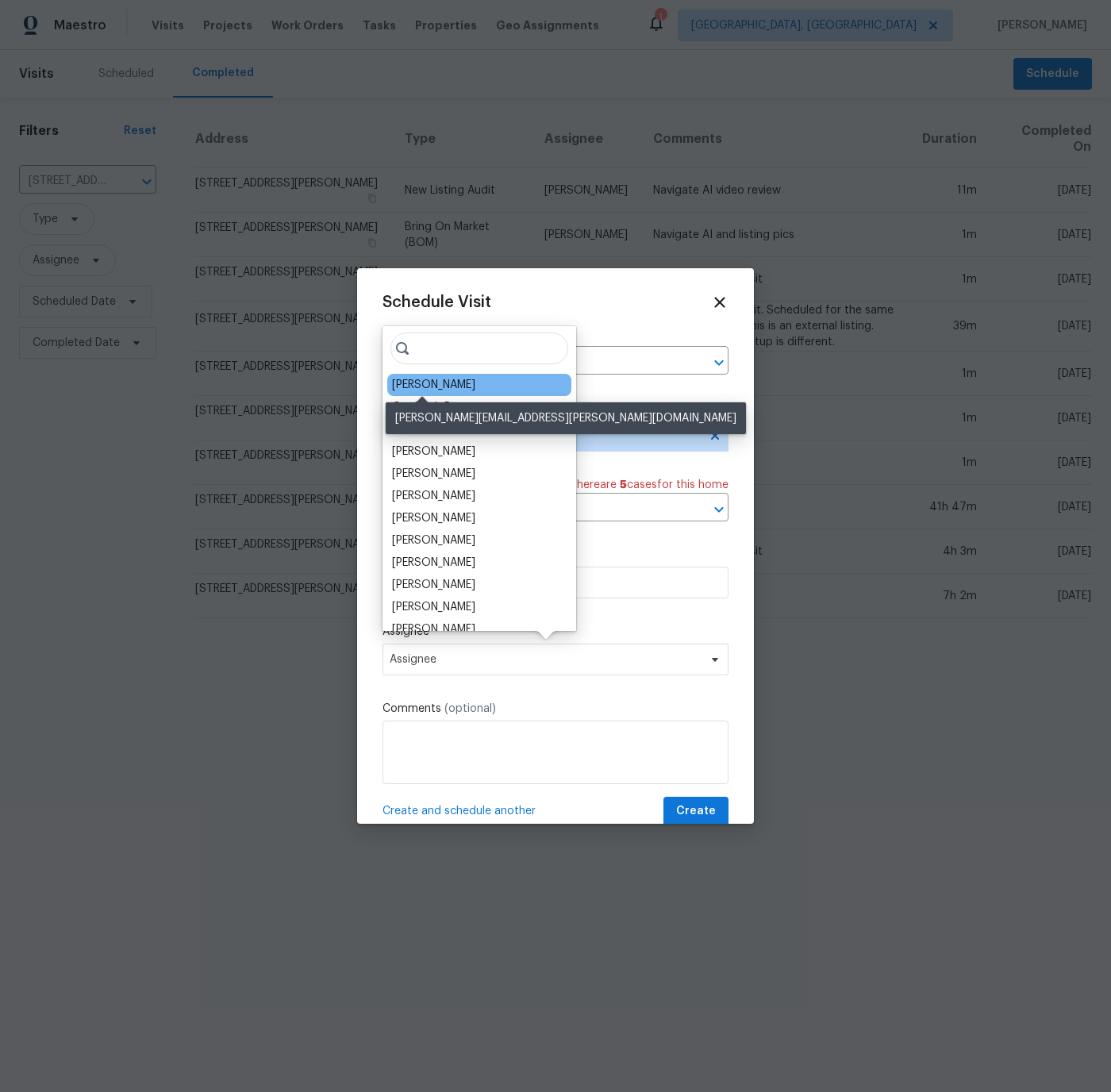
click at [433, 386] on div "[PERSON_NAME]" at bounding box center [433, 385] width 83 height 16
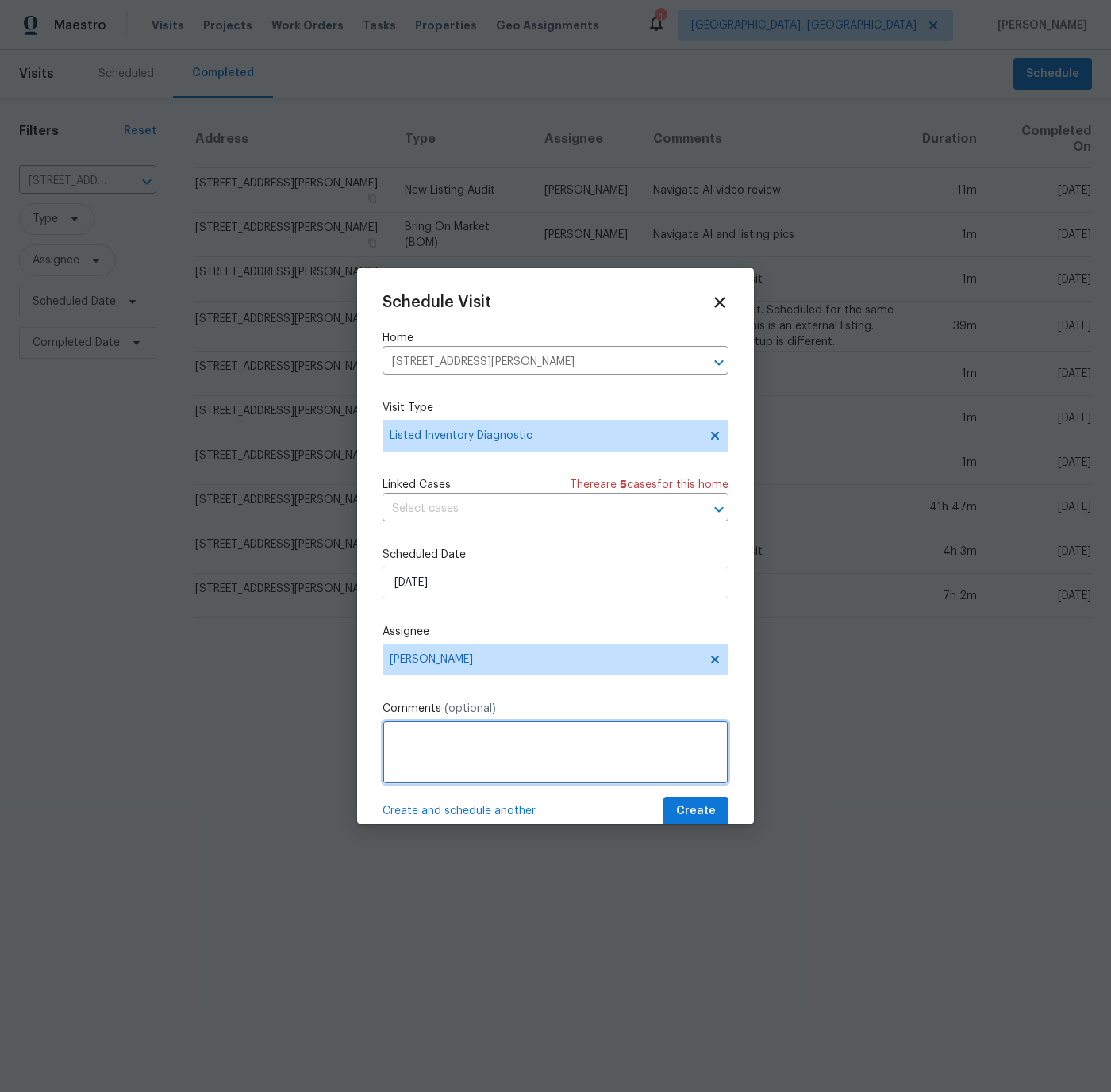
click at [408, 730] on textarea at bounding box center [556, 752] width 346 height 64
type textarea "Greater than 30 days since last visit."
click at [699, 805] on span "Create" at bounding box center [695, 810] width 39 height 20
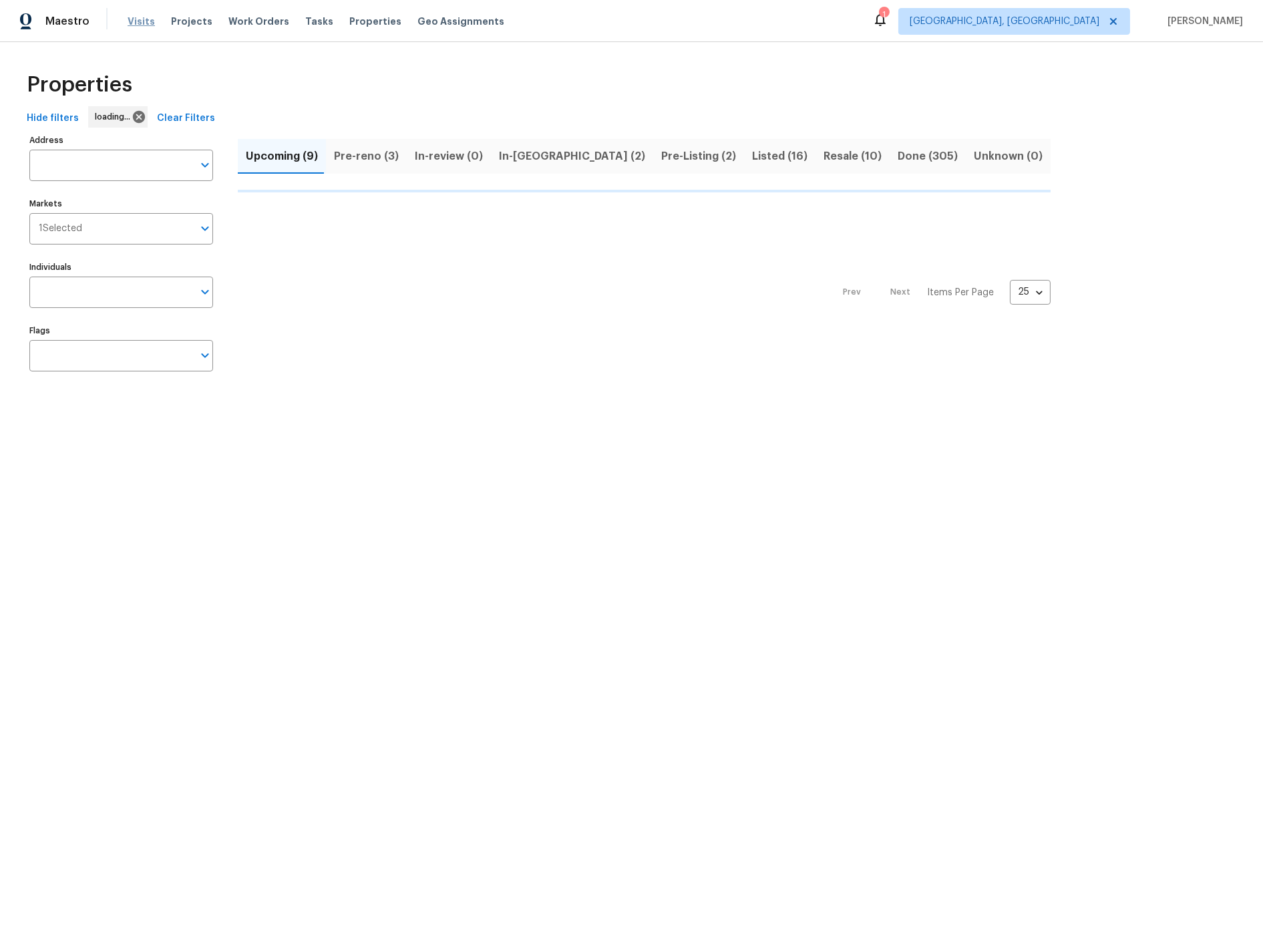
click at [137, 21] on span "Visits" at bounding box center [141, 21] width 28 height 13
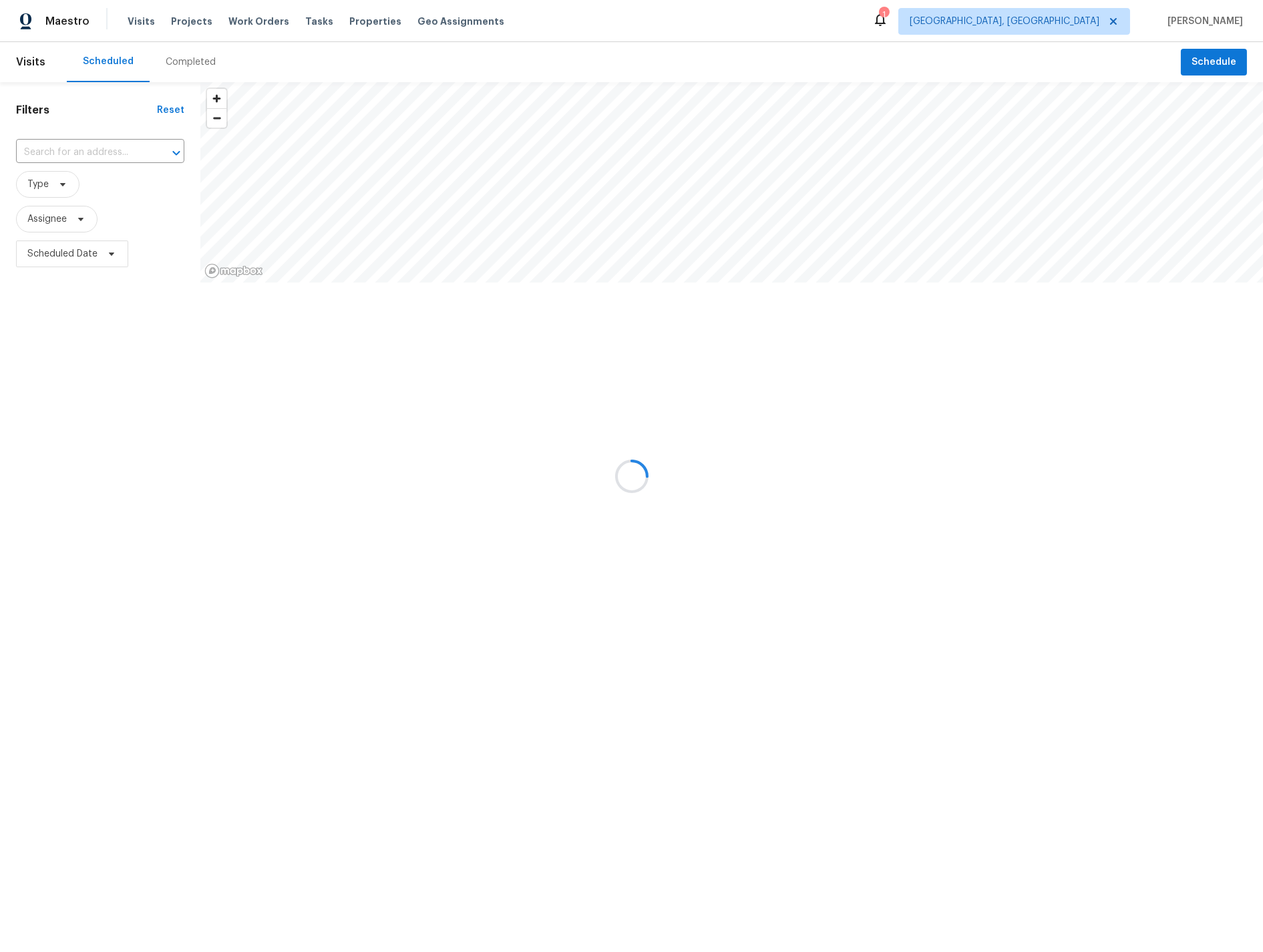
click at [136, 21] on div at bounding box center [631, 476] width 1263 height 952
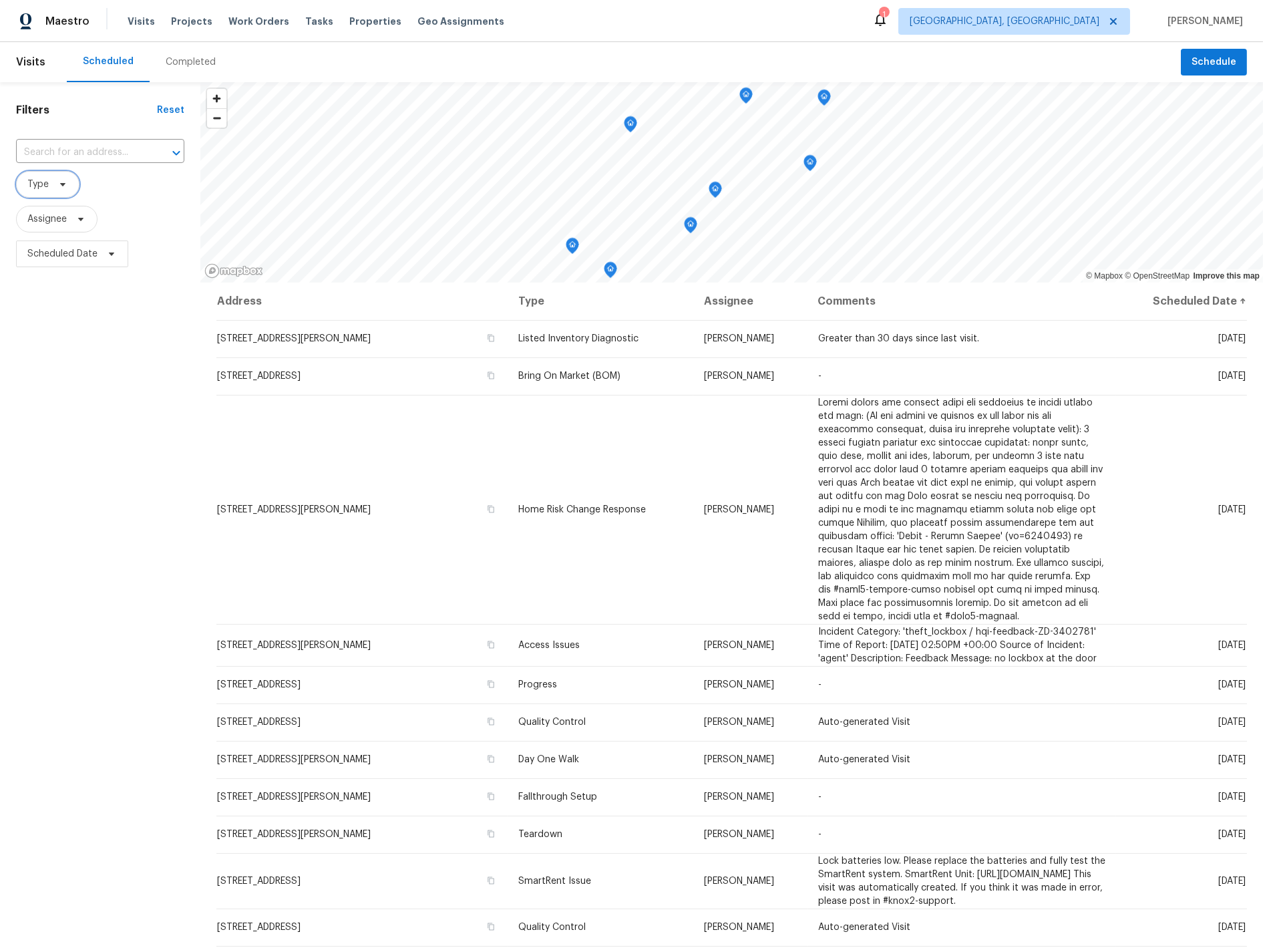
click at [43, 185] on span "Type" at bounding box center [38, 184] width 21 height 13
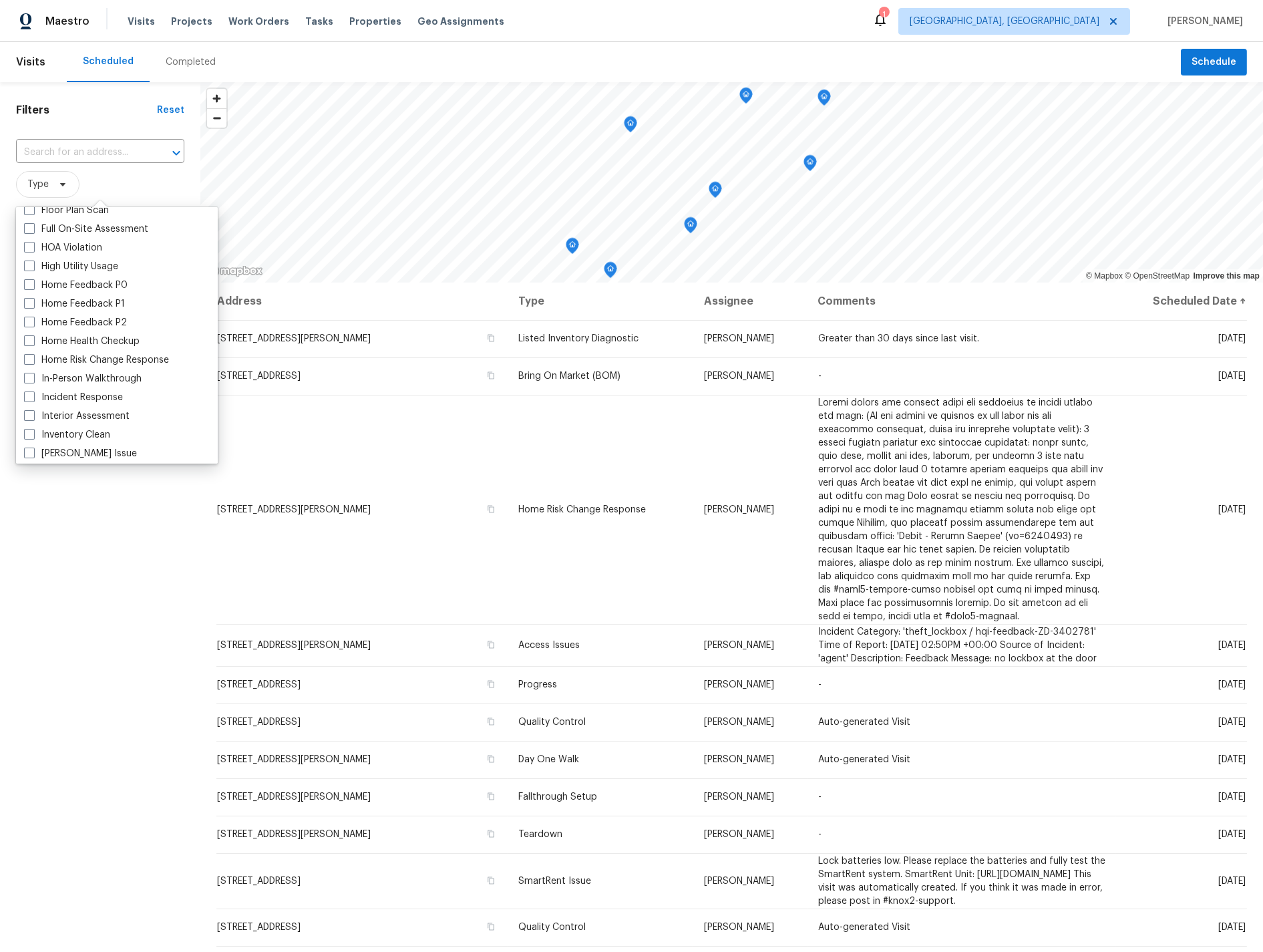
scroll to position [377, 0]
click at [28, 363] on span at bounding box center [30, 365] width 11 height 11
click at [28, 363] on input "In-Person Walkthrough" at bounding box center [28, 363] width 9 height 9
checkbox input "true"
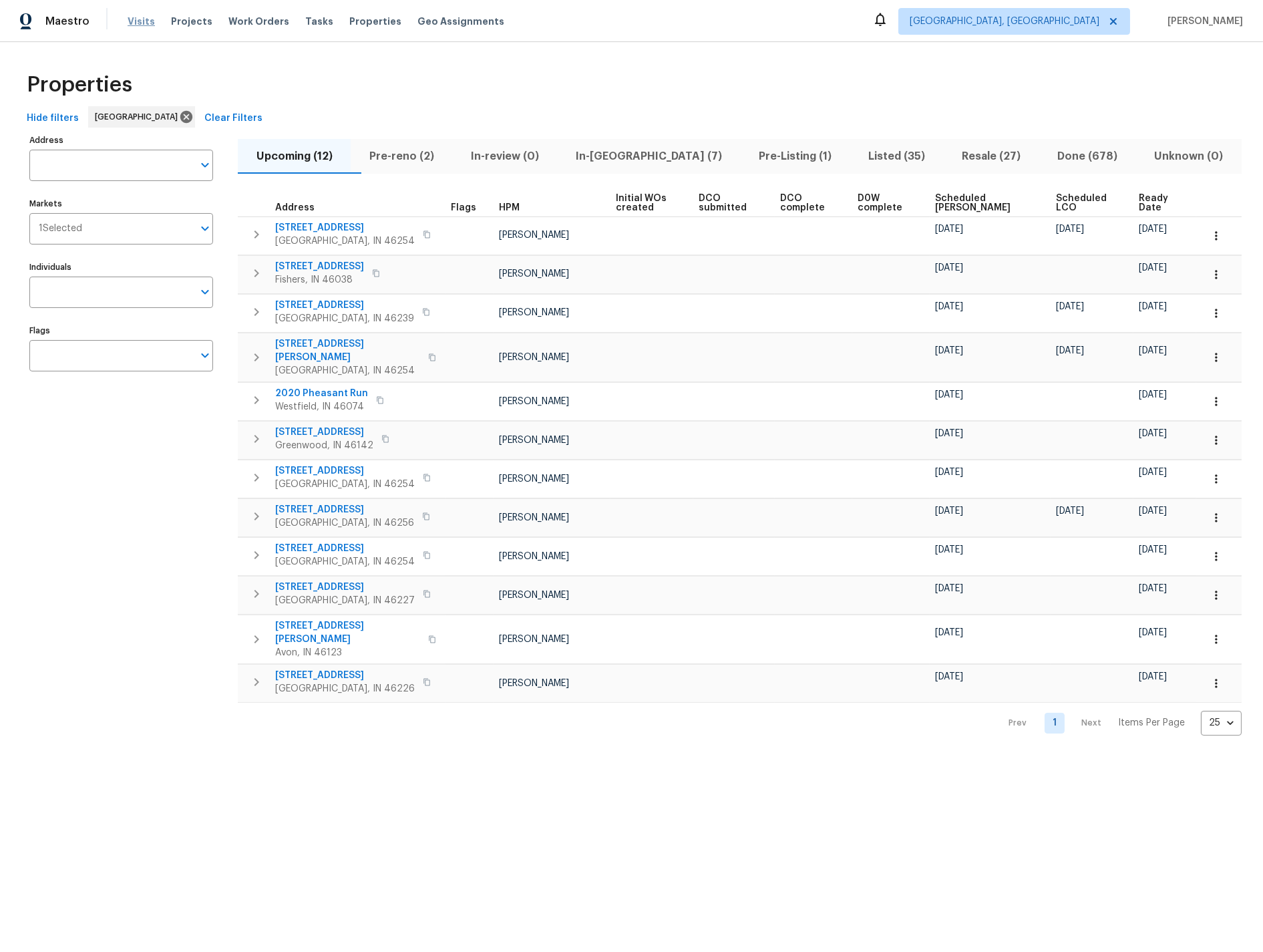
click at [139, 22] on span "Visits" at bounding box center [141, 21] width 28 height 13
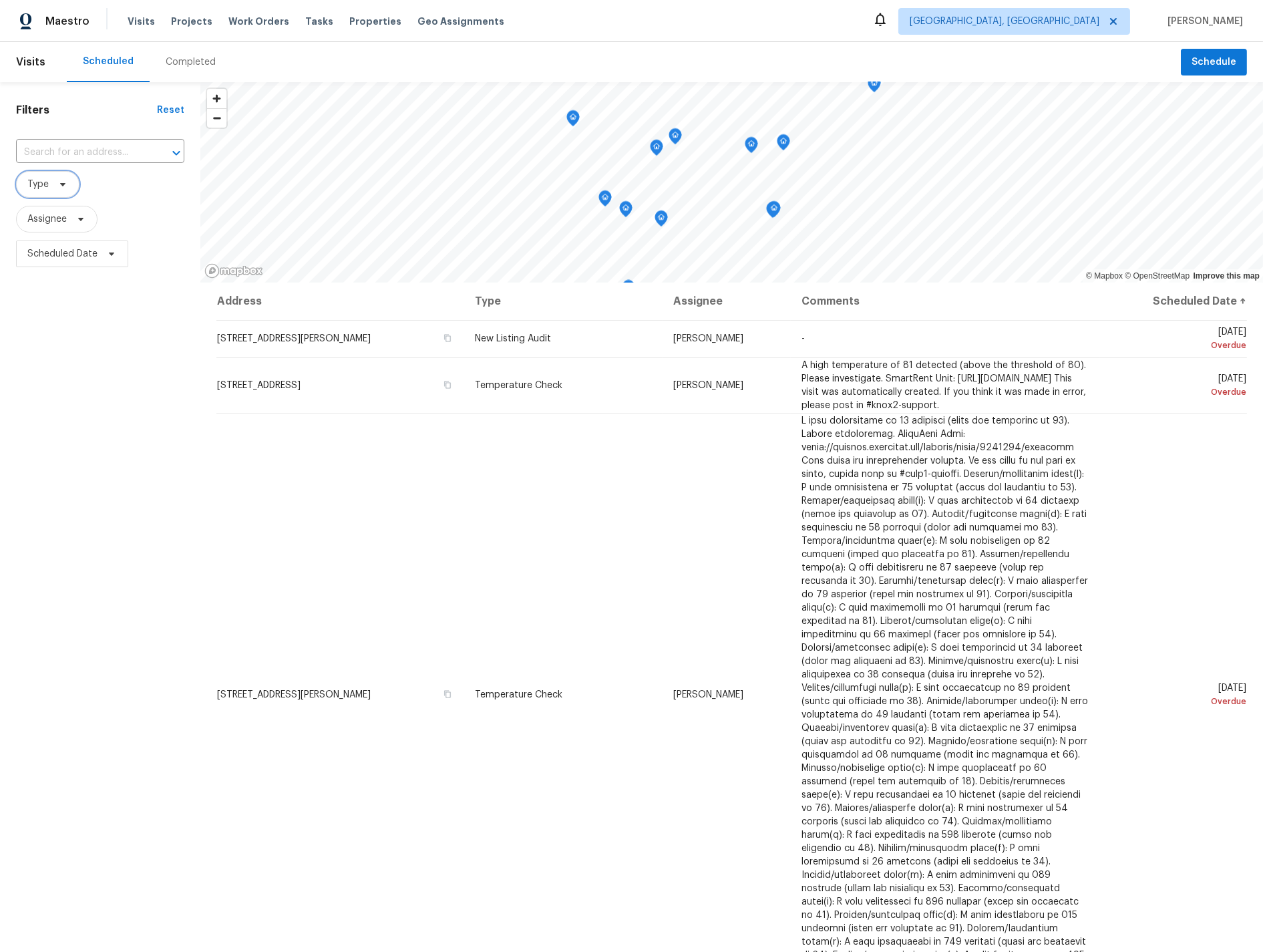
click at [37, 185] on span "Type" at bounding box center [38, 184] width 21 height 13
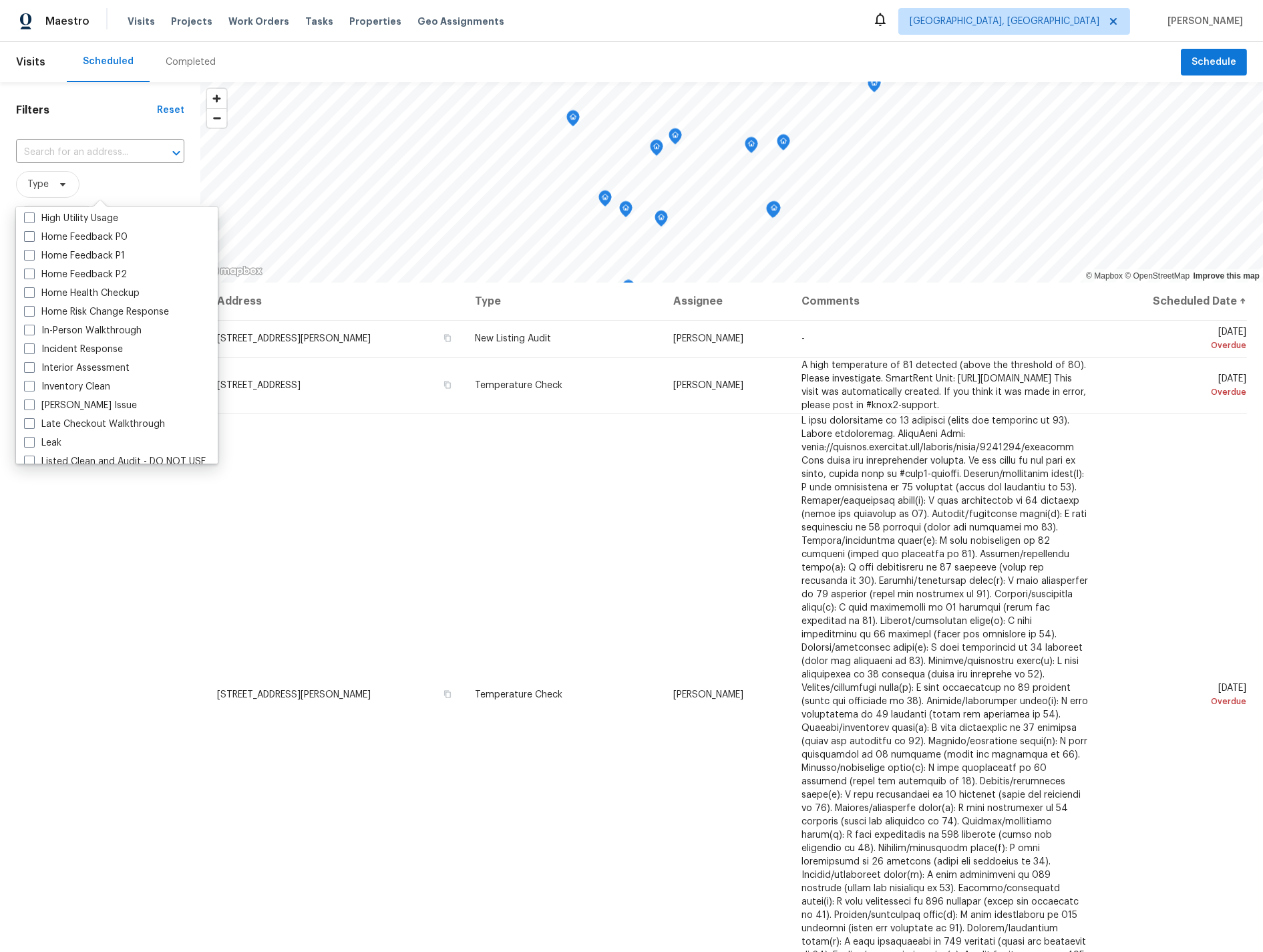
scroll to position [411, 0]
click at [30, 329] on span at bounding box center [30, 331] width 11 height 11
click at [30, 329] on input "In-Person Walkthrough" at bounding box center [28, 329] width 9 height 9
checkbox input "true"
